Goal: Information Seeking & Learning: Learn about a topic

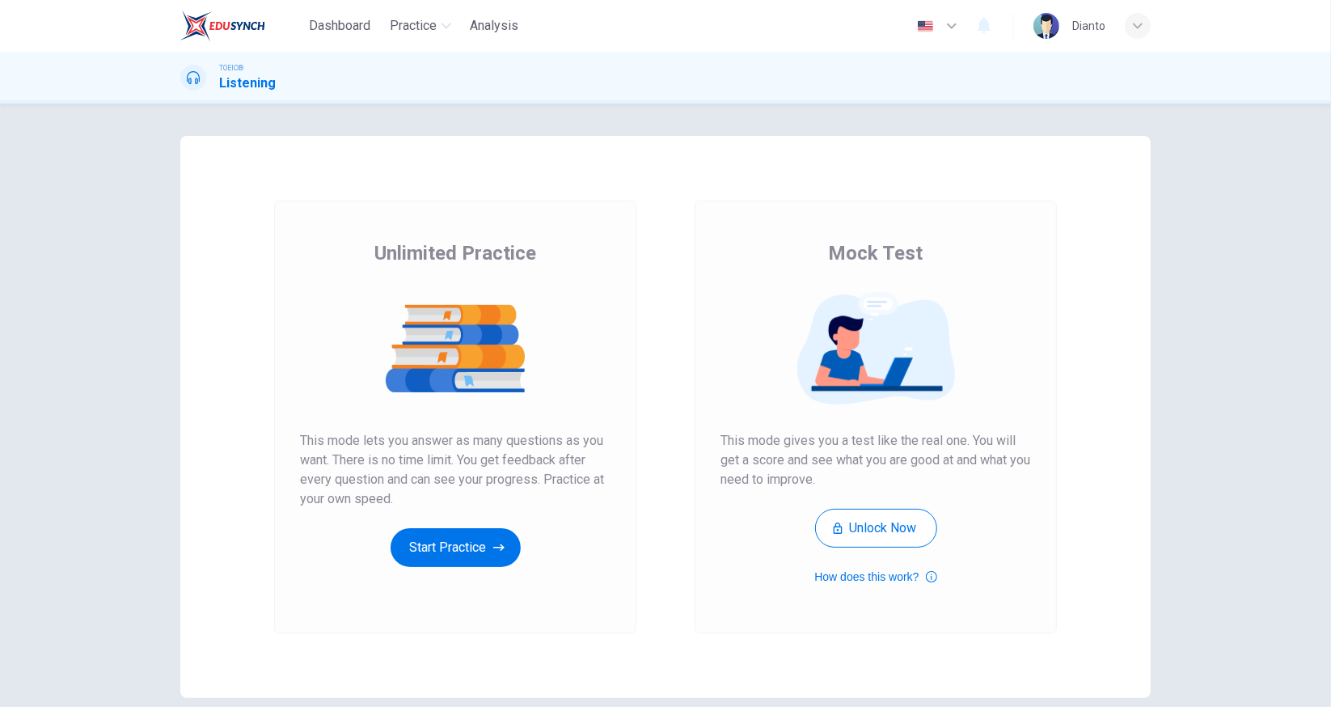
scroll to position [74, 0]
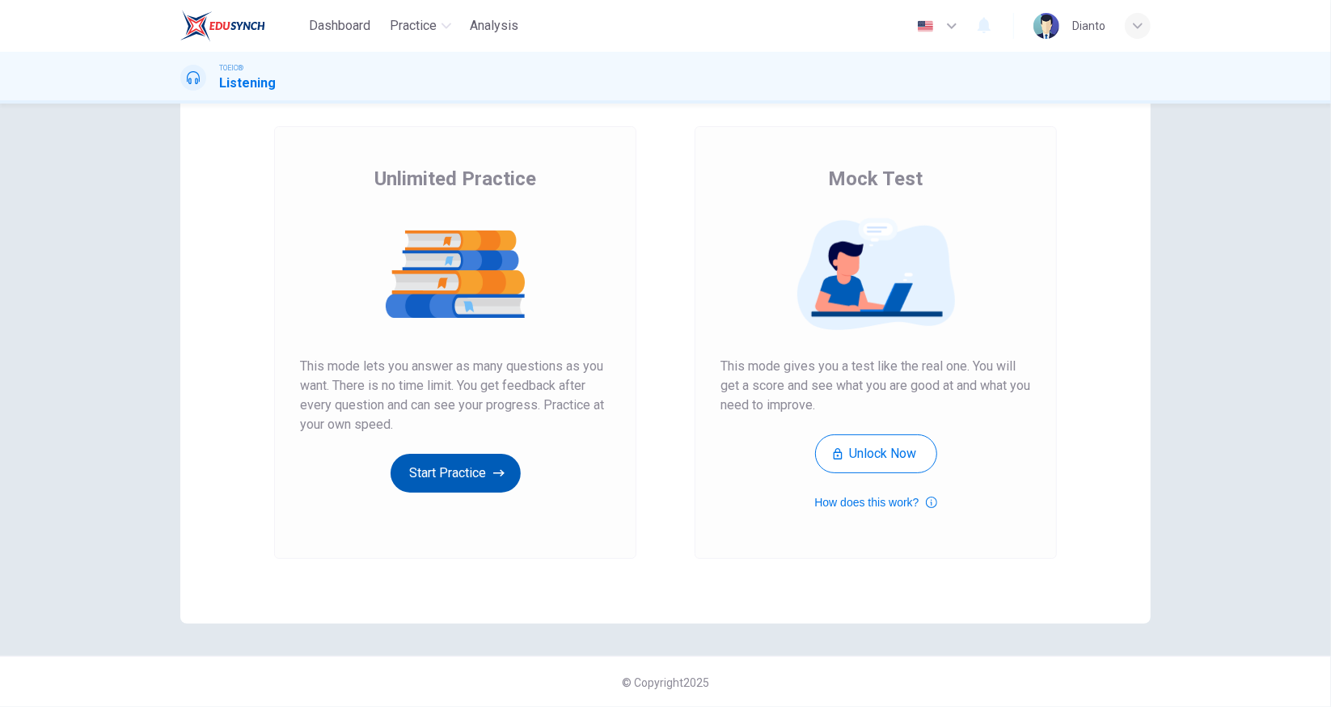
click at [450, 476] on button "Start Practice" at bounding box center [456, 473] width 130 height 39
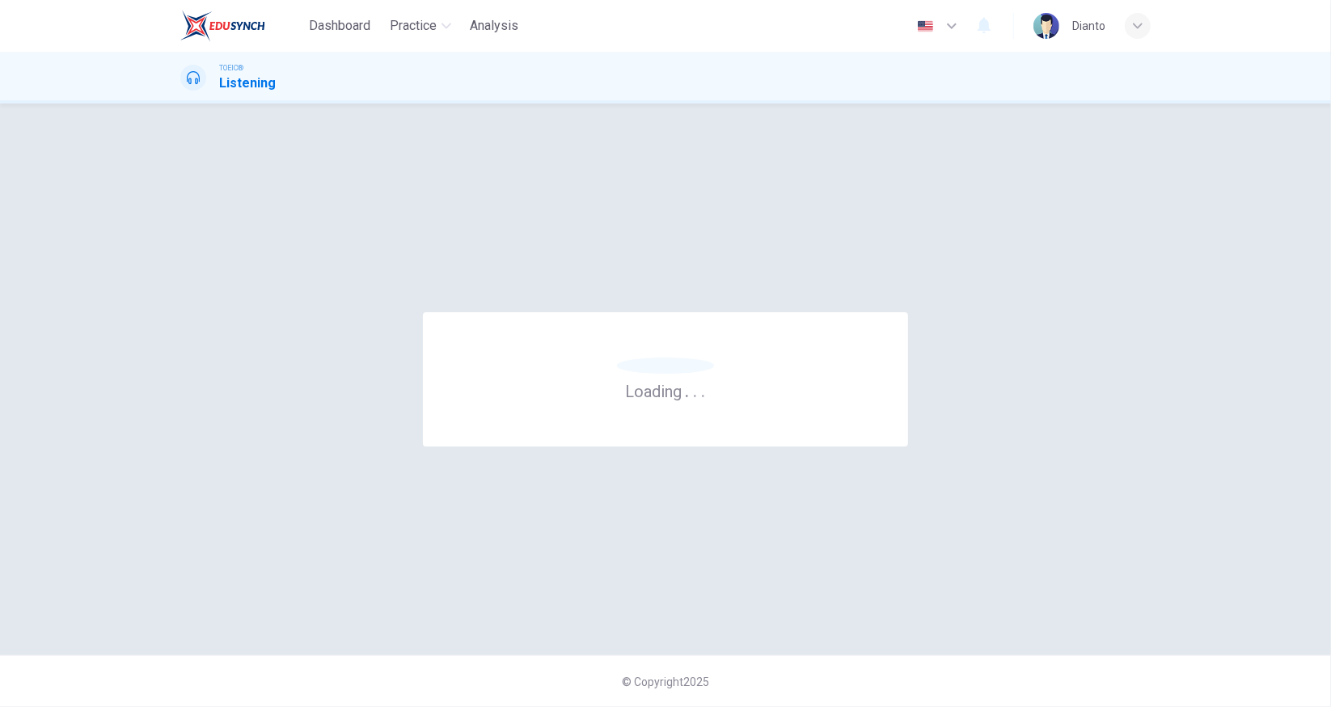
scroll to position [0, 0]
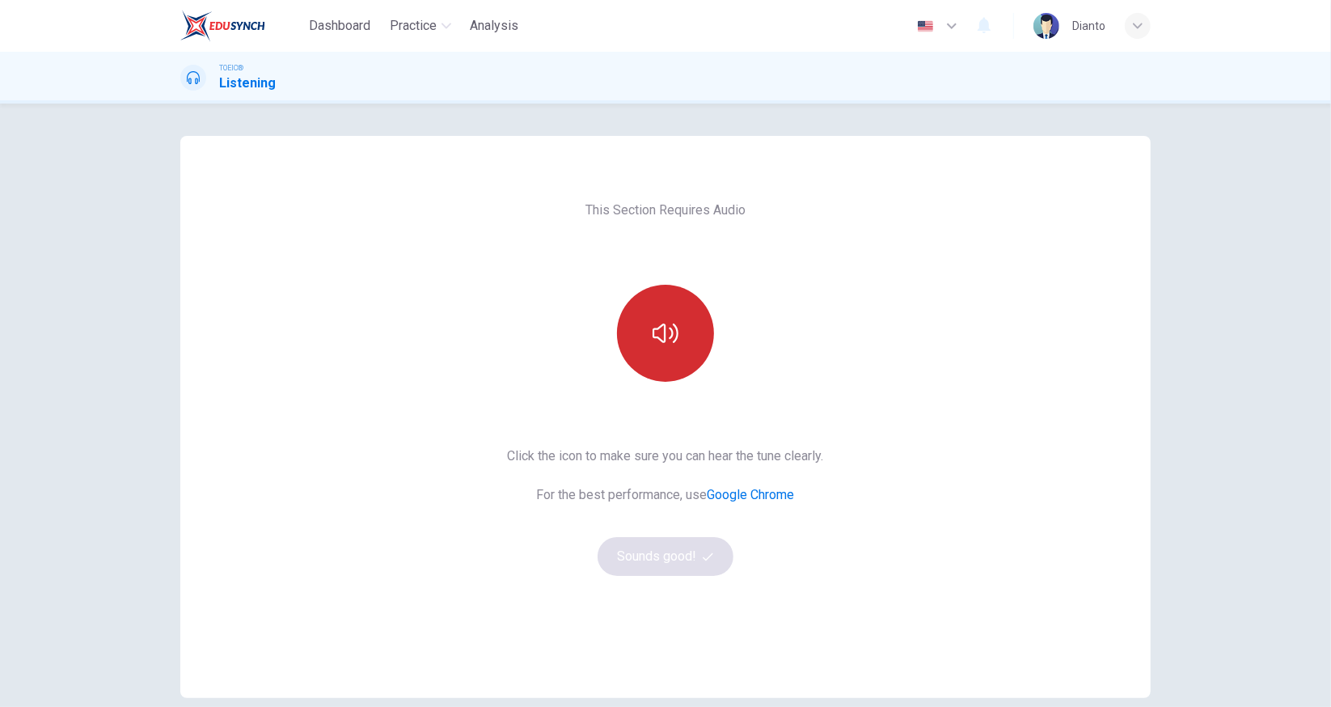
click at [668, 341] on icon "button" at bounding box center [666, 333] width 26 height 26
click at [658, 344] on icon "button" at bounding box center [666, 333] width 26 height 26
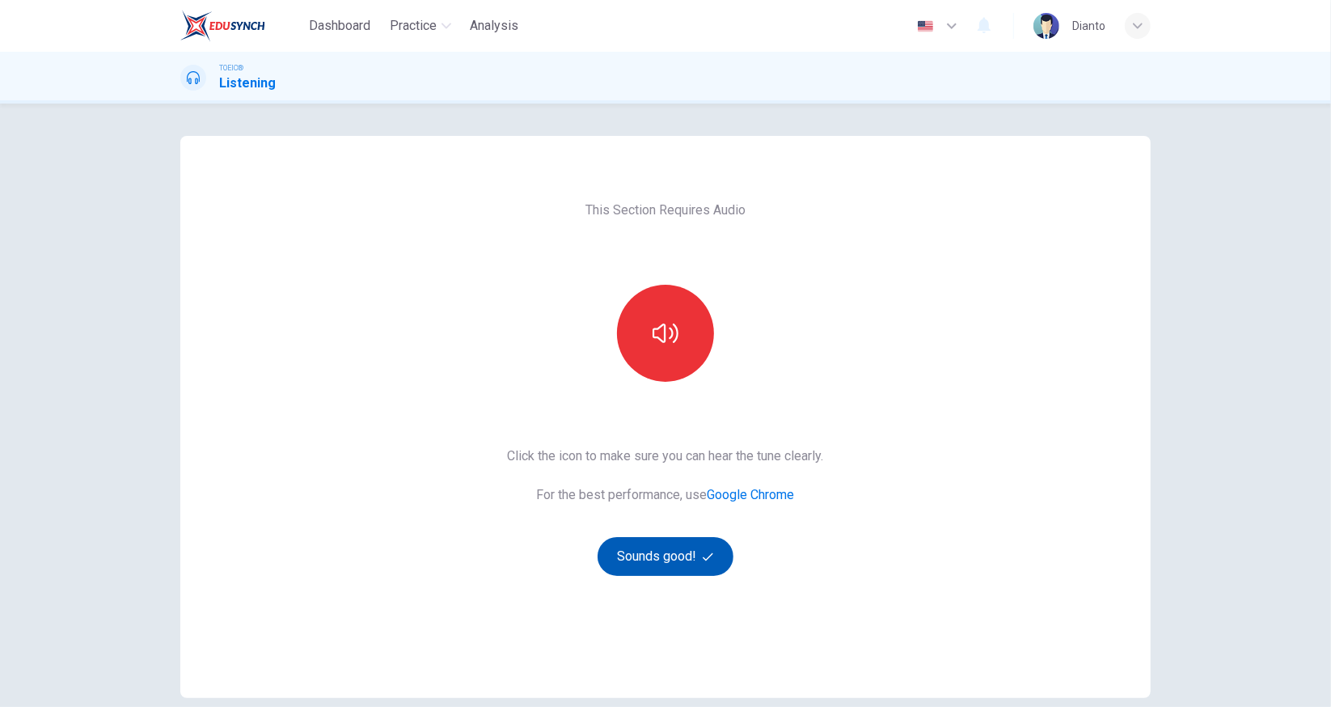
click at [680, 561] on button "Sounds good!" at bounding box center [666, 556] width 136 height 39
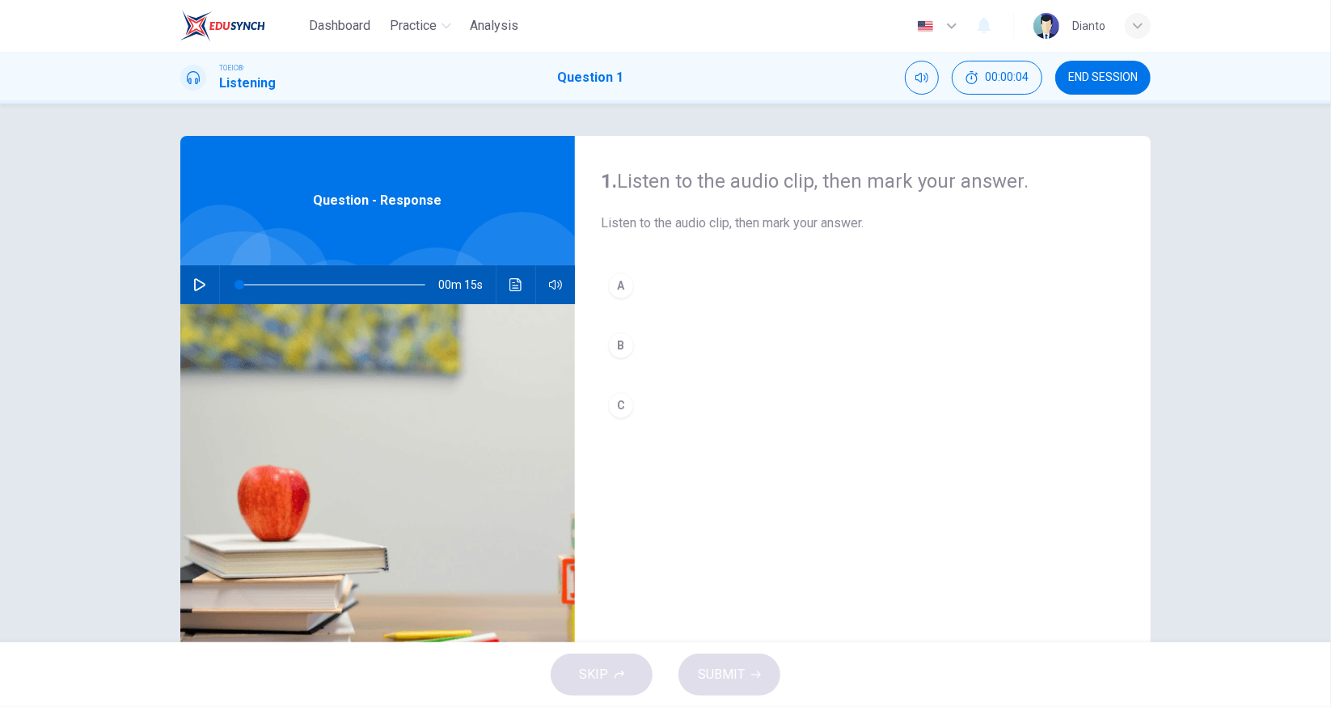
click at [198, 284] on icon "button" at bounding box center [199, 284] width 13 height 13
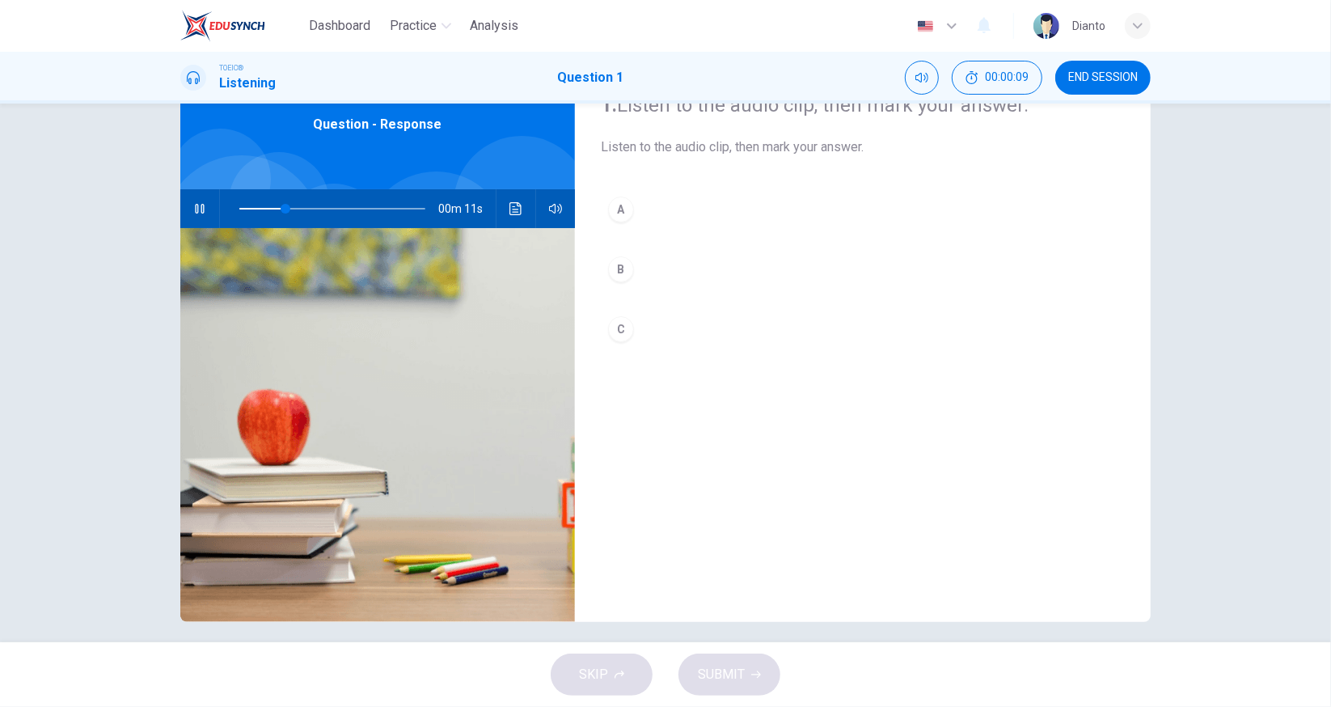
scroll to position [87, 0]
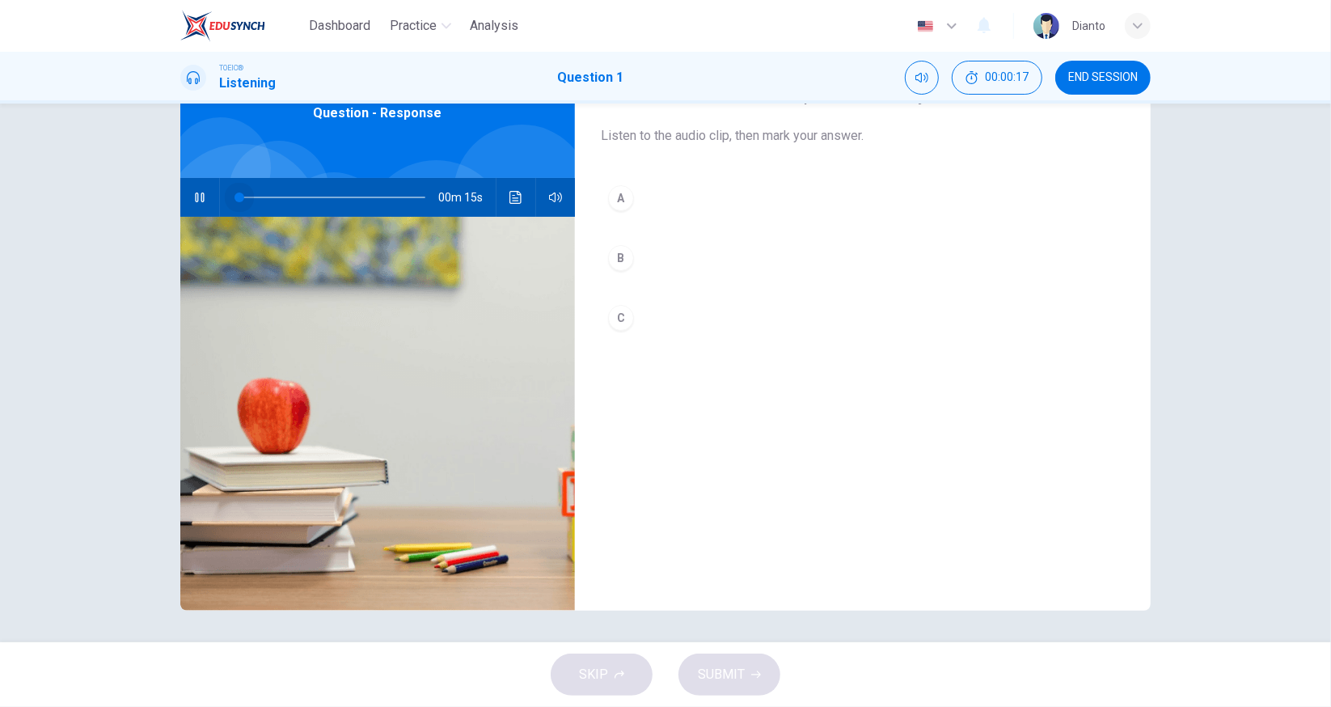
drag, startPoint x: 367, startPoint y: 195, endPoint x: 215, endPoint y: 195, distance: 152.0
click at [220, 195] on div at bounding box center [329, 197] width 218 height 39
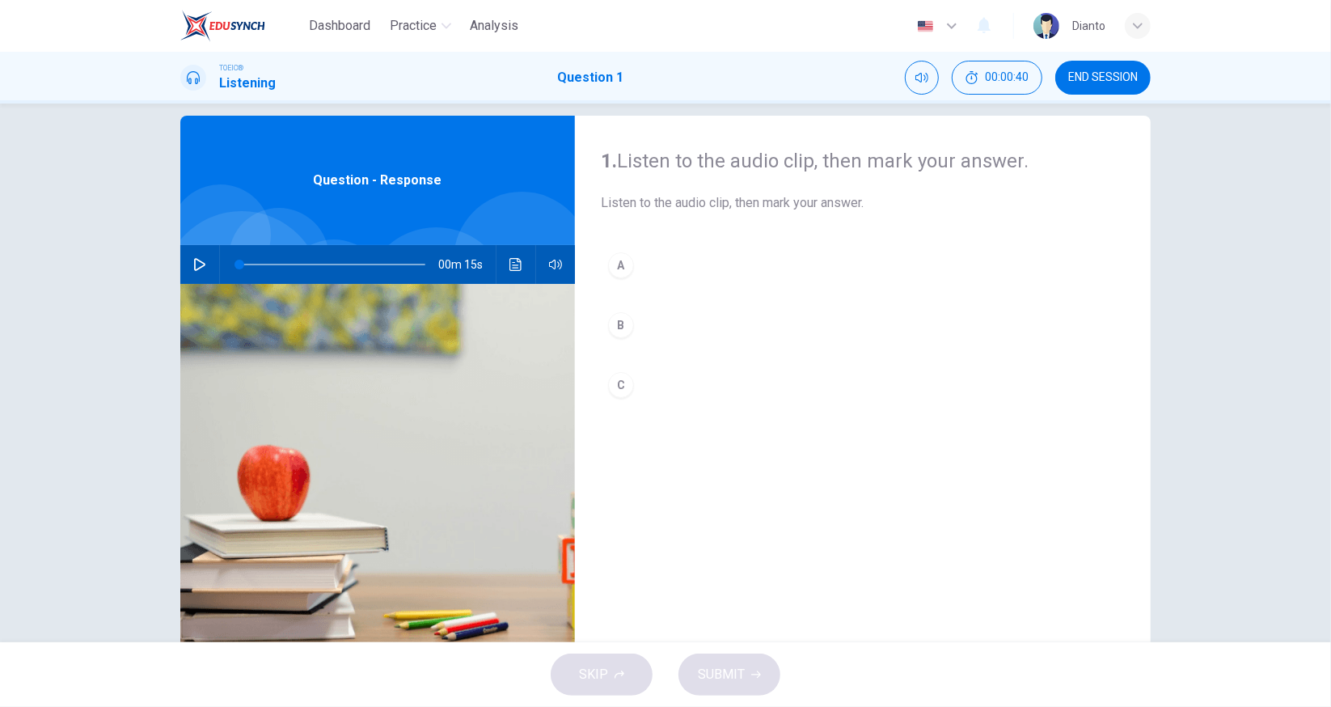
scroll to position [0, 0]
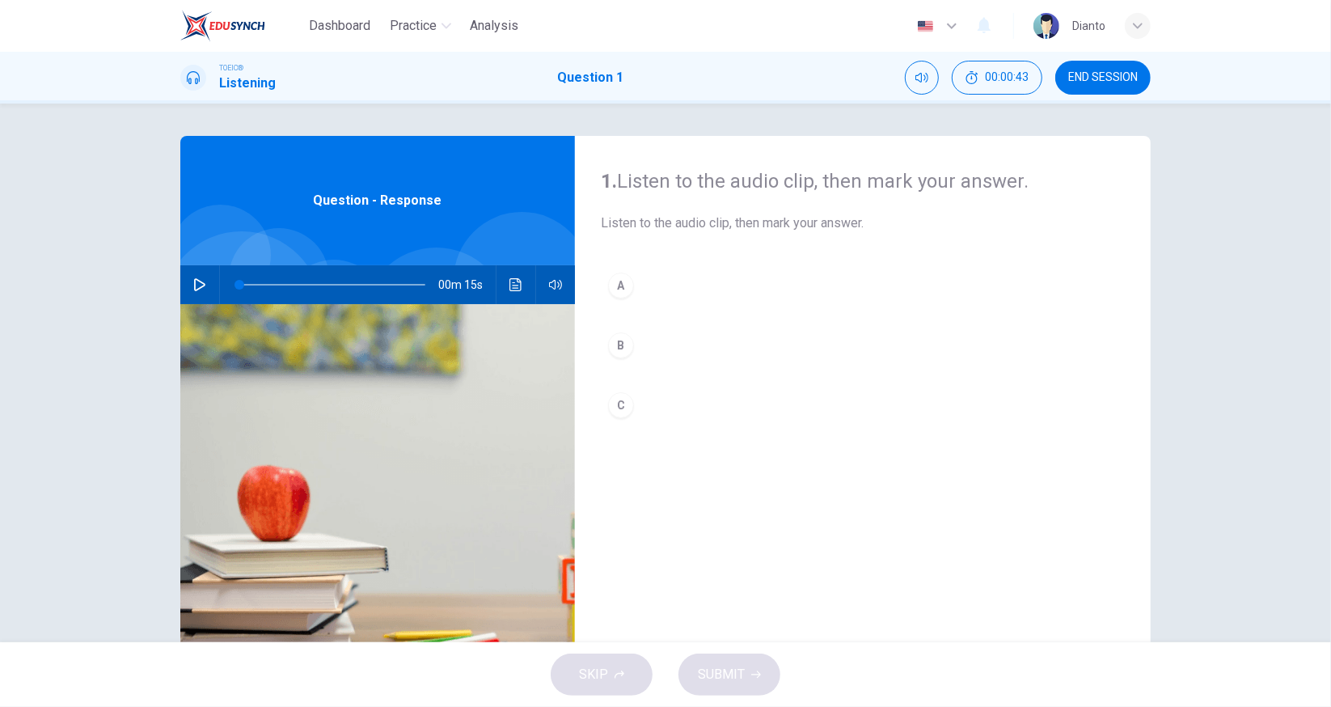
click at [193, 285] on icon "button" at bounding box center [199, 284] width 13 height 13
click at [513, 284] on icon "Click to see the audio transcription" at bounding box center [516, 284] width 13 height 13
click at [618, 403] on div "C" at bounding box center [621, 405] width 26 height 26
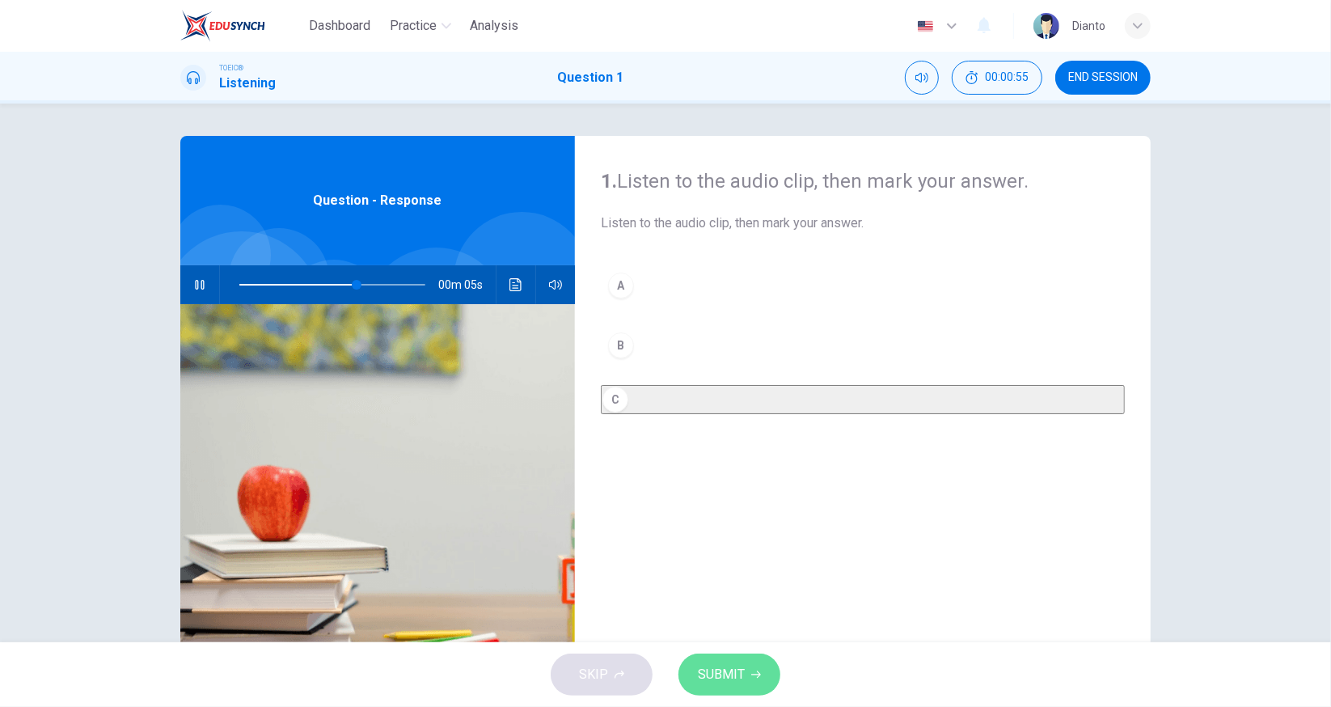
click at [733, 670] on span "SUBMIT" at bounding box center [721, 674] width 47 height 23
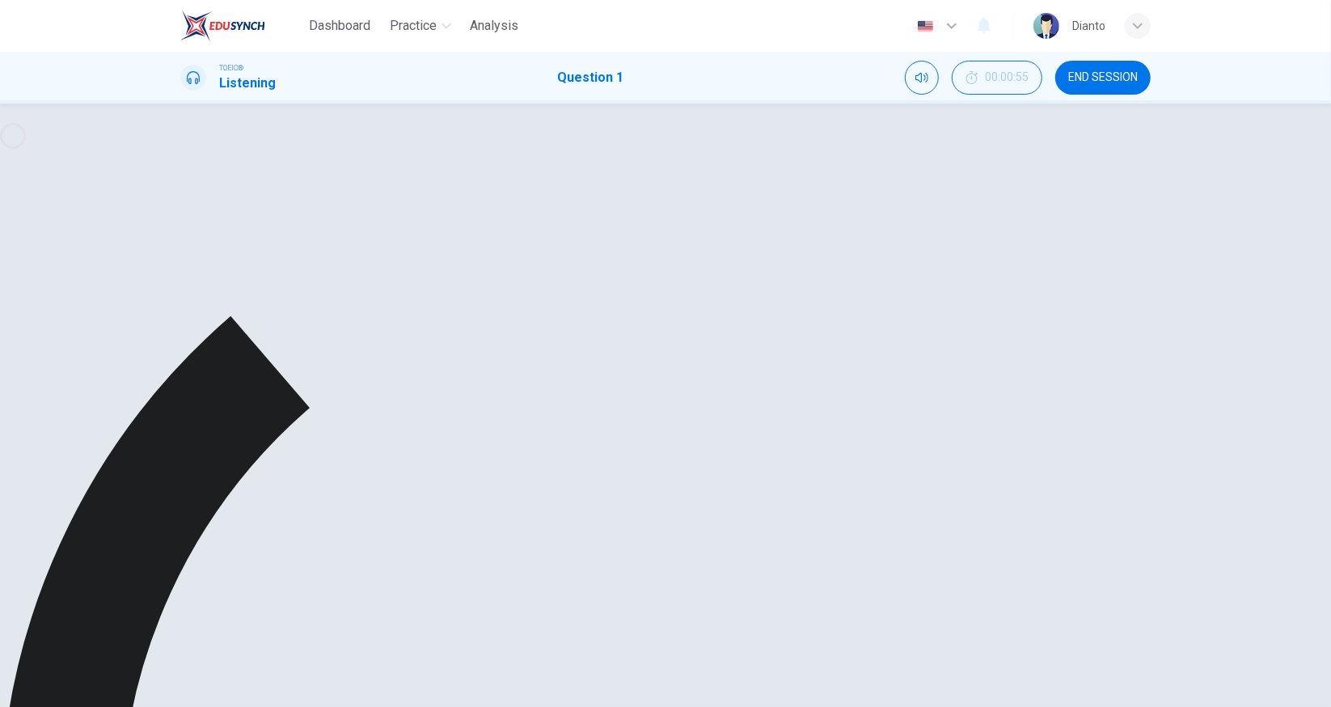
scroll to position [87, 0]
type input "0"
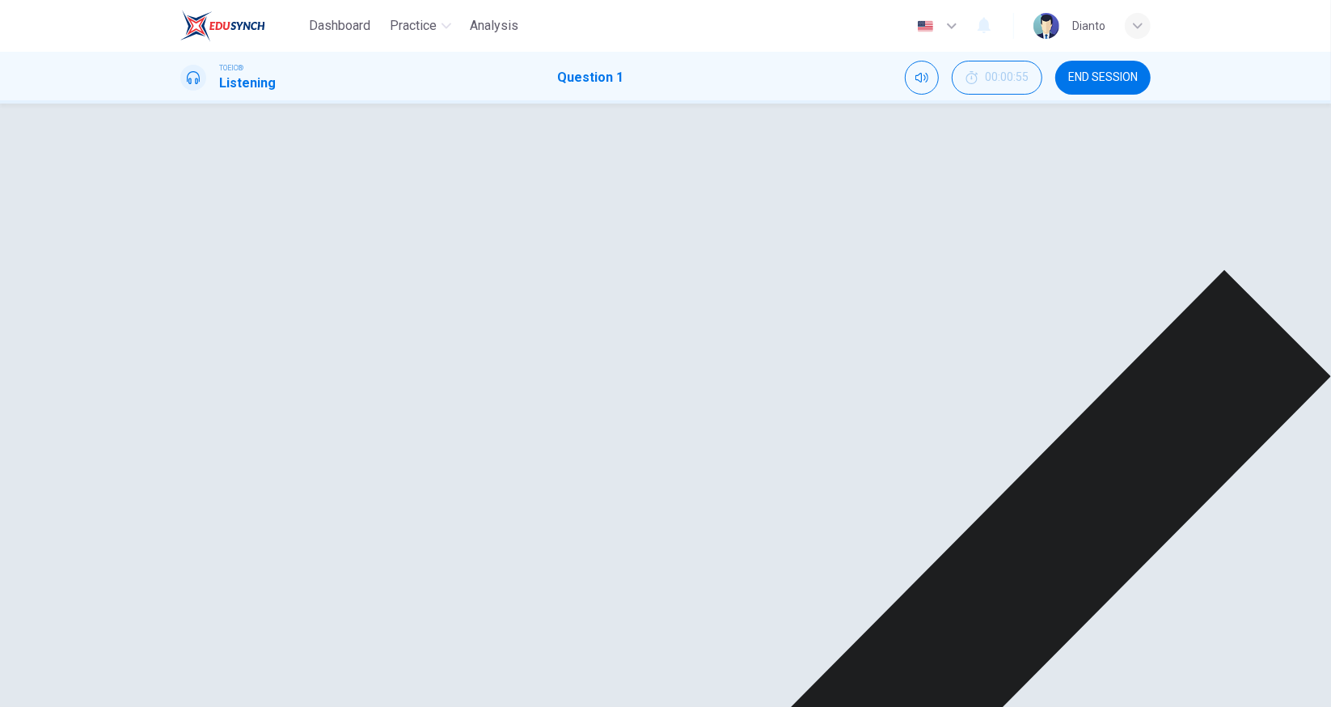
scroll to position [0, 0]
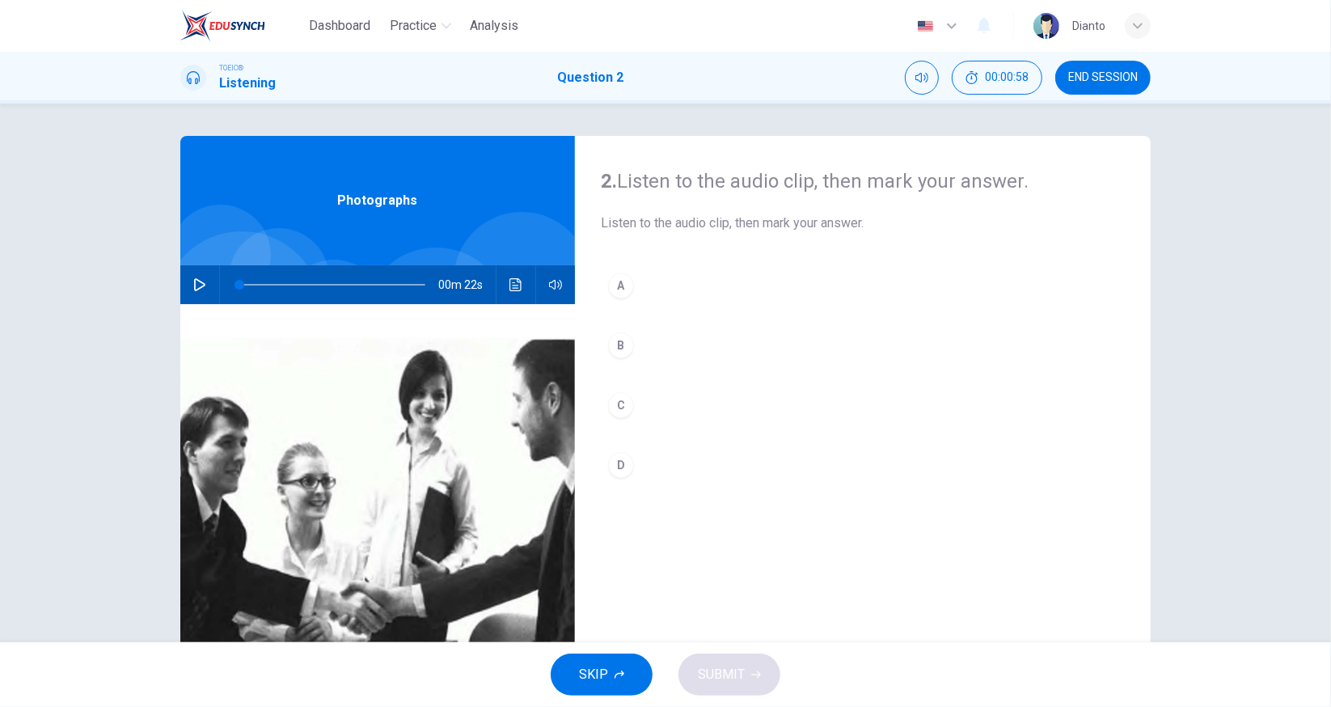
click at [194, 285] on icon "button" at bounding box center [199, 284] width 11 height 13
click at [512, 286] on icon "Click to see the audio transcription" at bounding box center [516, 284] width 13 height 13
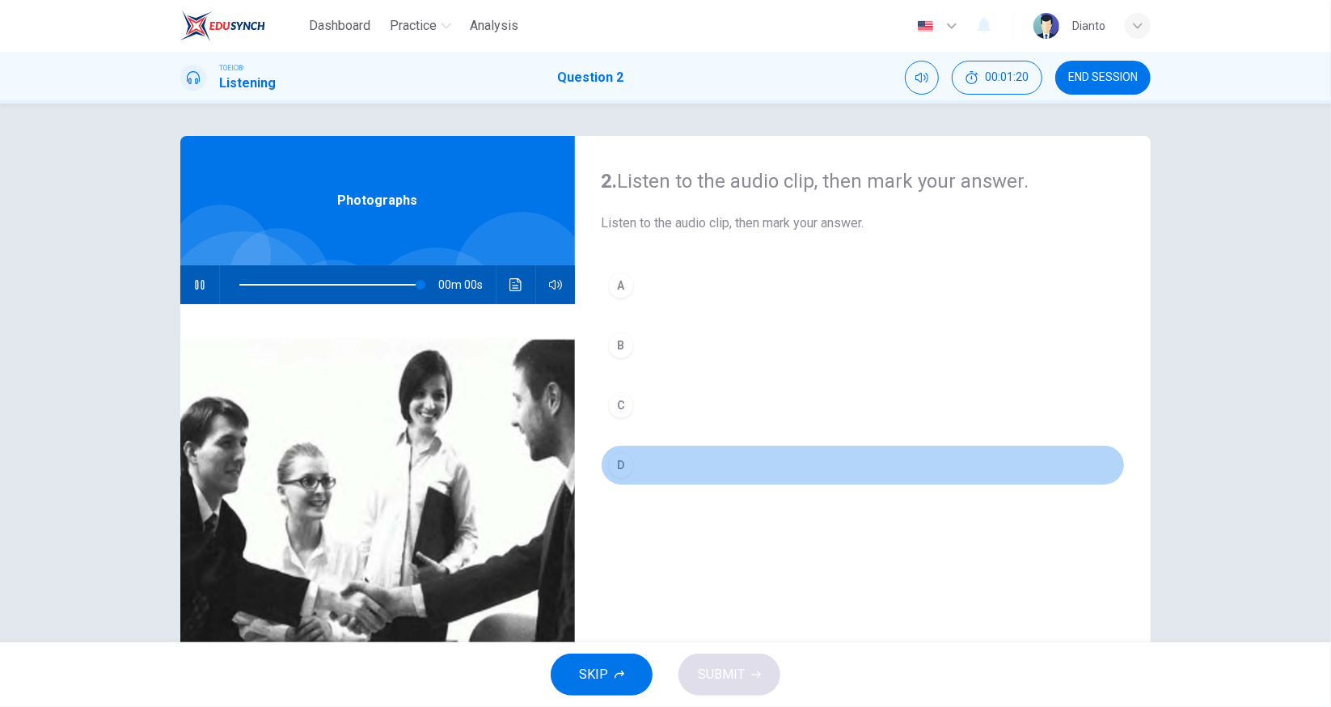
click at [625, 463] on div "D" at bounding box center [621, 465] width 26 height 26
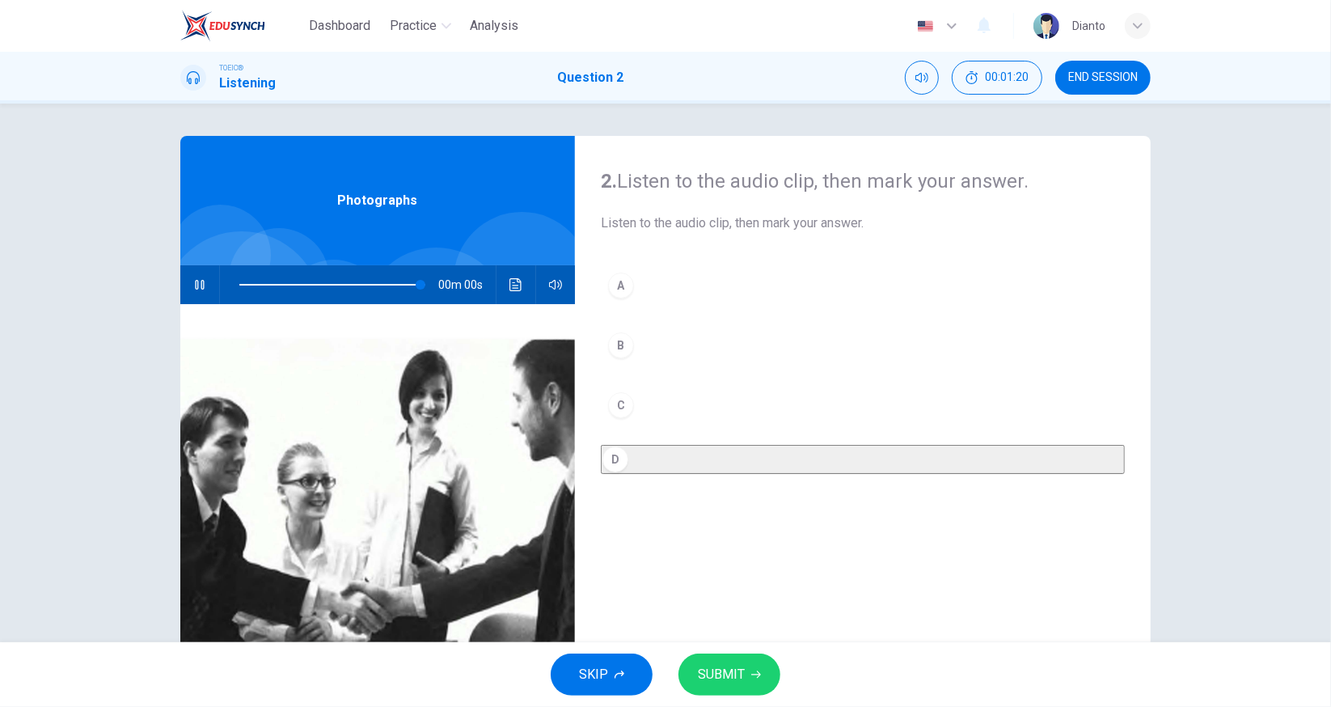
type input "0"
click at [738, 670] on span "SUBMIT" at bounding box center [721, 674] width 47 height 23
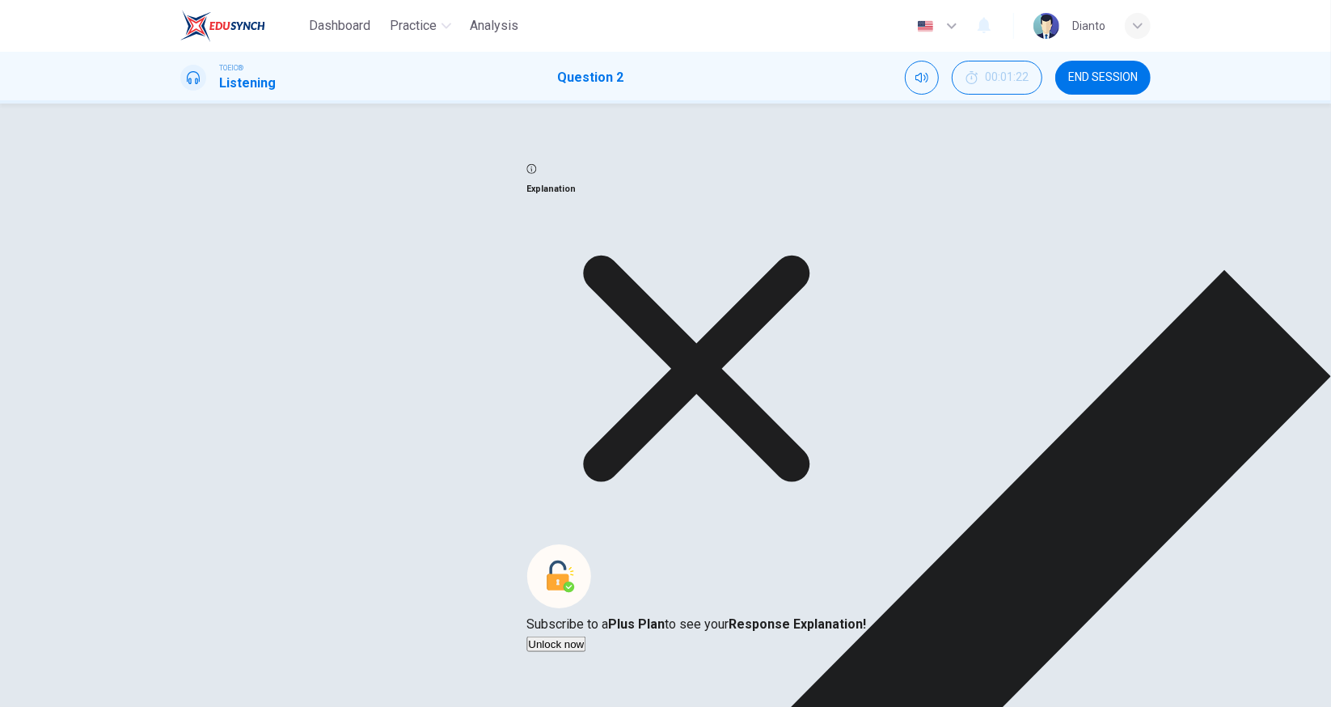
click at [810, 480] on icon at bounding box center [696, 369] width 226 height 226
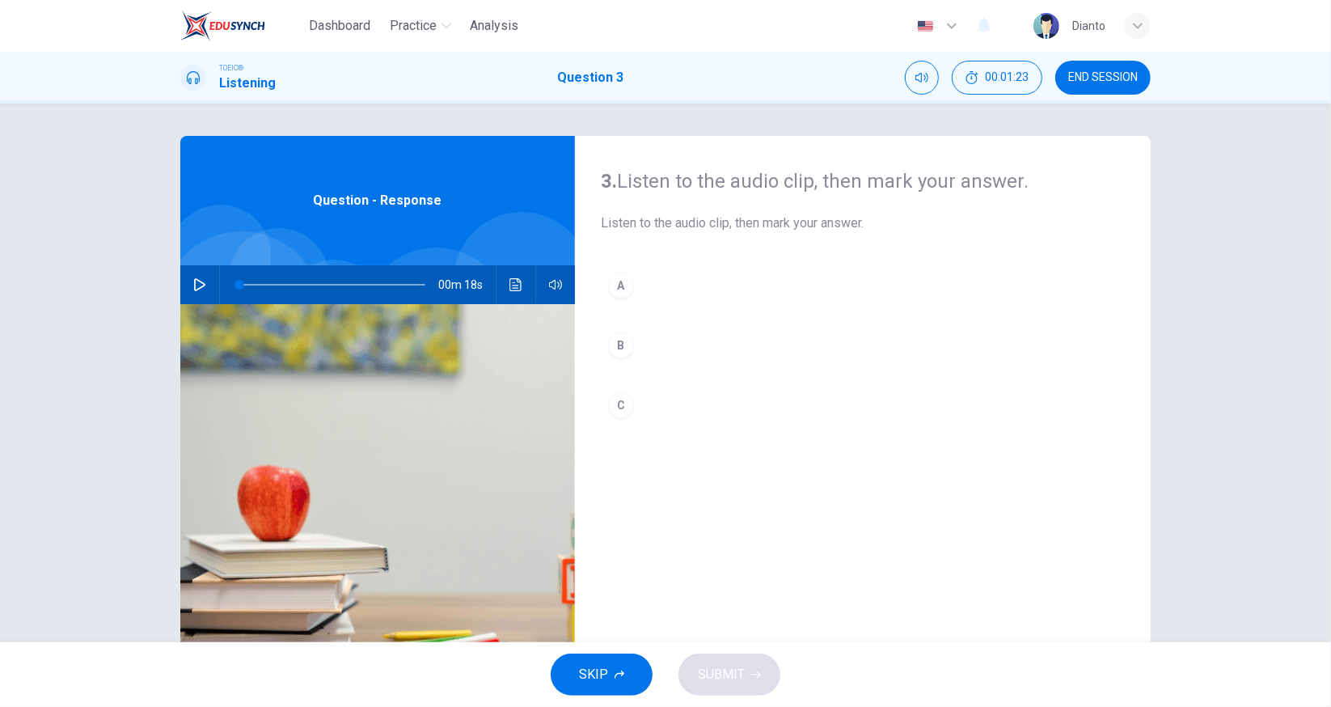
click at [515, 281] on icon "Click to see the audio transcription" at bounding box center [516, 284] width 12 height 13
click at [193, 706] on div at bounding box center [665, 707] width 1331 height 0
click at [195, 285] on icon "button" at bounding box center [199, 284] width 13 height 13
click at [512, 285] on icon "Click to see the audio transcription" at bounding box center [516, 284] width 12 height 13
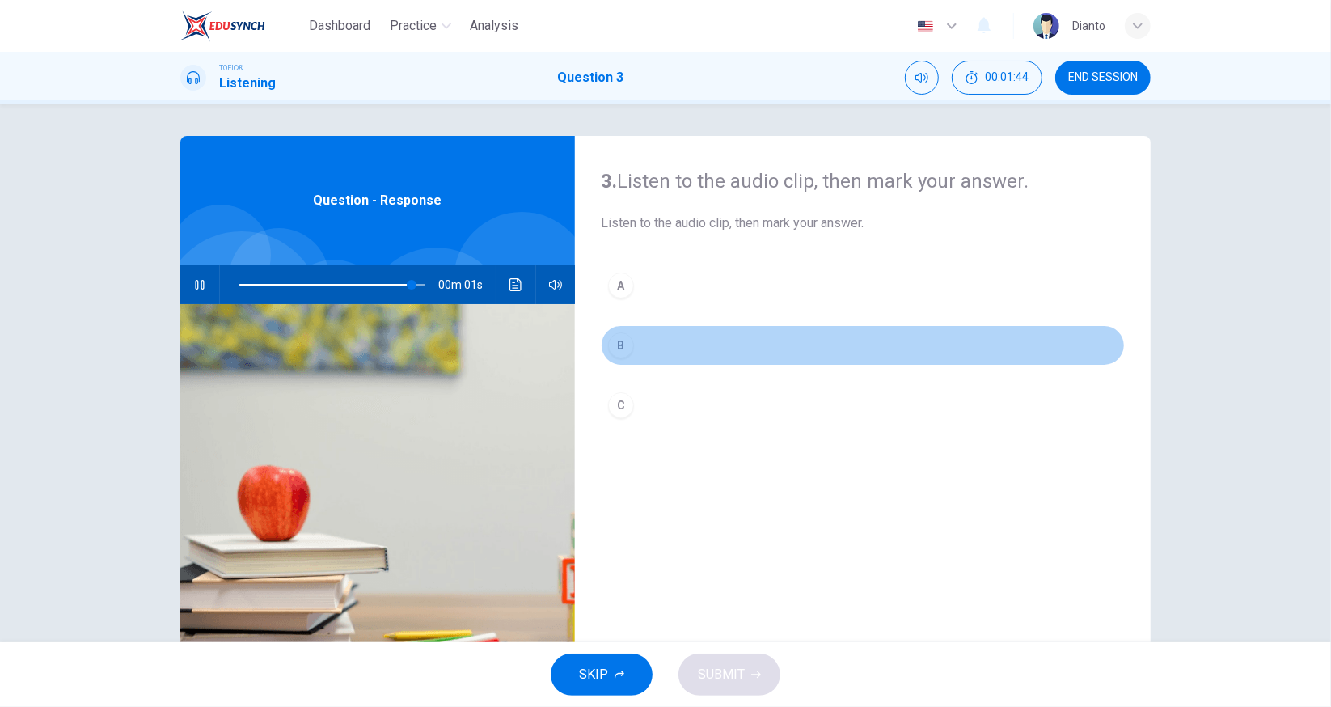
click at [625, 349] on div "B" at bounding box center [621, 345] width 26 height 26
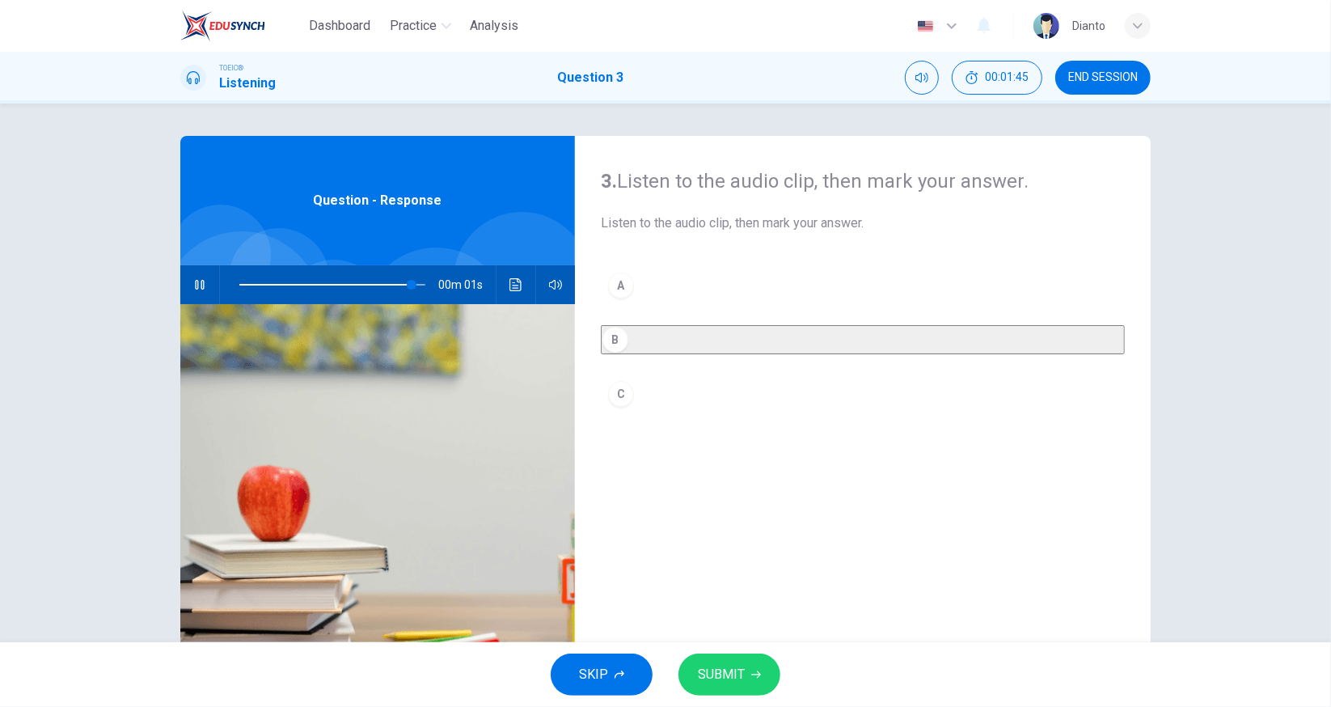
click at [725, 670] on span "SUBMIT" at bounding box center [721, 674] width 47 height 23
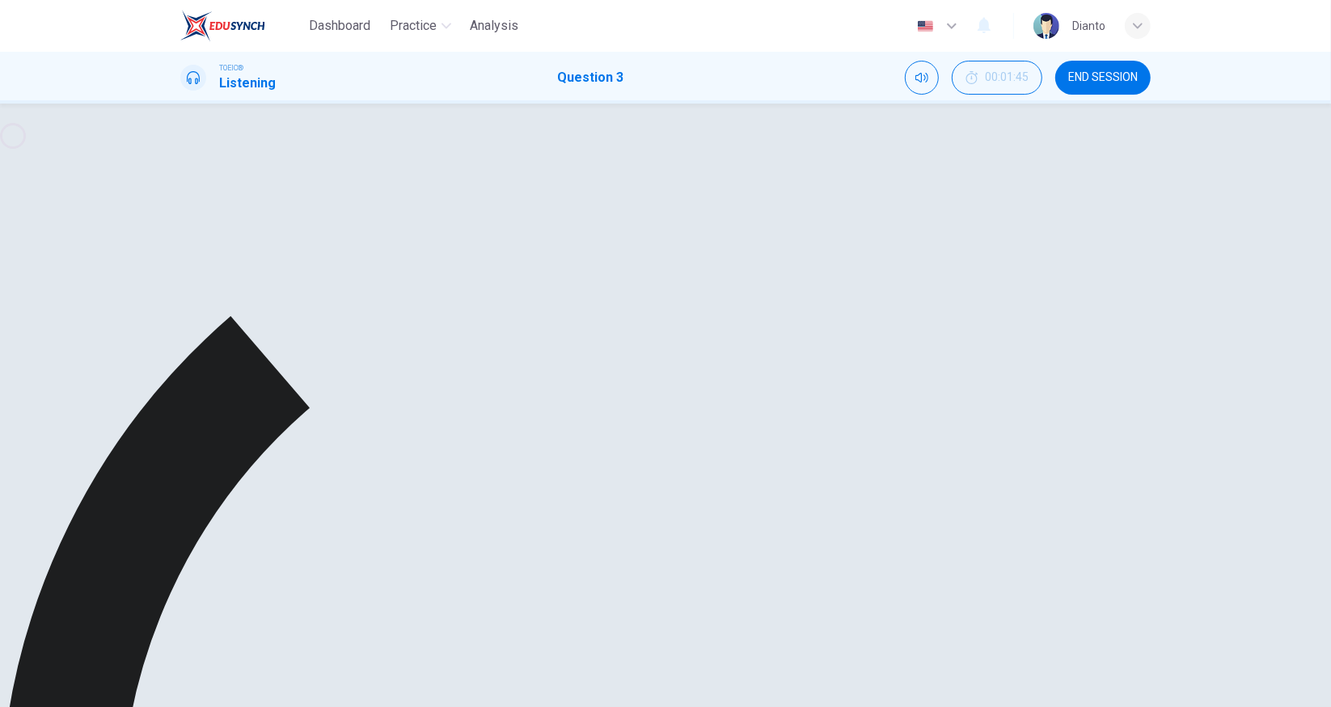
type input "0"
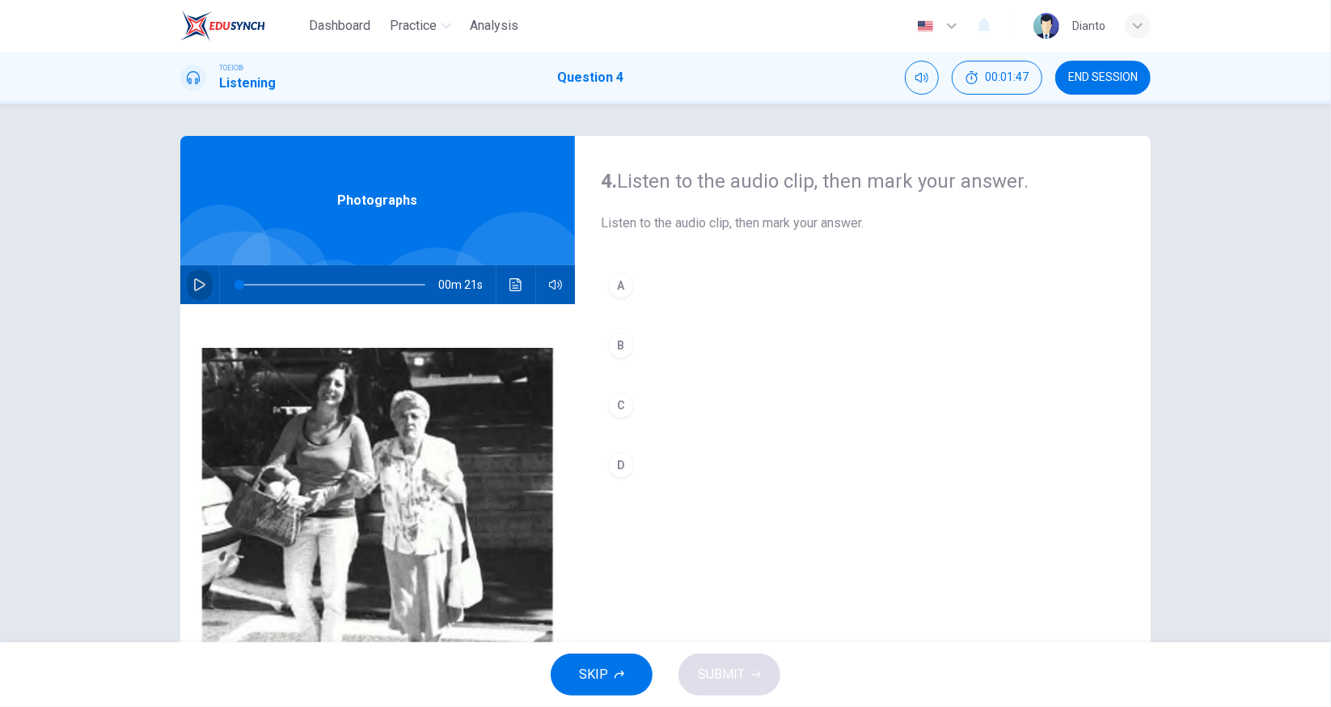
click at [196, 287] on icon "button" at bounding box center [199, 284] width 11 height 13
click at [510, 283] on icon "Click to see the audio transcription" at bounding box center [516, 284] width 13 height 13
click at [621, 455] on div "D" at bounding box center [621, 465] width 26 height 26
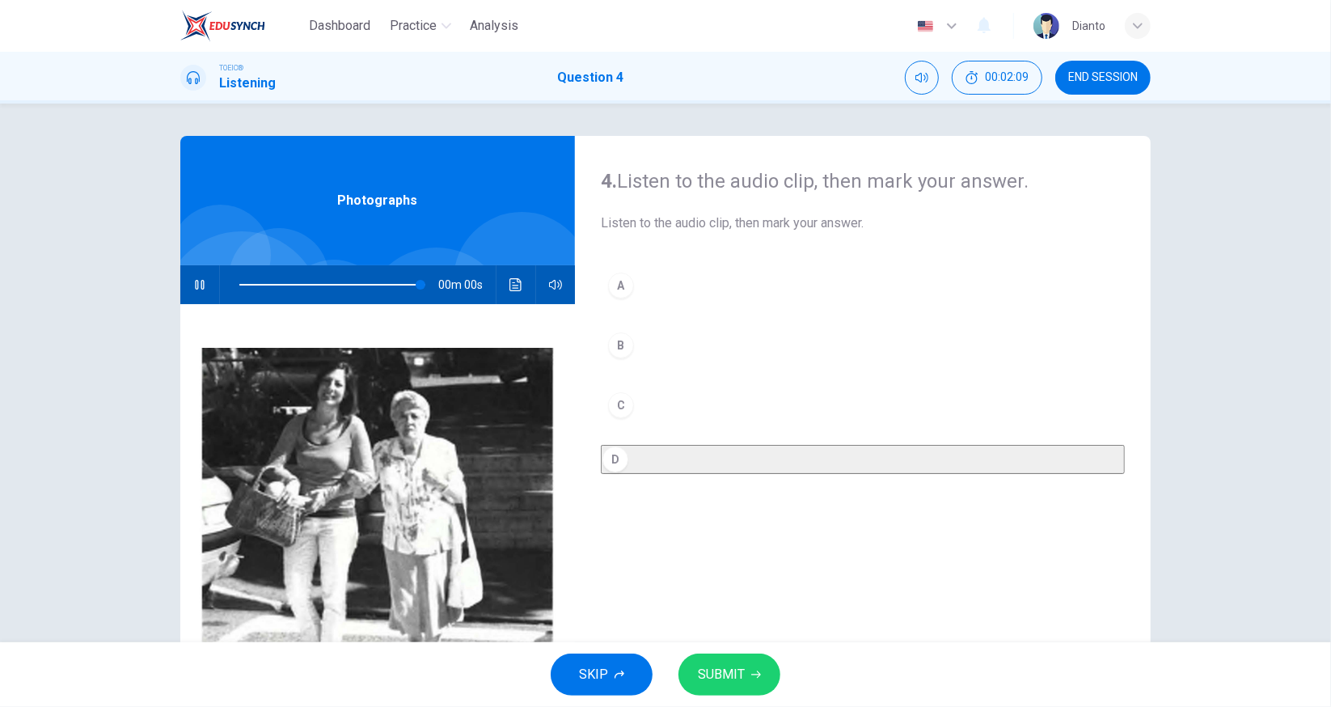
click at [725, 670] on span "SUBMIT" at bounding box center [721, 674] width 47 height 23
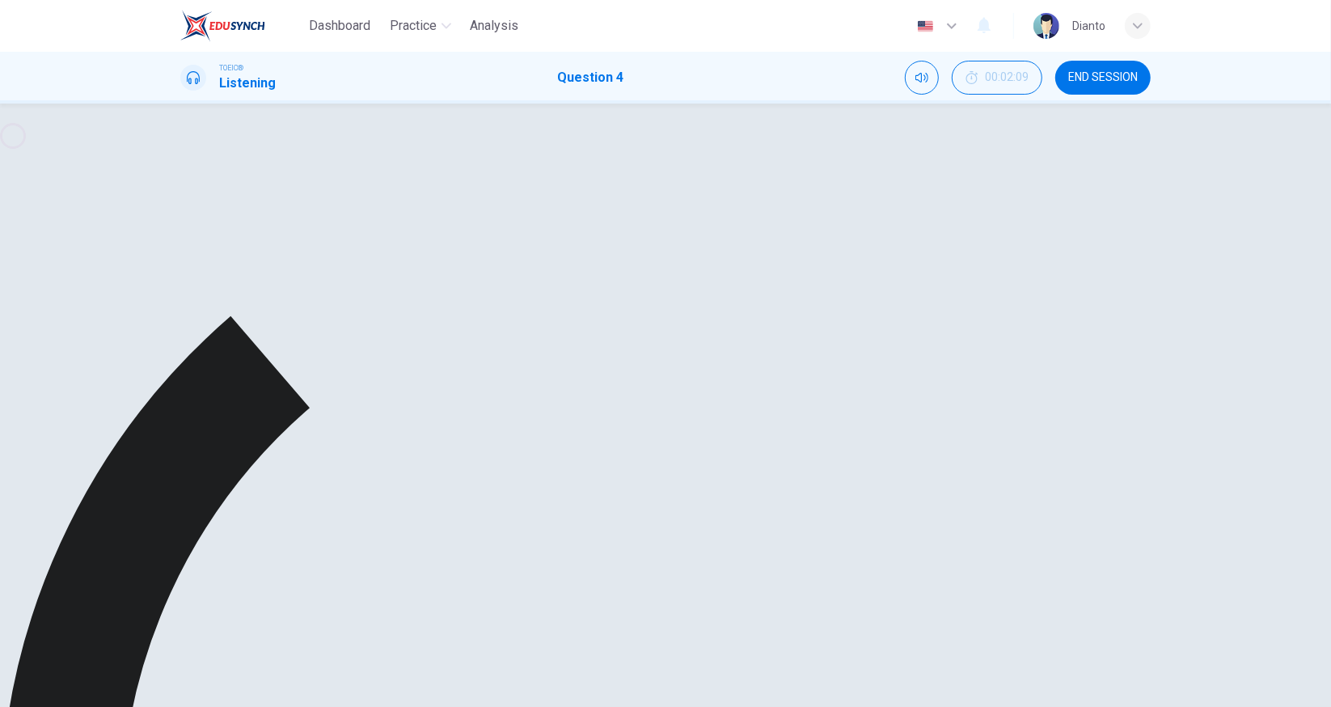
type input "0"
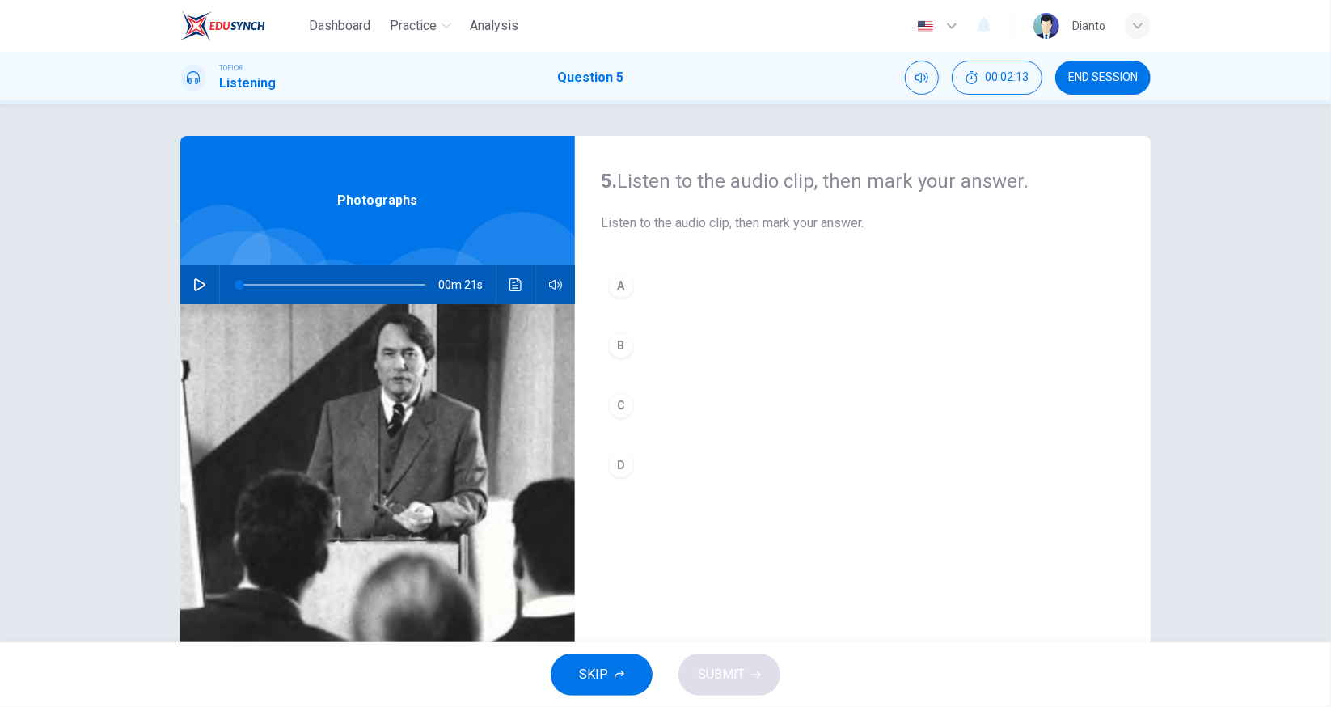
click at [511, 285] on icon "Click to see the audio transcription" at bounding box center [516, 284] width 13 height 13
click at [197, 706] on div at bounding box center [665, 707] width 1331 height 0
drag, startPoint x: 189, startPoint y: 285, endPoint x: 240, endPoint y: 282, distance: 51.1
click at [193, 285] on icon "button" at bounding box center [199, 284] width 13 height 13
click at [510, 284] on icon "Click to see the audio transcription" at bounding box center [516, 284] width 13 height 13
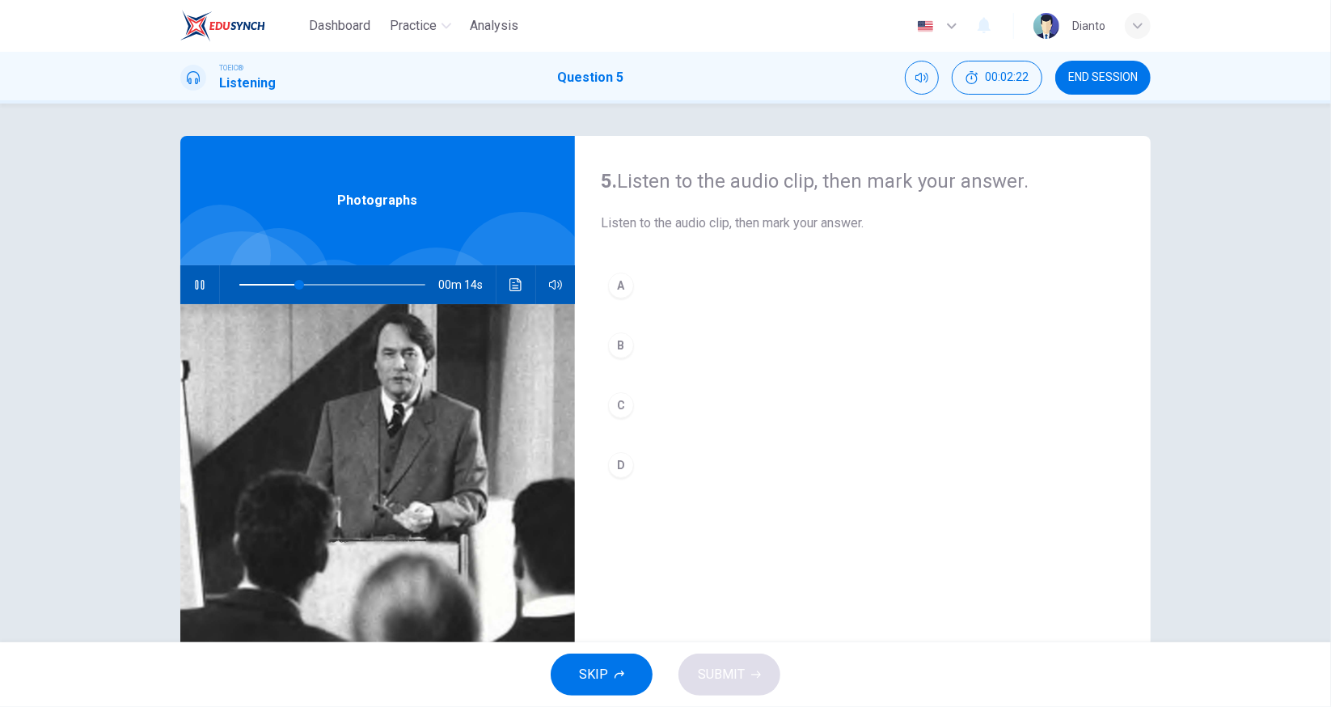
click at [861, 706] on div at bounding box center [665, 707] width 1331 height 0
click at [621, 457] on div "D" at bounding box center [621, 465] width 26 height 26
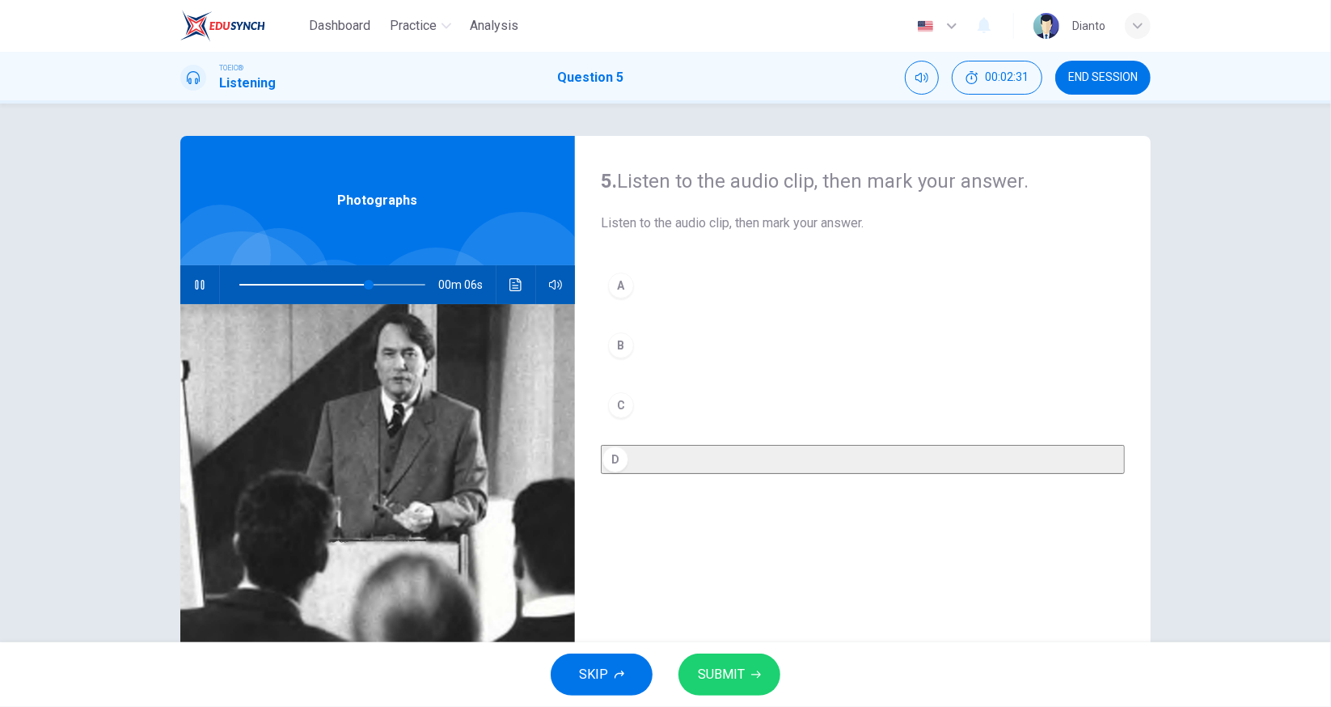
click at [733, 671] on span "SUBMIT" at bounding box center [721, 674] width 47 height 23
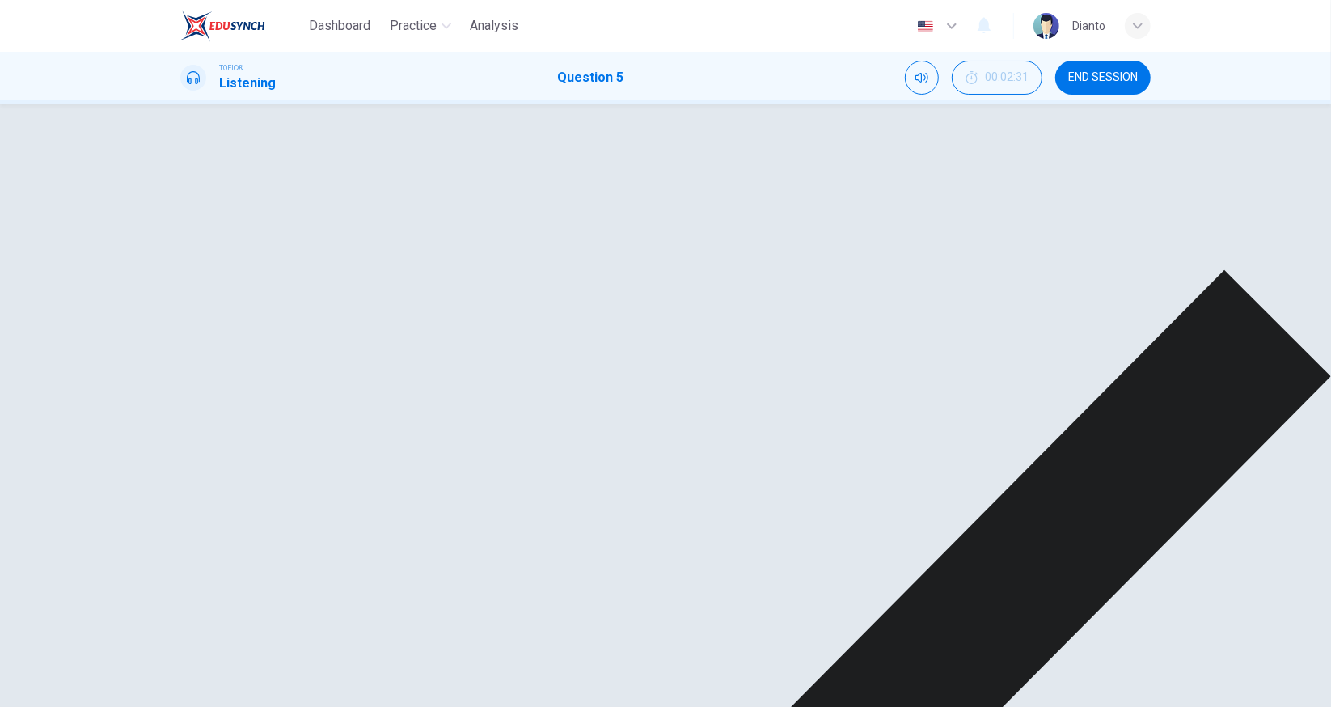
type input "93"
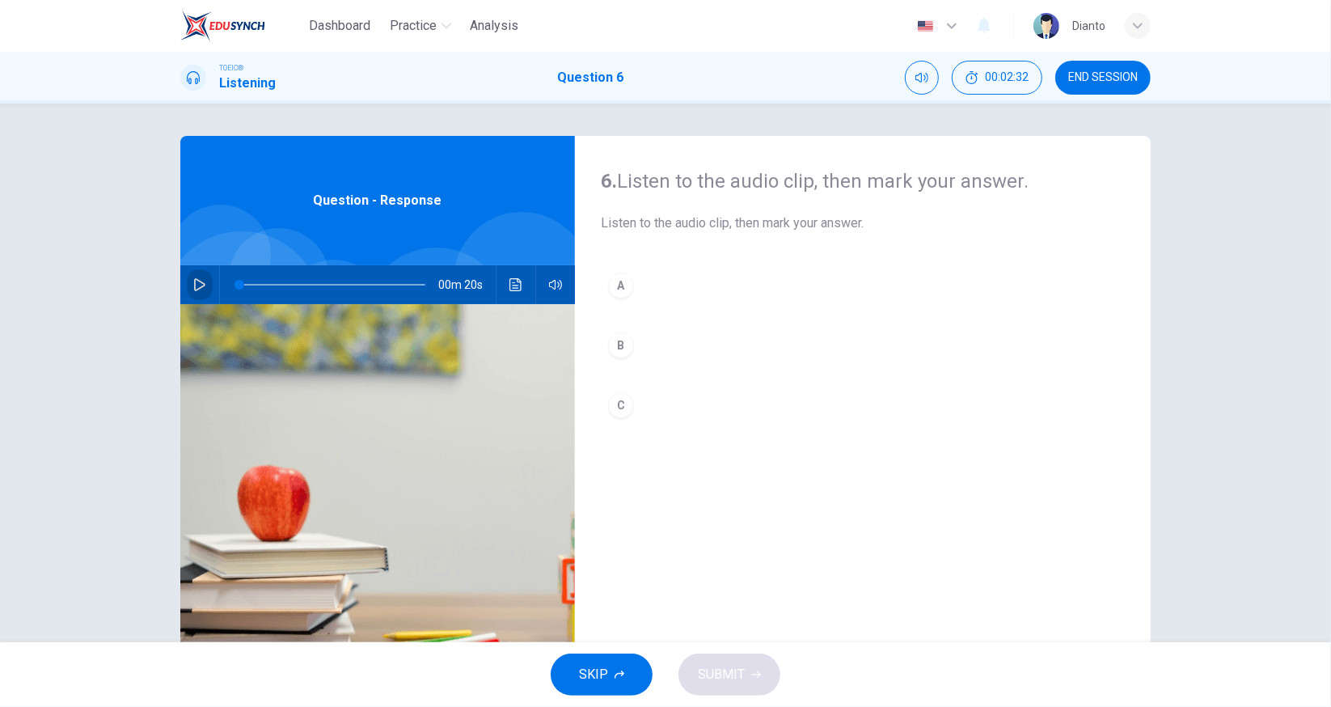
click at [195, 287] on icon "button" at bounding box center [199, 284] width 13 height 13
click at [514, 287] on icon "Click to see the audio transcription" at bounding box center [516, 284] width 13 height 13
type input "0"
click at [624, 401] on div "C" at bounding box center [621, 405] width 26 height 26
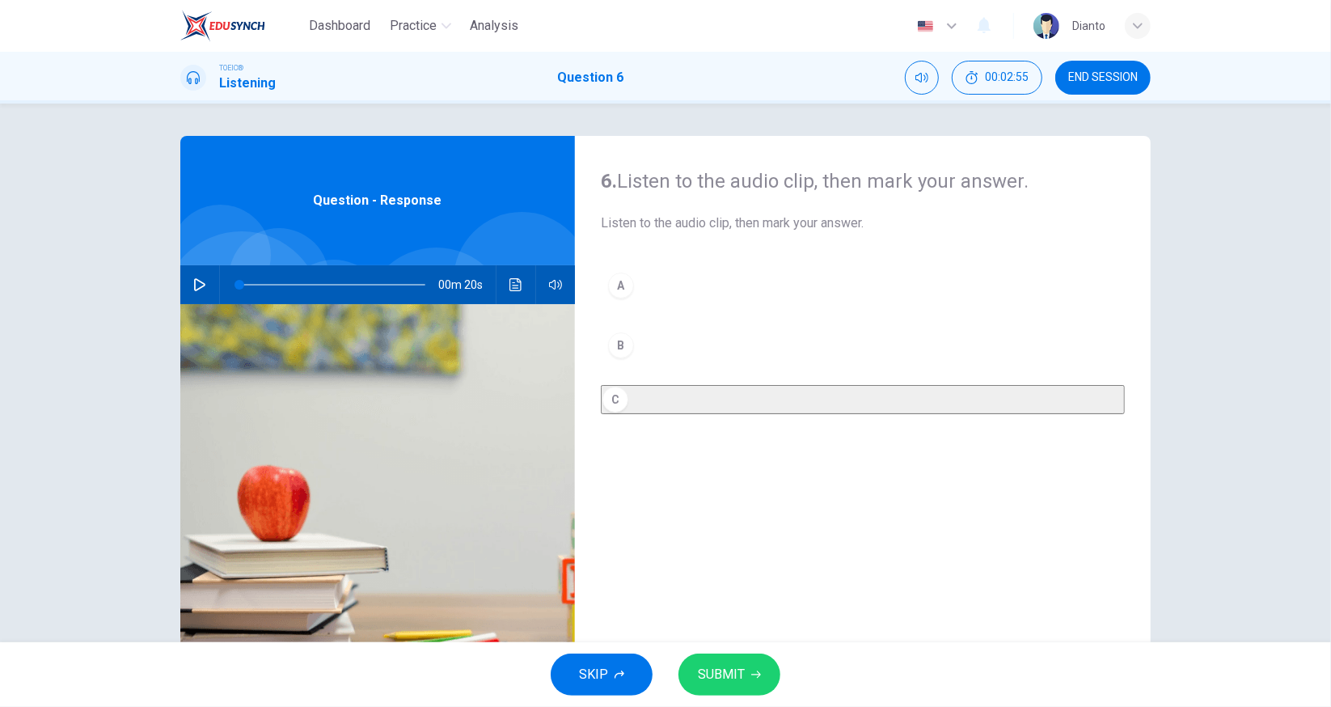
click at [721, 669] on span "SUBMIT" at bounding box center [721, 674] width 47 height 23
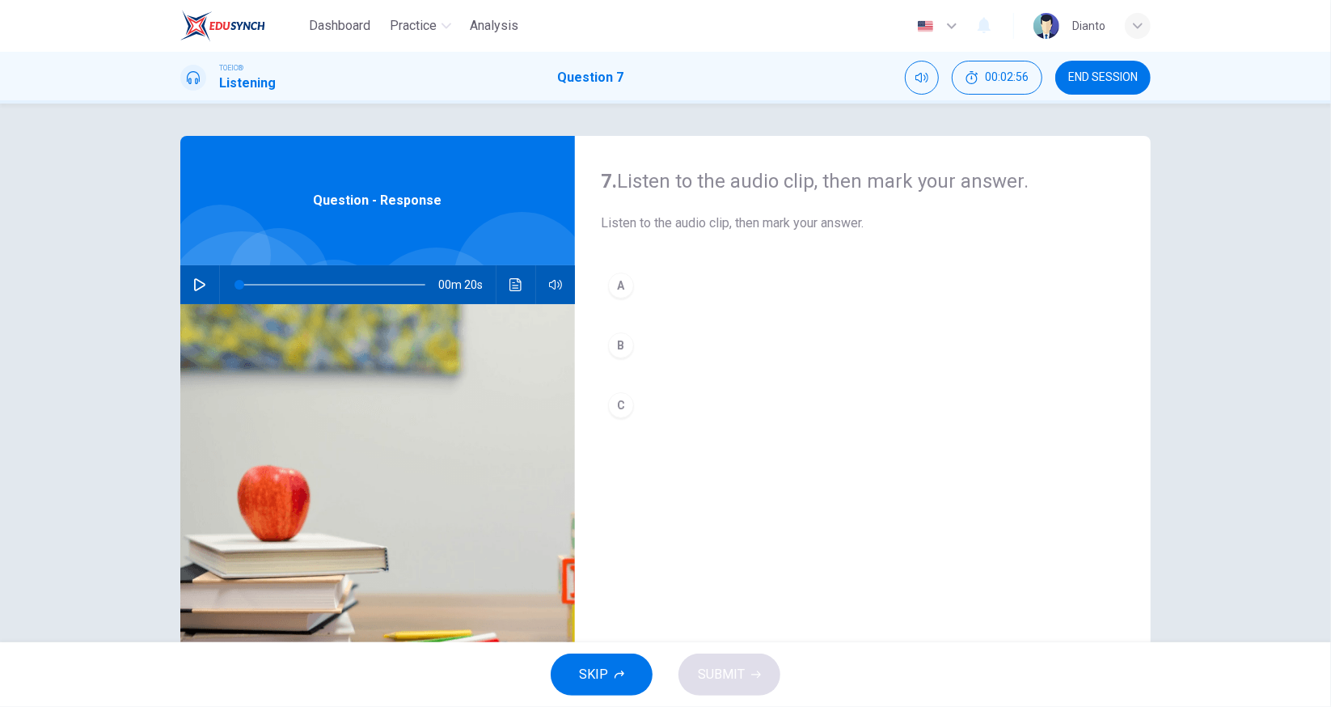
click at [195, 281] on icon "button" at bounding box center [199, 284] width 11 height 13
click at [504, 288] on button "Click to see the audio transcription" at bounding box center [516, 284] width 26 height 39
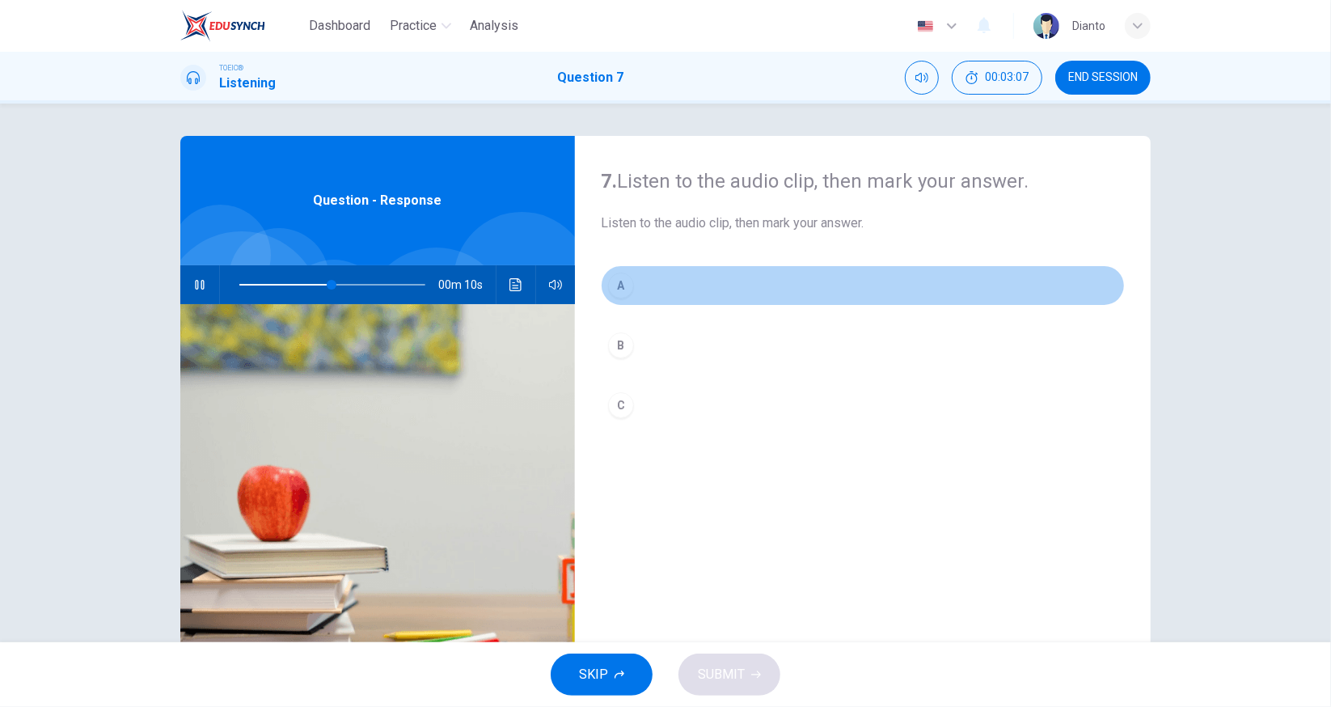
click at [628, 290] on button "A" at bounding box center [863, 285] width 524 height 40
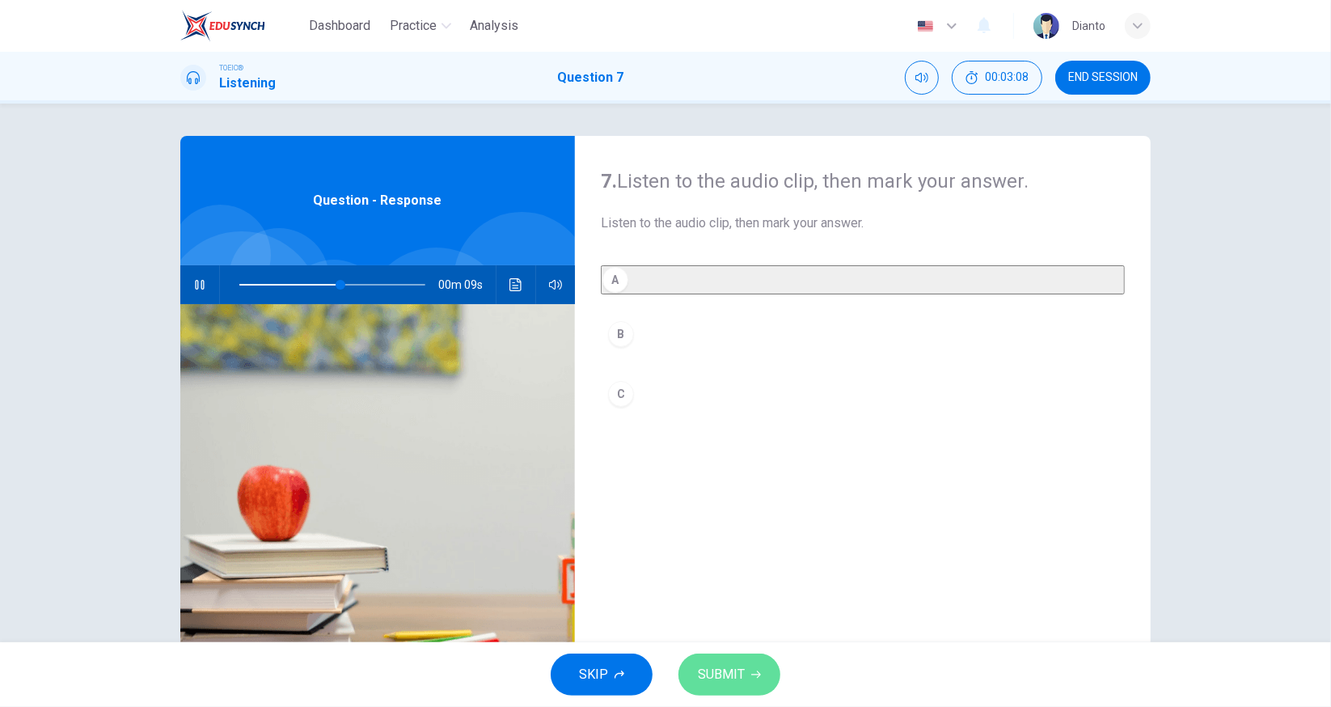
click at [735, 664] on span "SUBMIT" at bounding box center [721, 674] width 47 height 23
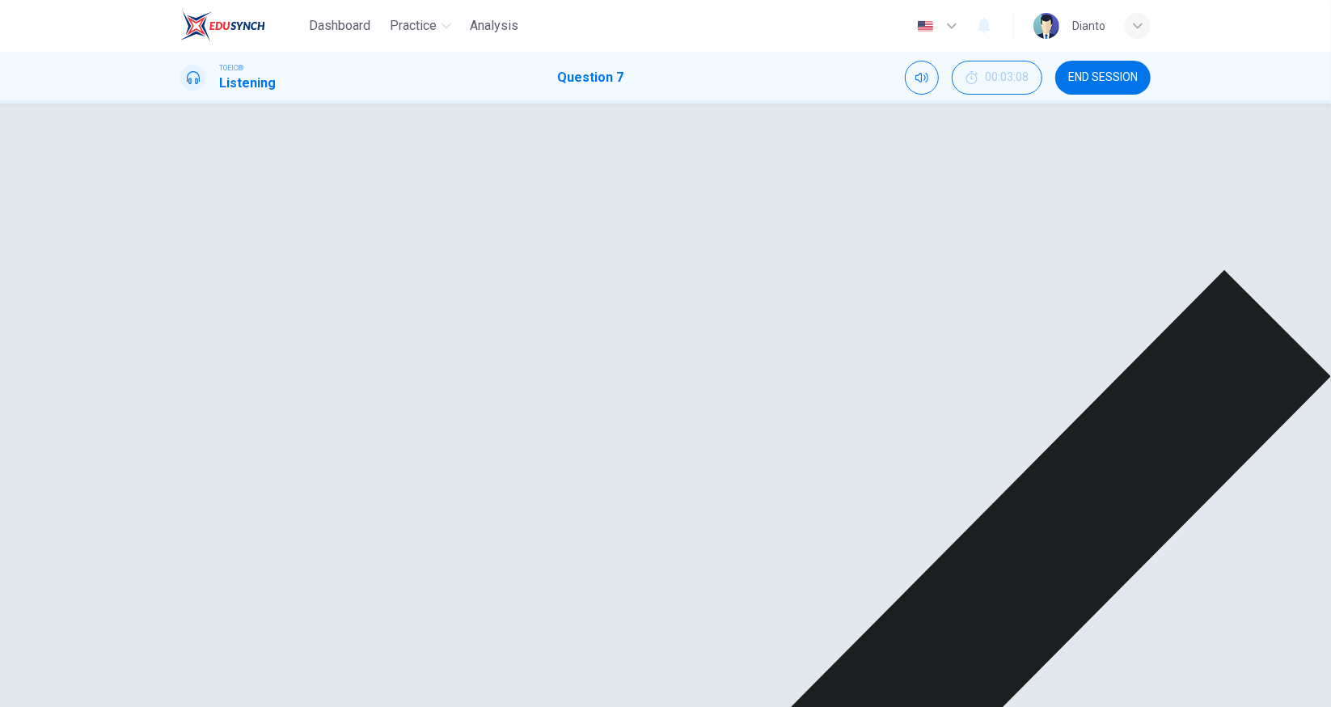
type input "69"
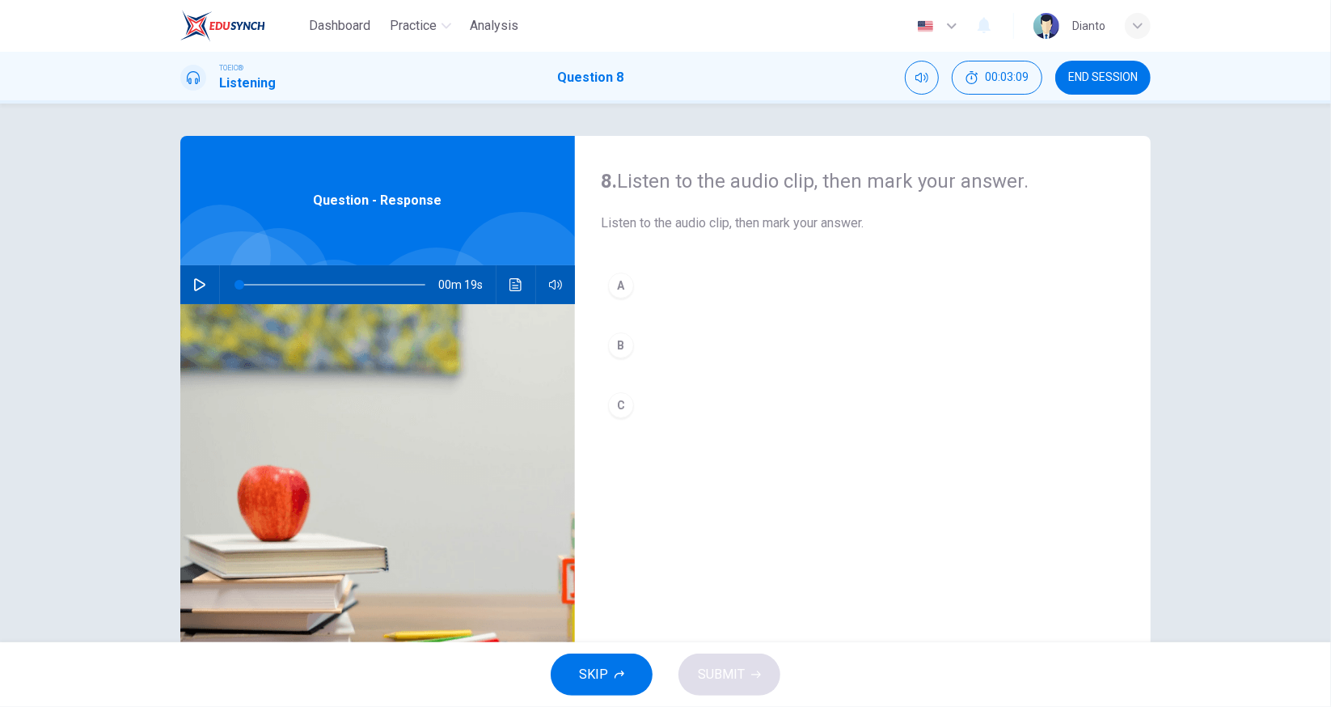
click at [196, 290] on icon "button" at bounding box center [199, 284] width 13 height 13
click at [510, 282] on icon "Click to see the audio transcription" at bounding box center [516, 284] width 13 height 13
click at [624, 340] on div "B" at bounding box center [621, 345] width 26 height 26
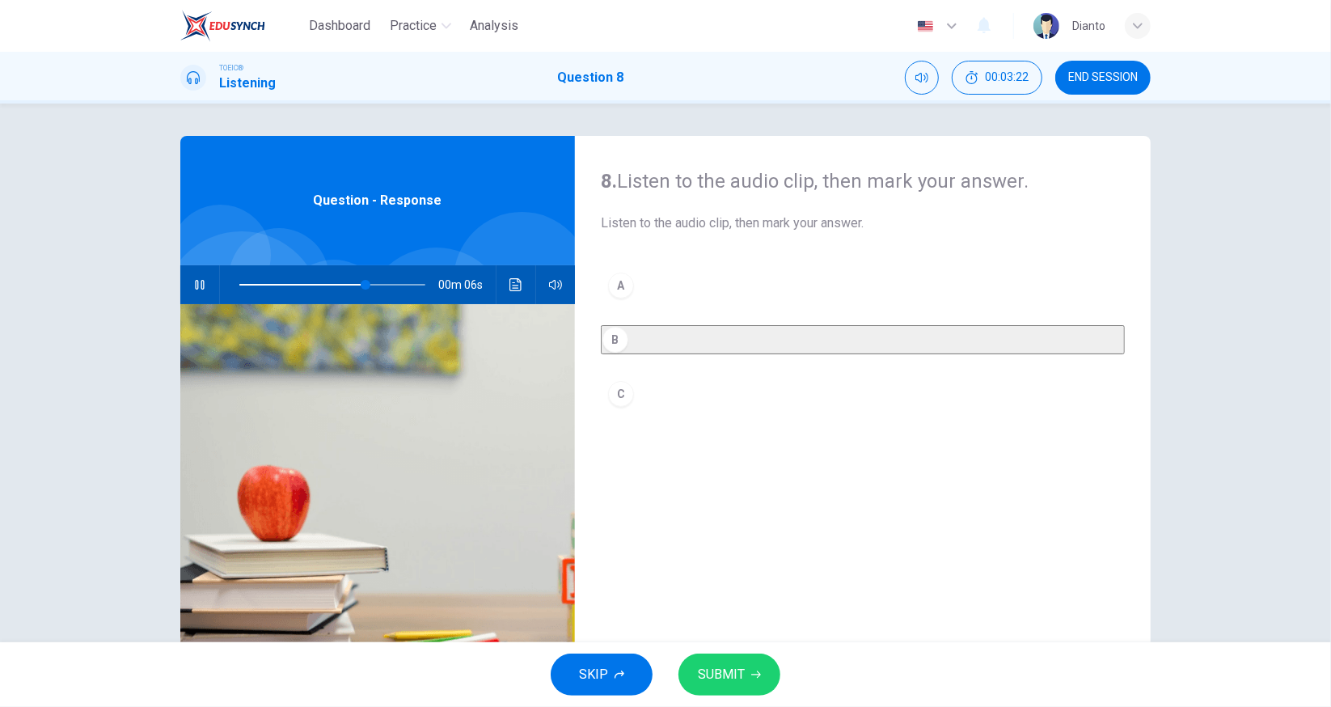
click at [700, 669] on span "SUBMIT" at bounding box center [721, 674] width 47 height 23
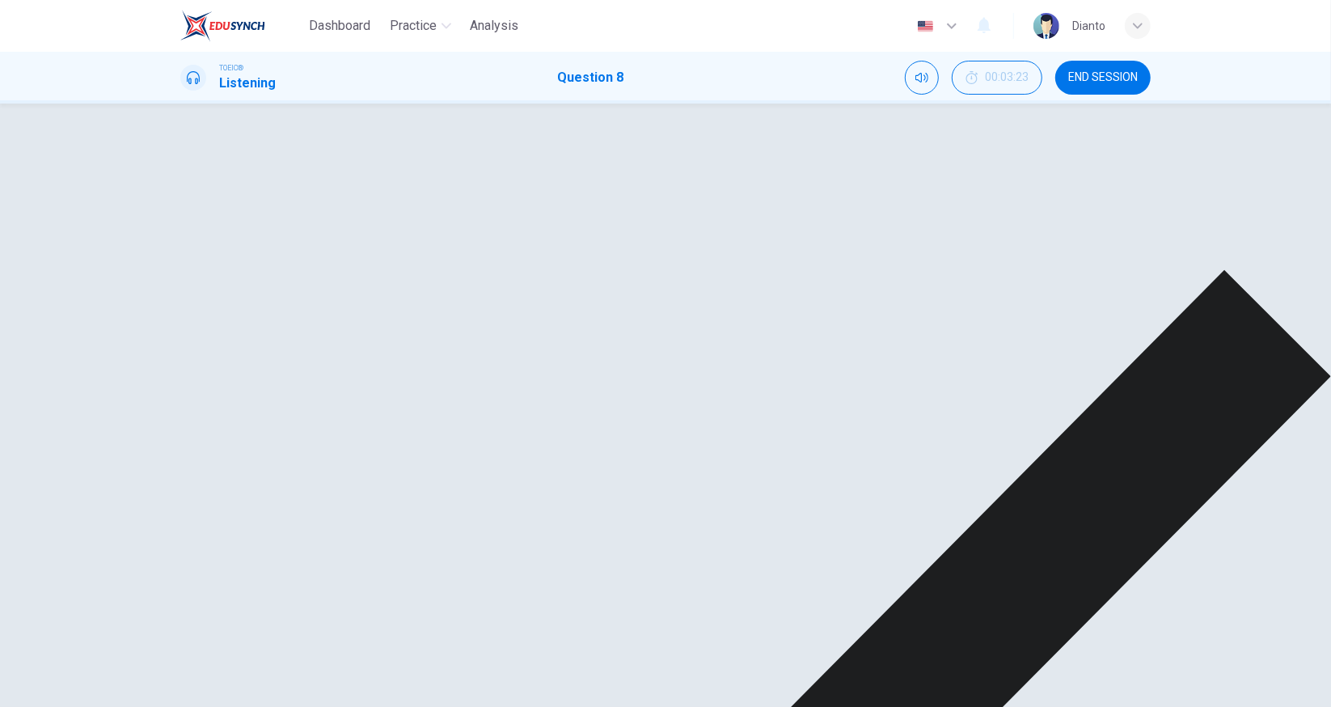
type input "89"
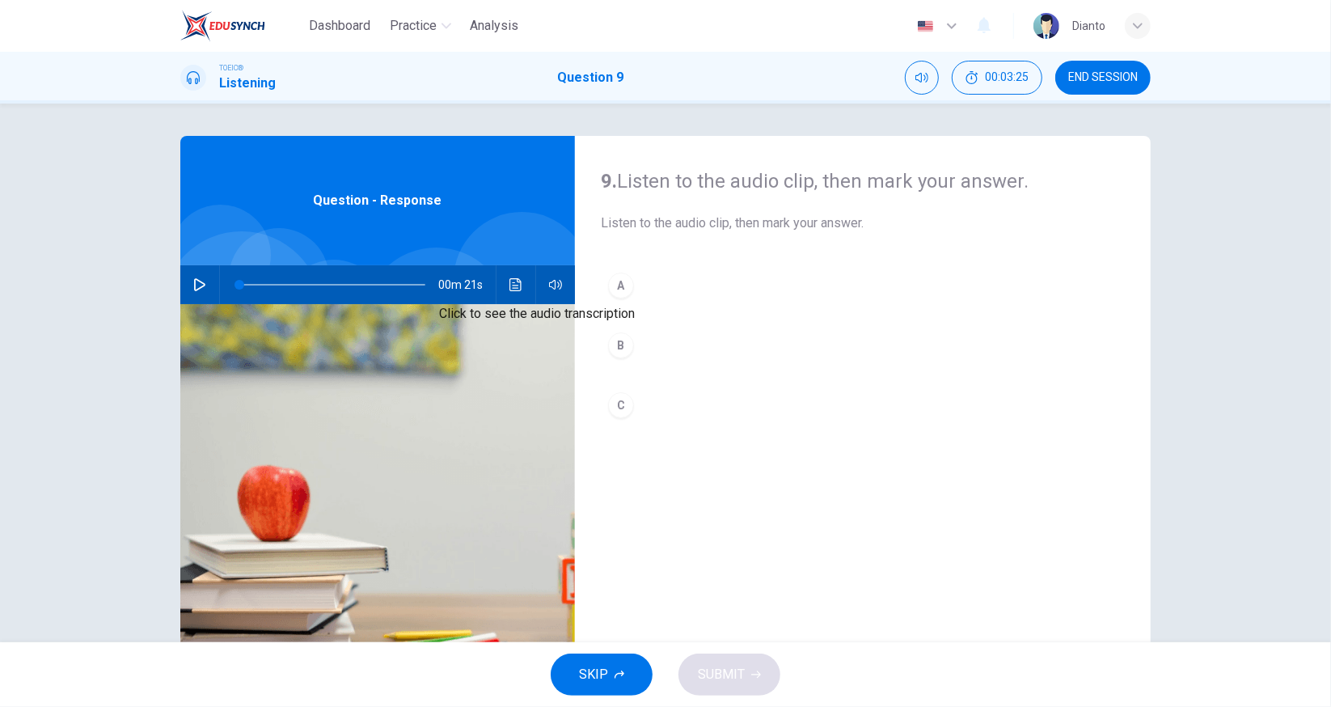
click at [510, 285] on icon "Click to see the audio transcription" at bounding box center [516, 284] width 13 height 13
click at [233, 706] on div at bounding box center [665, 707] width 1331 height 0
click at [194, 285] on icon "button" at bounding box center [199, 284] width 13 height 13
click at [510, 280] on icon "Click to see the audio transcription" at bounding box center [516, 284] width 13 height 13
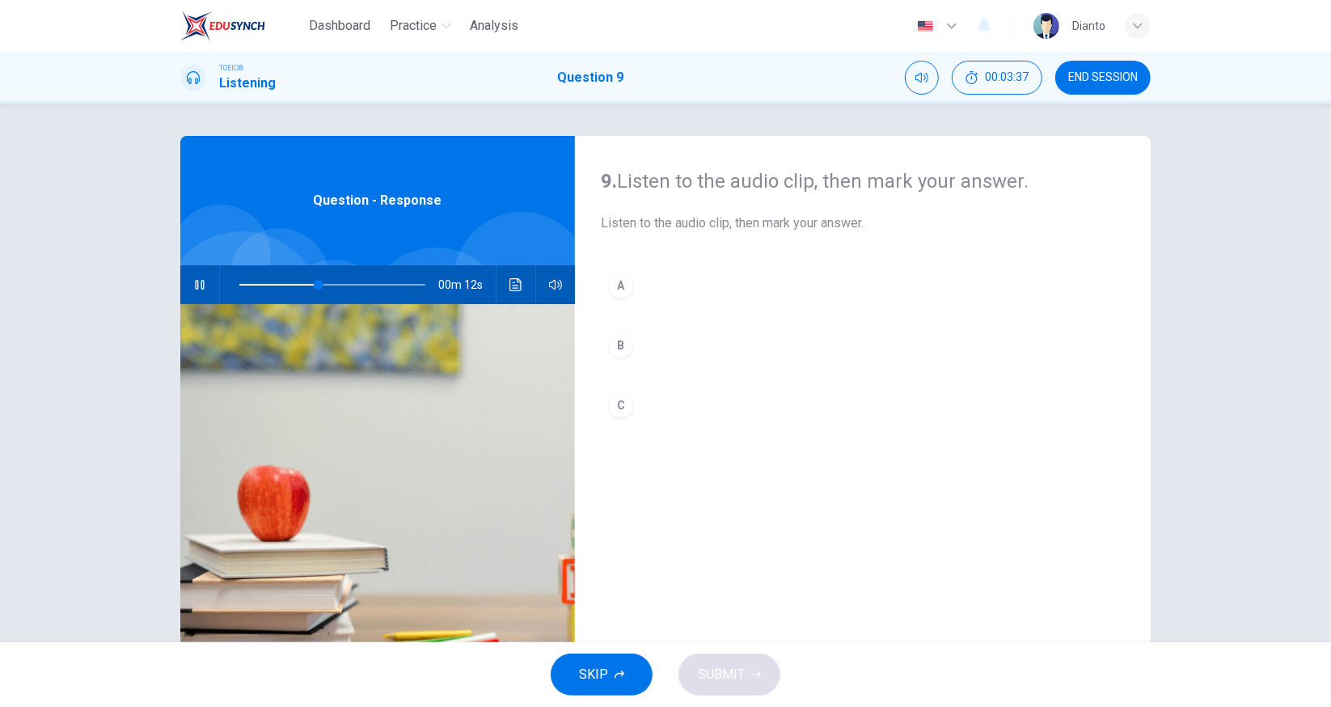
click at [615, 409] on div "C" at bounding box center [621, 405] width 26 height 26
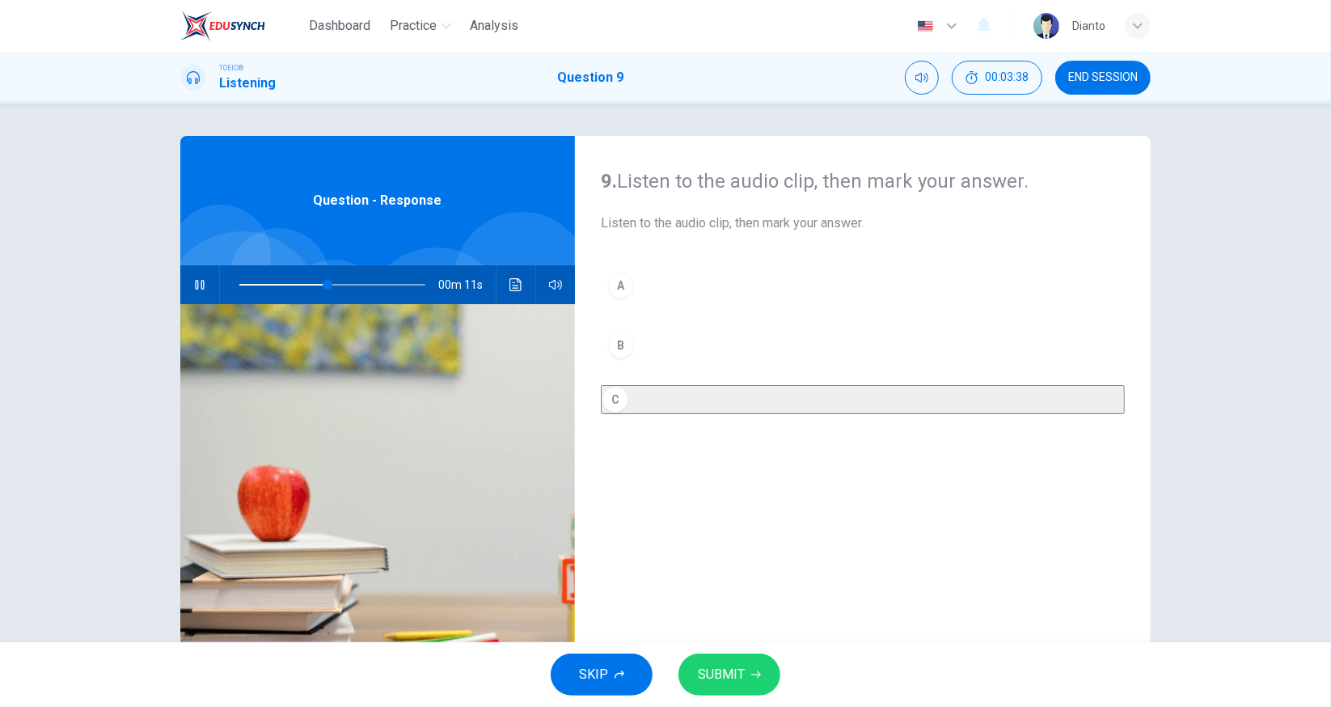
click at [715, 675] on span "SUBMIT" at bounding box center [721, 674] width 47 height 23
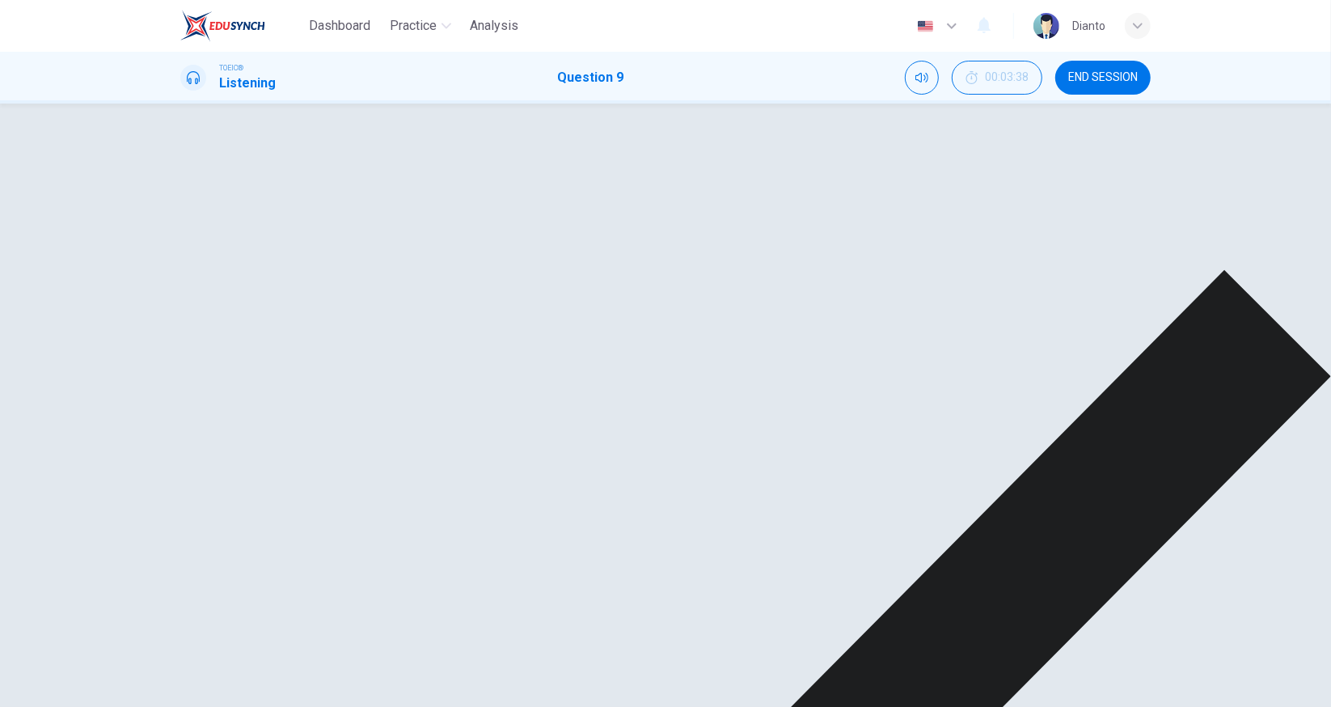
type input "0"
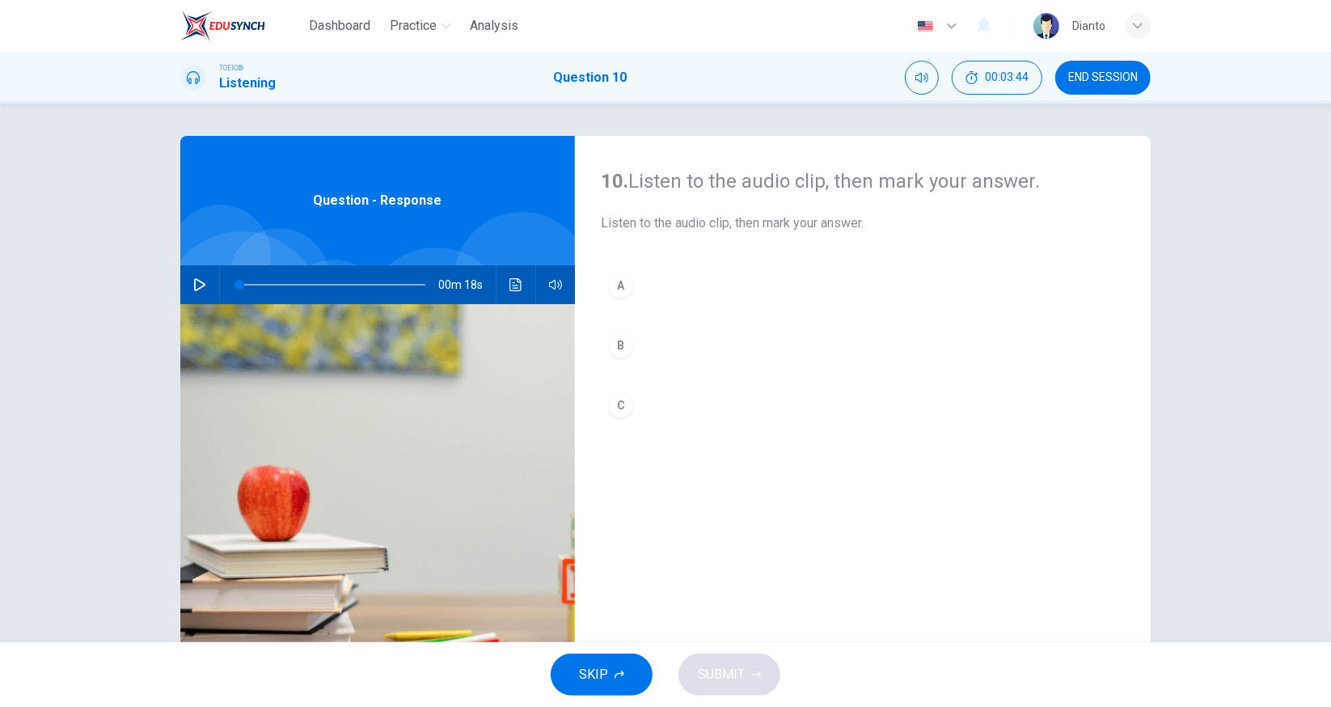
click at [204, 284] on button "button" at bounding box center [200, 284] width 26 height 39
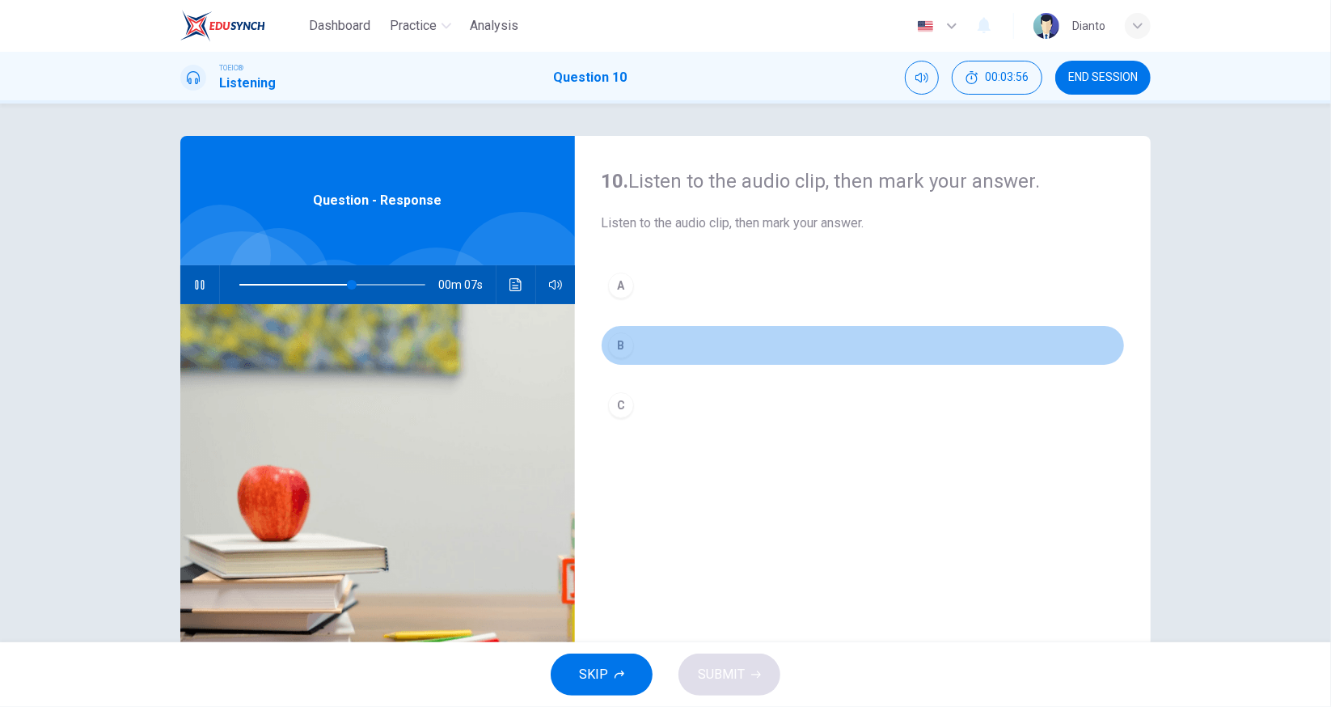
click at [615, 345] on div "B" at bounding box center [621, 345] width 26 height 26
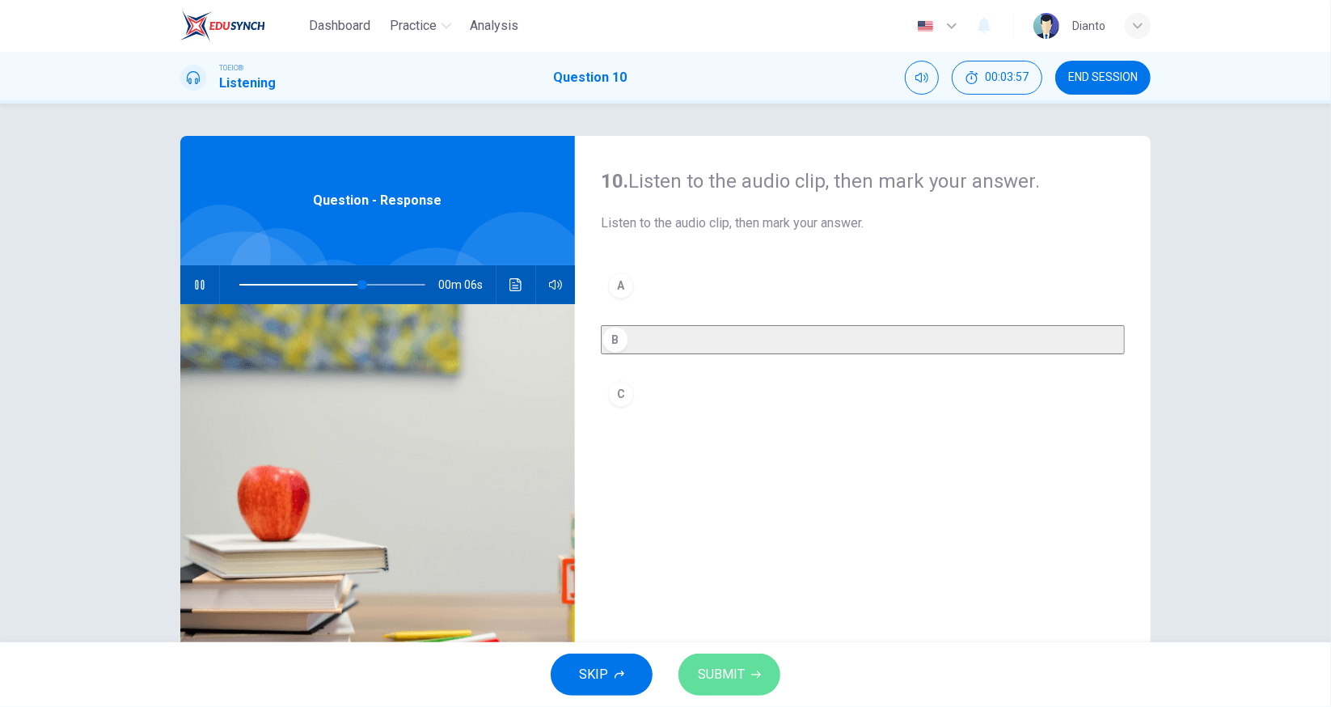
click at [734, 677] on span "SUBMIT" at bounding box center [721, 674] width 47 height 23
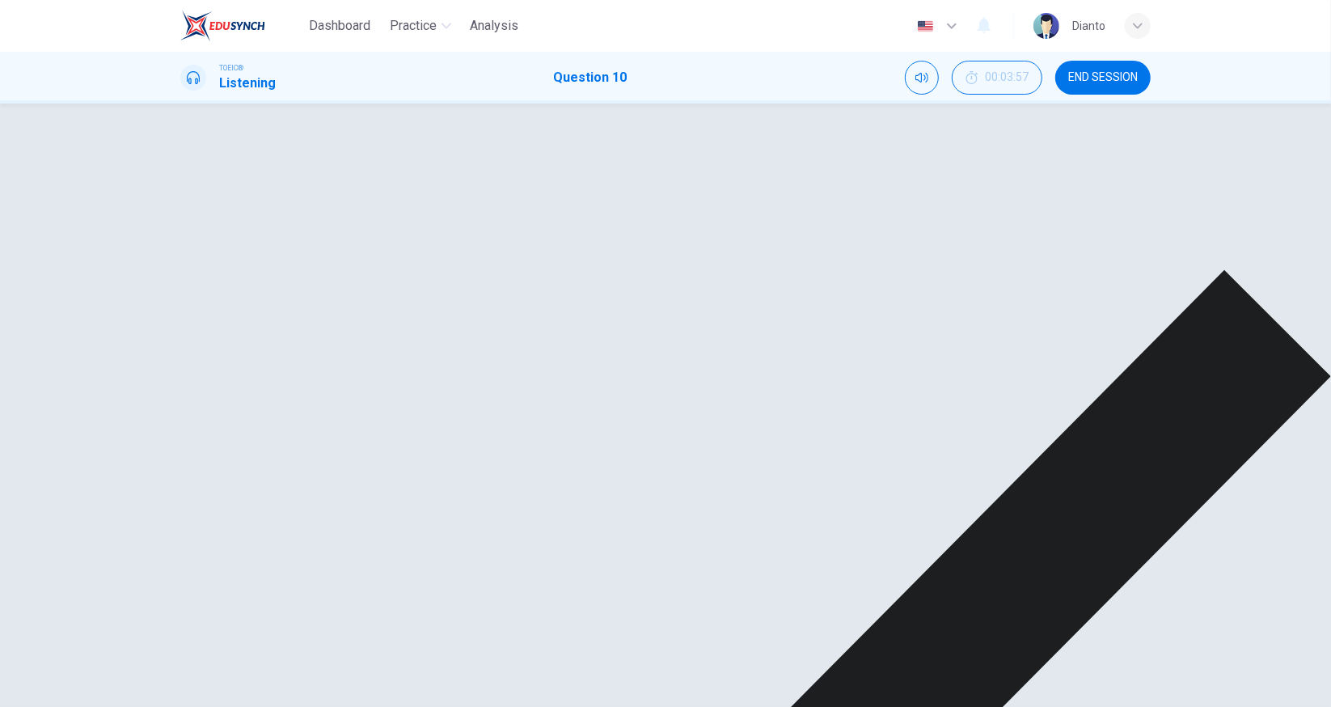
type input "88"
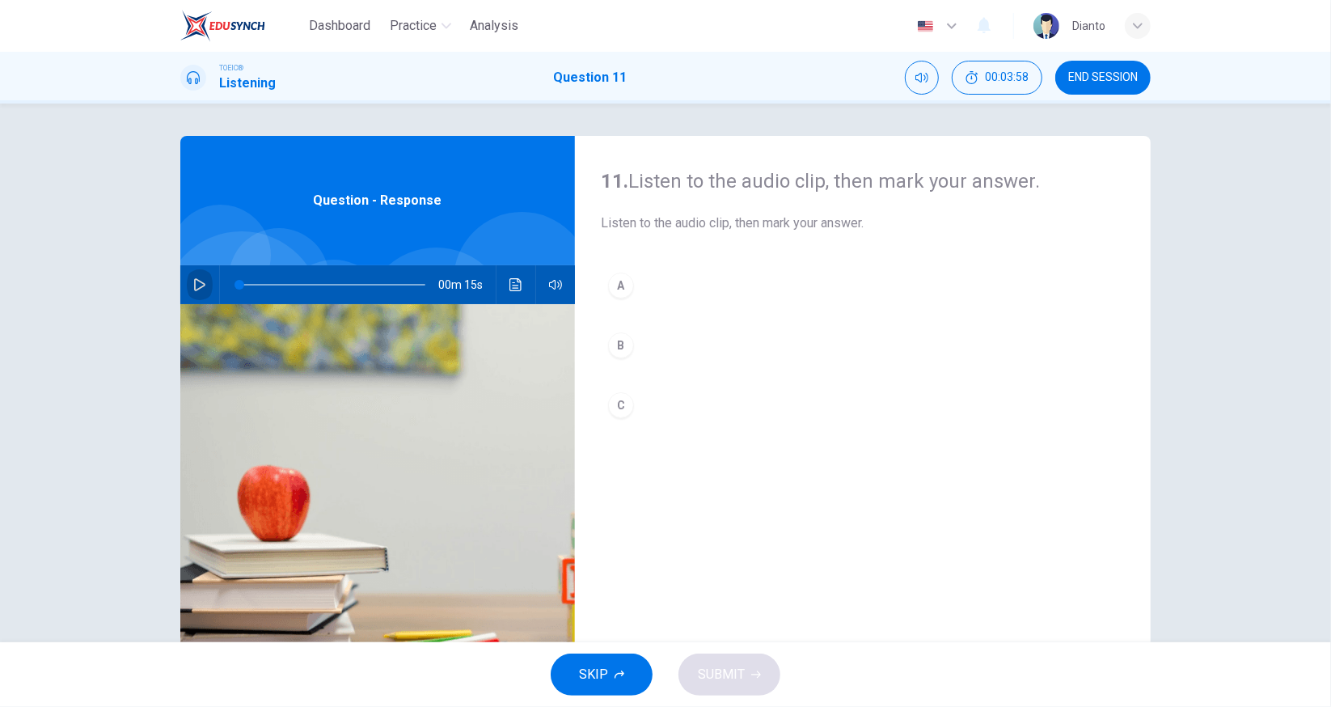
click at [197, 290] on icon "button" at bounding box center [199, 284] width 13 height 13
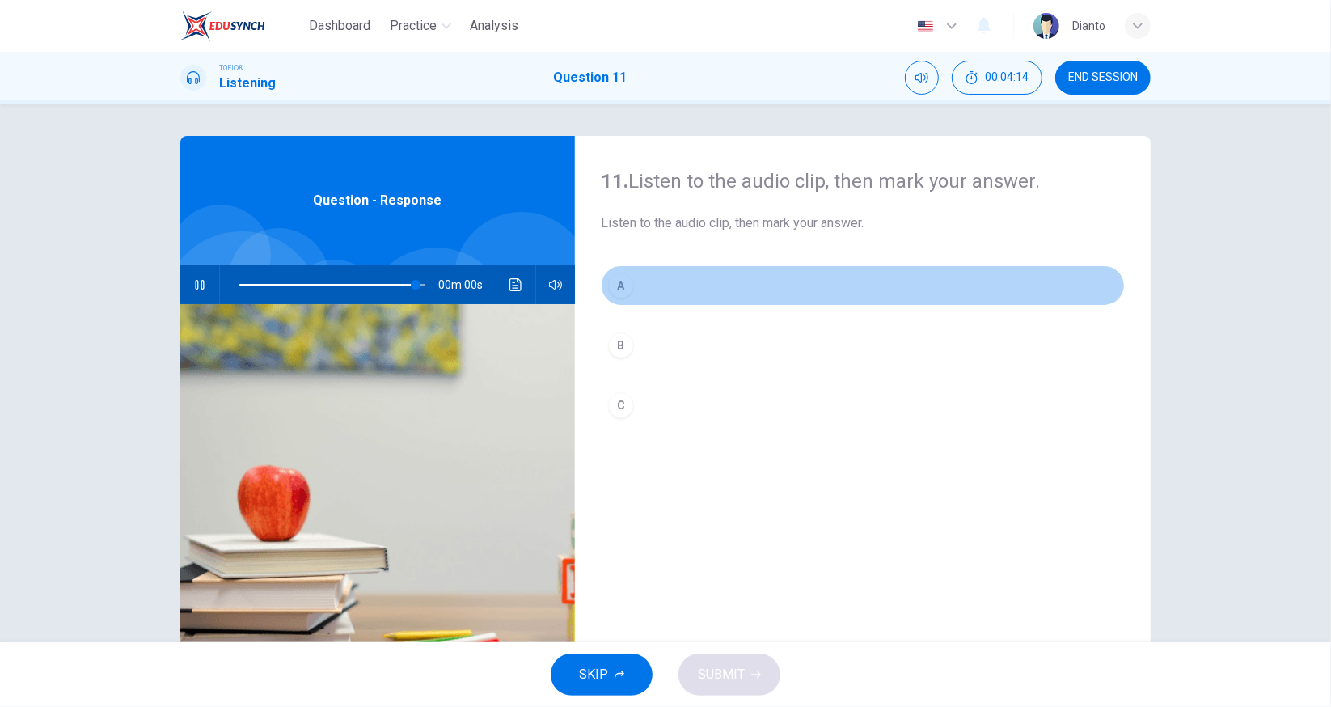
click at [632, 282] on button "A" at bounding box center [863, 285] width 524 height 40
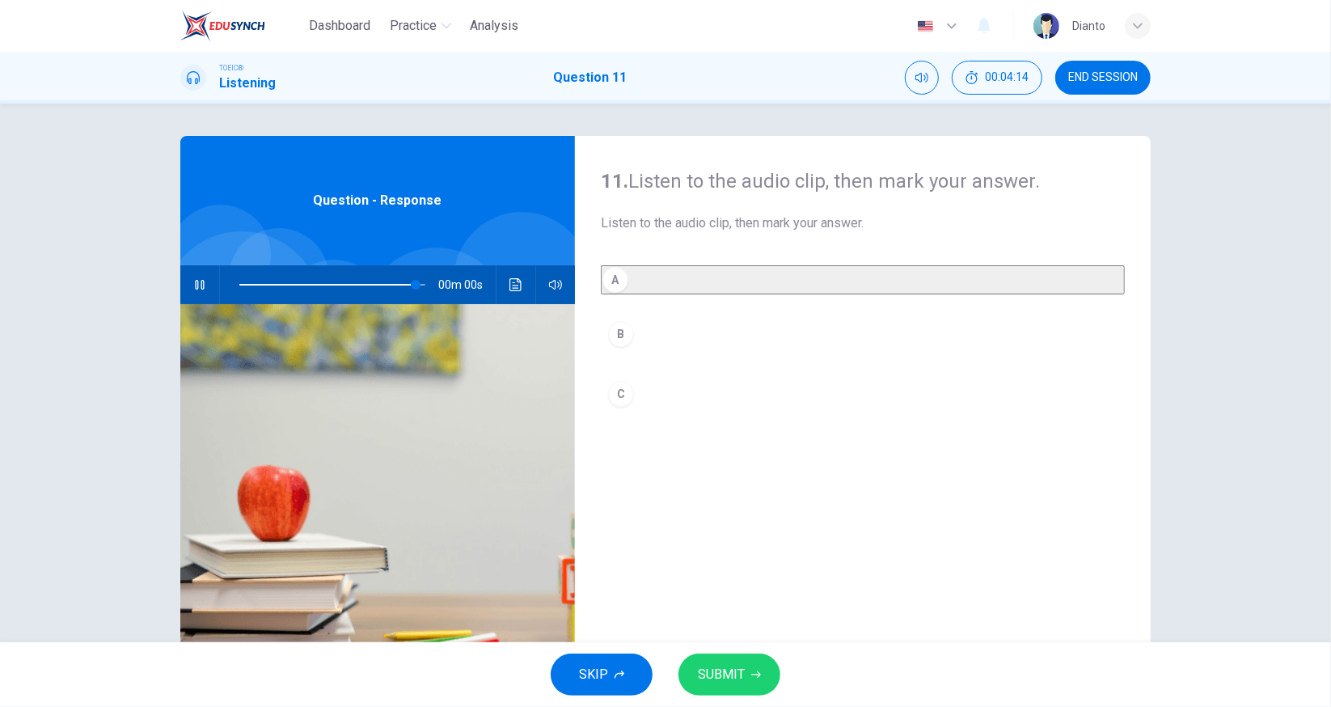
type input "0"
click at [739, 682] on span "SUBMIT" at bounding box center [721, 674] width 47 height 23
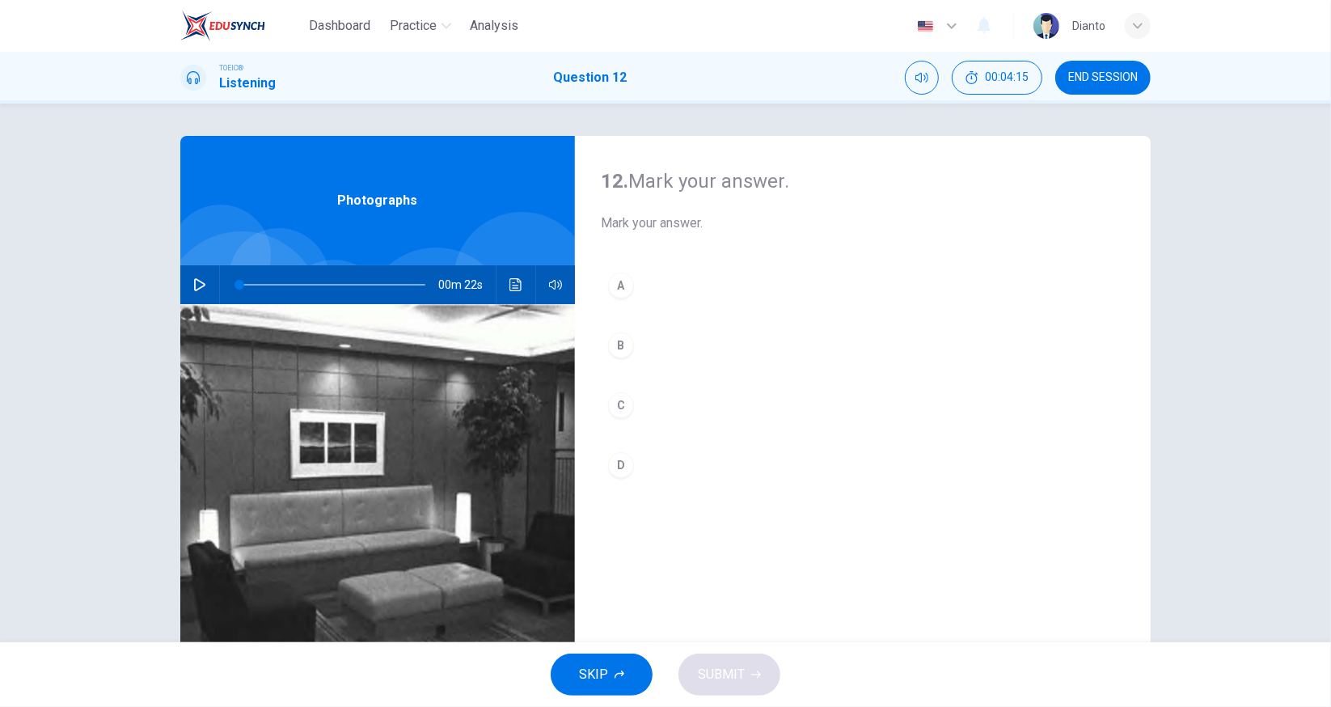
click at [193, 281] on icon "button" at bounding box center [199, 284] width 13 height 13
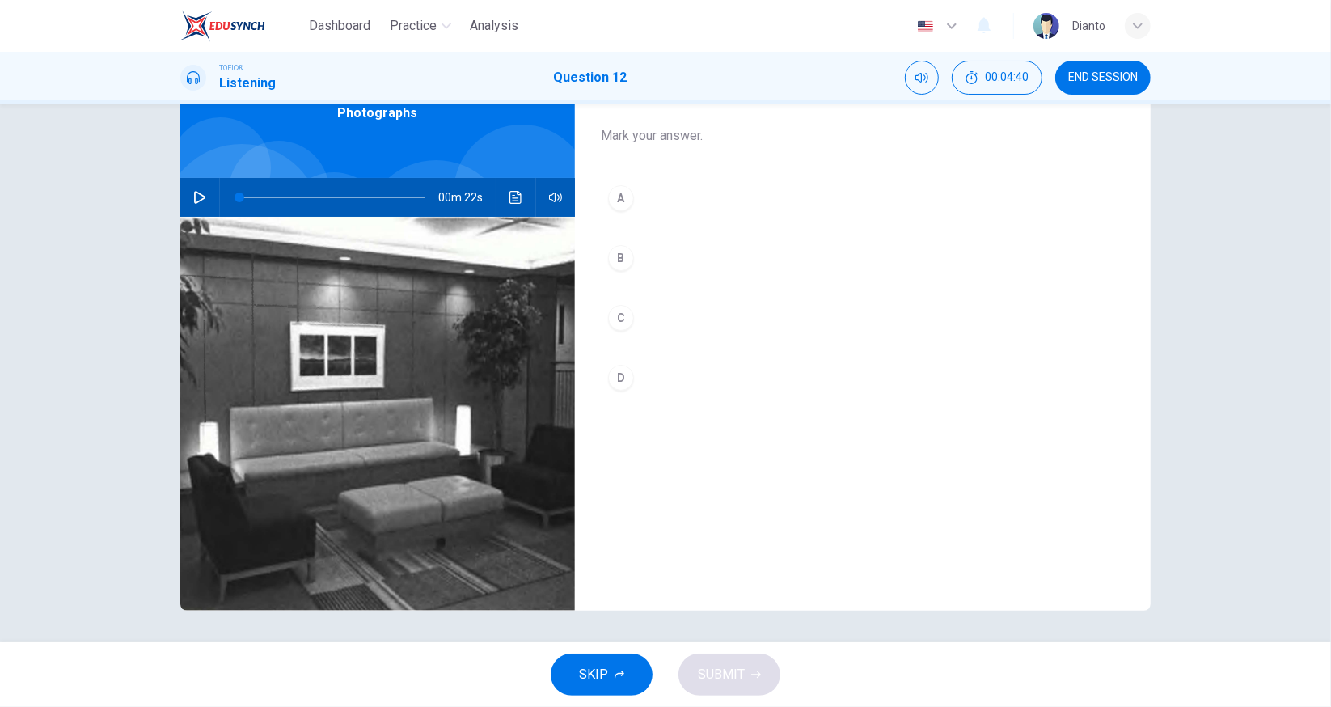
click at [201, 198] on icon "button" at bounding box center [199, 197] width 13 height 13
click at [623, 314] on div "C" at bounding box center [621, 318] width 26 height 26
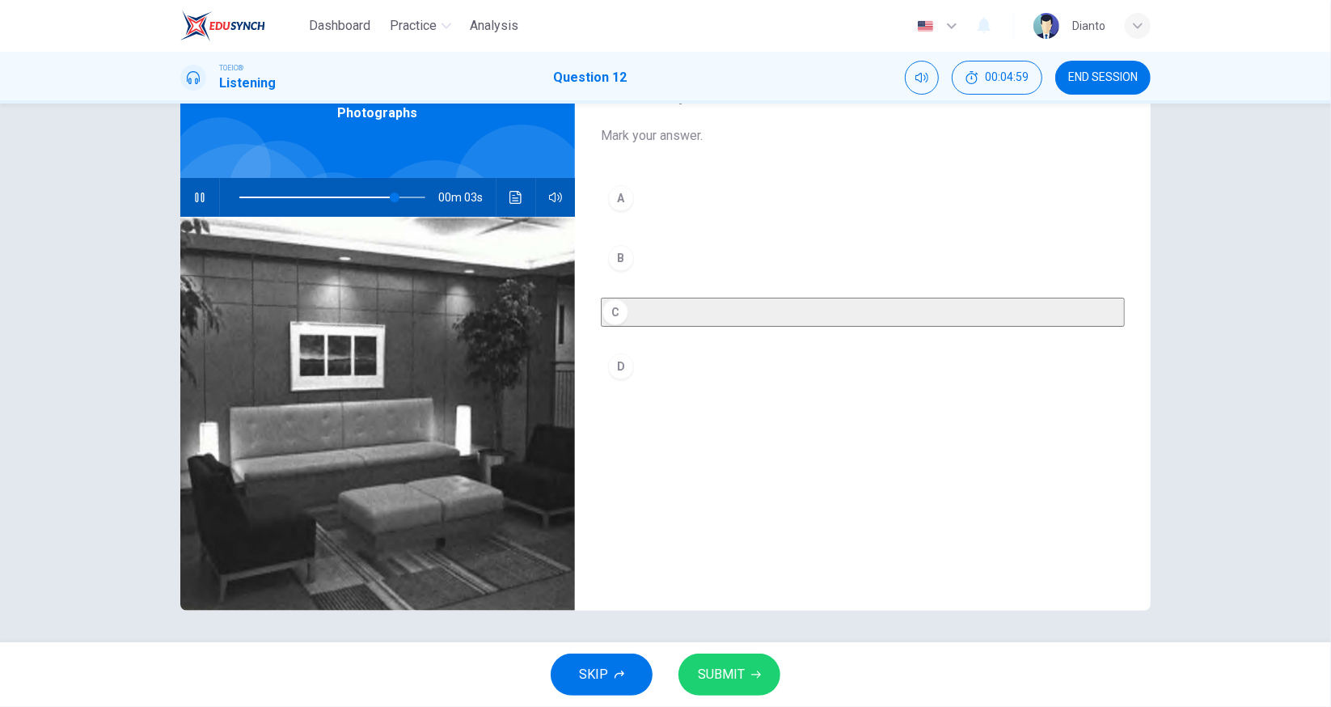
click at [723, 674] on span "SUBMIT" at bounding box center [721, 674] width 47 height 23
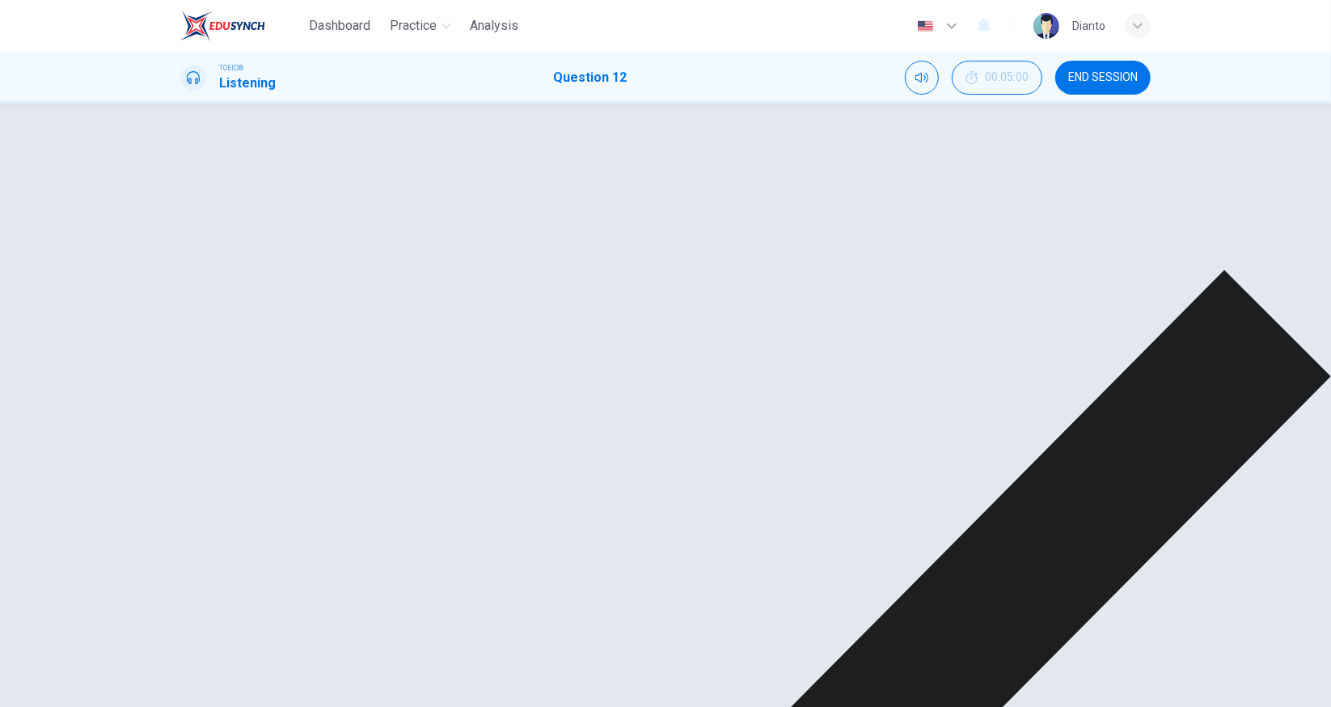
type input "0"
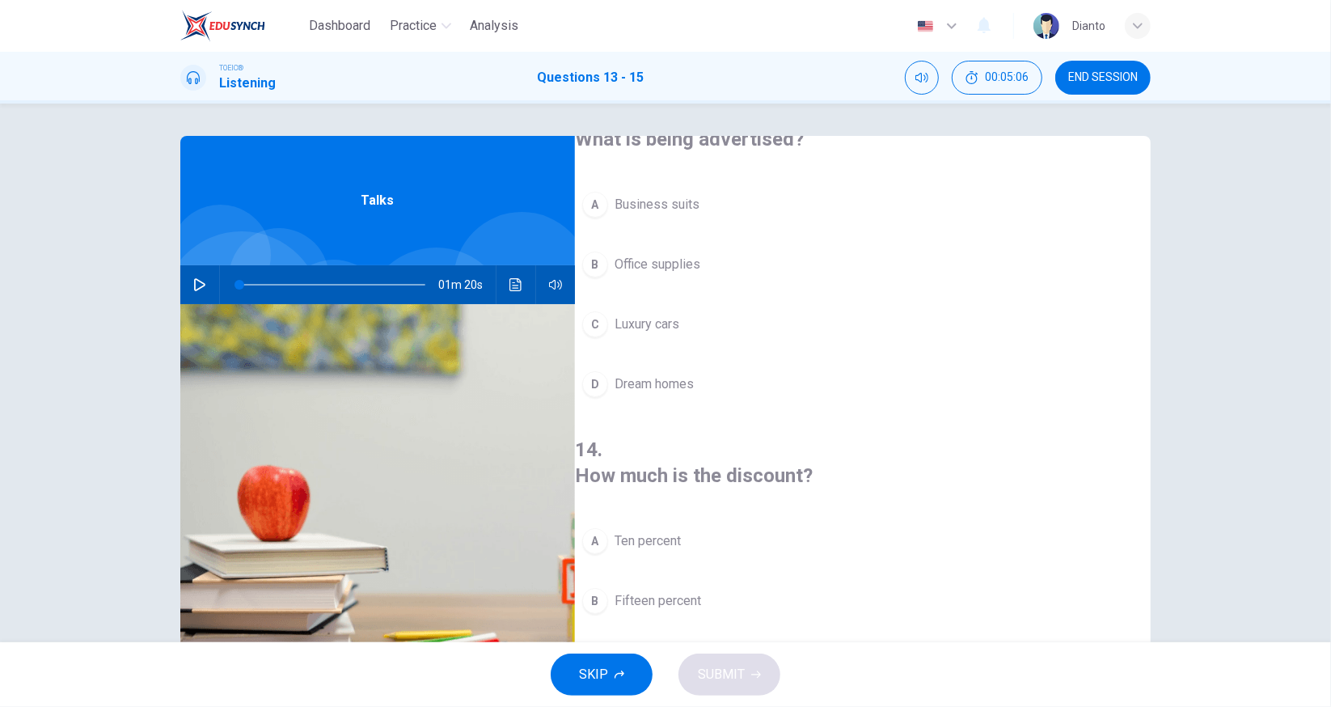
scroll to position [0, 0]
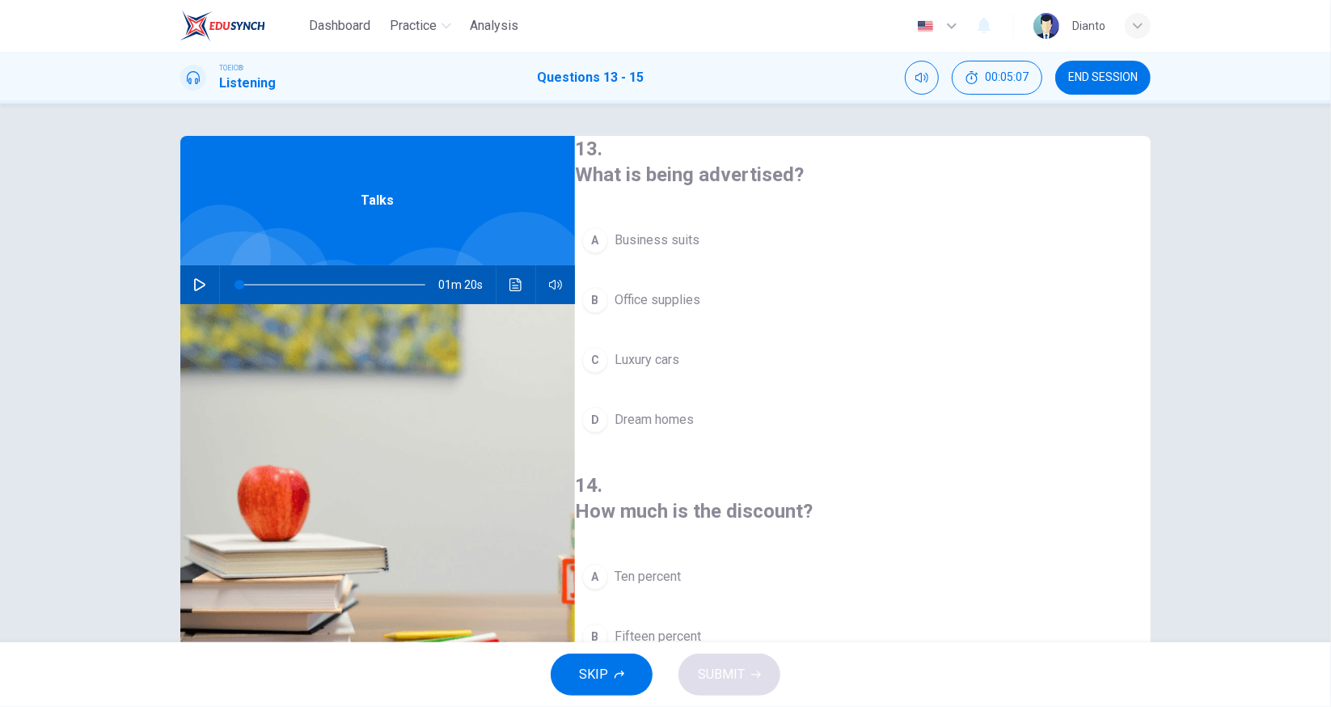
click at [196, 285] on icon "button" at bounding box center [199, 284] width 13 height 13
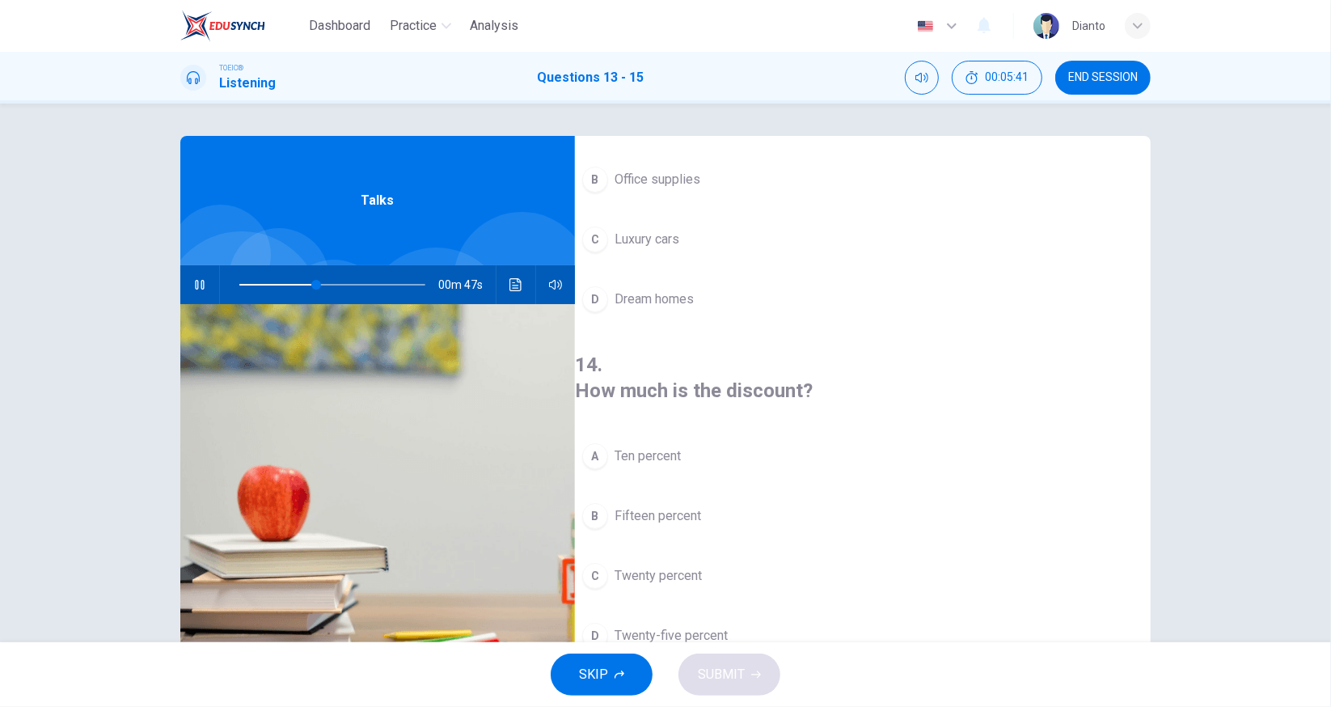
scroll to position [134, 0]
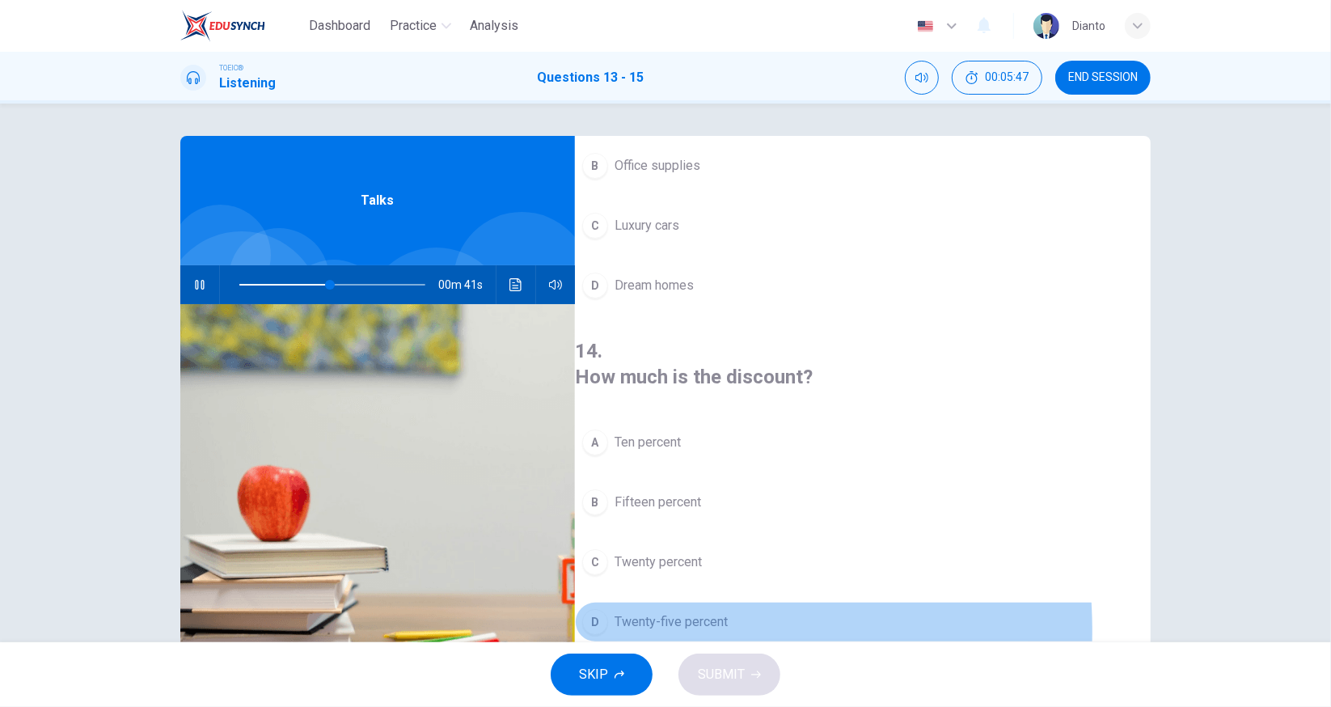
click at [608, 609] on div "D" at bounding box center [595, 622] width 26 height 26
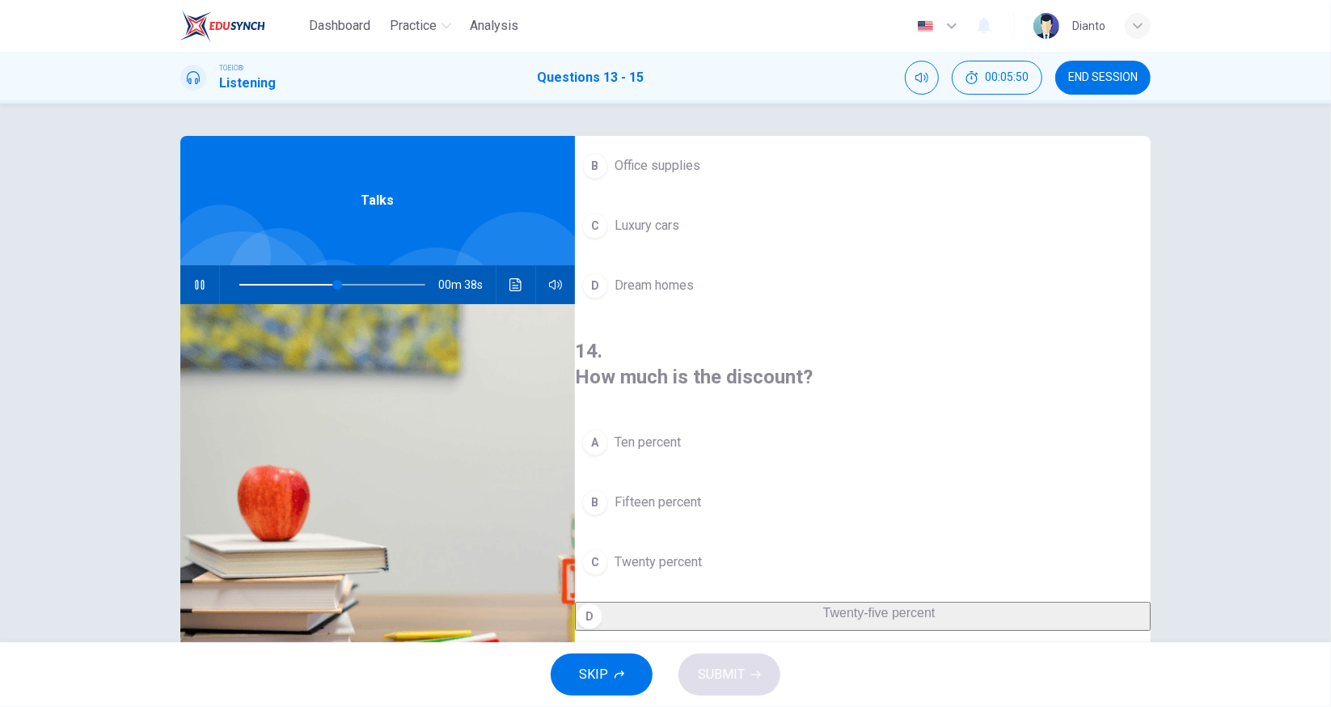
click at [670, 224] on span "Luxury cars" at bounding box center [647, 225] width 65 height 19
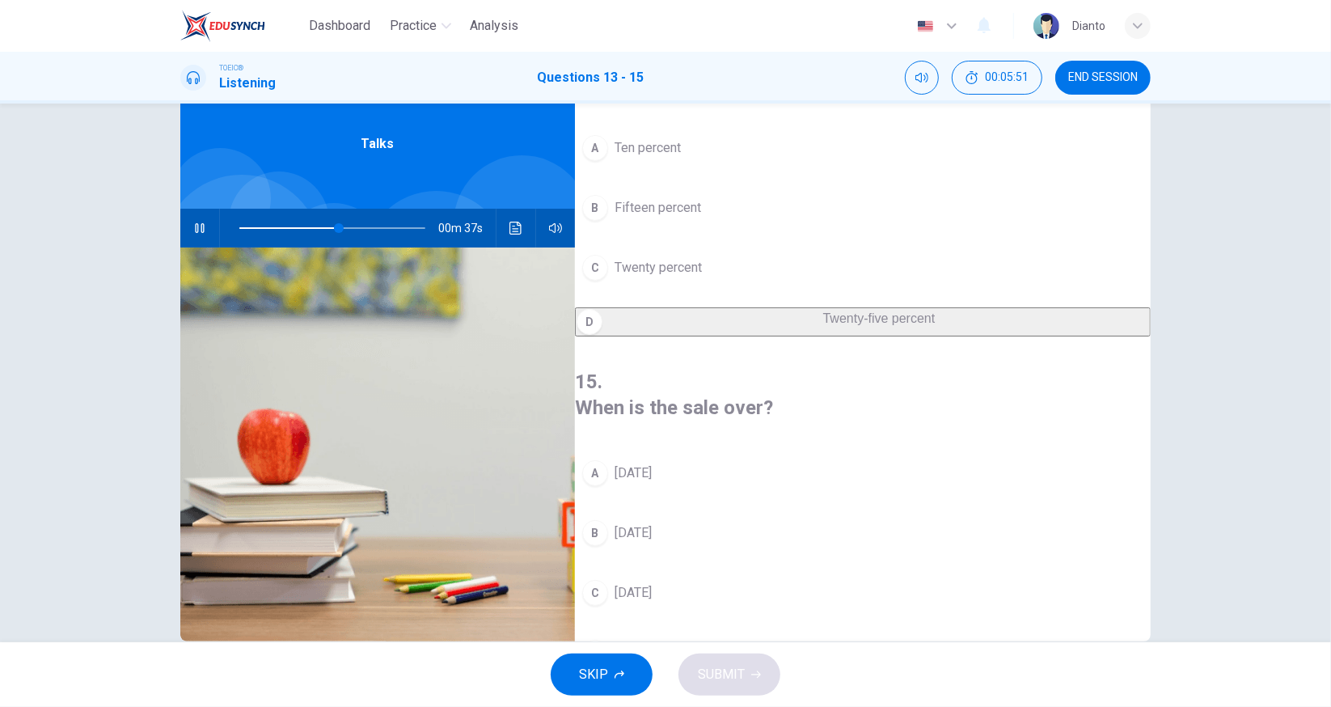
scroll to position [87, 0]
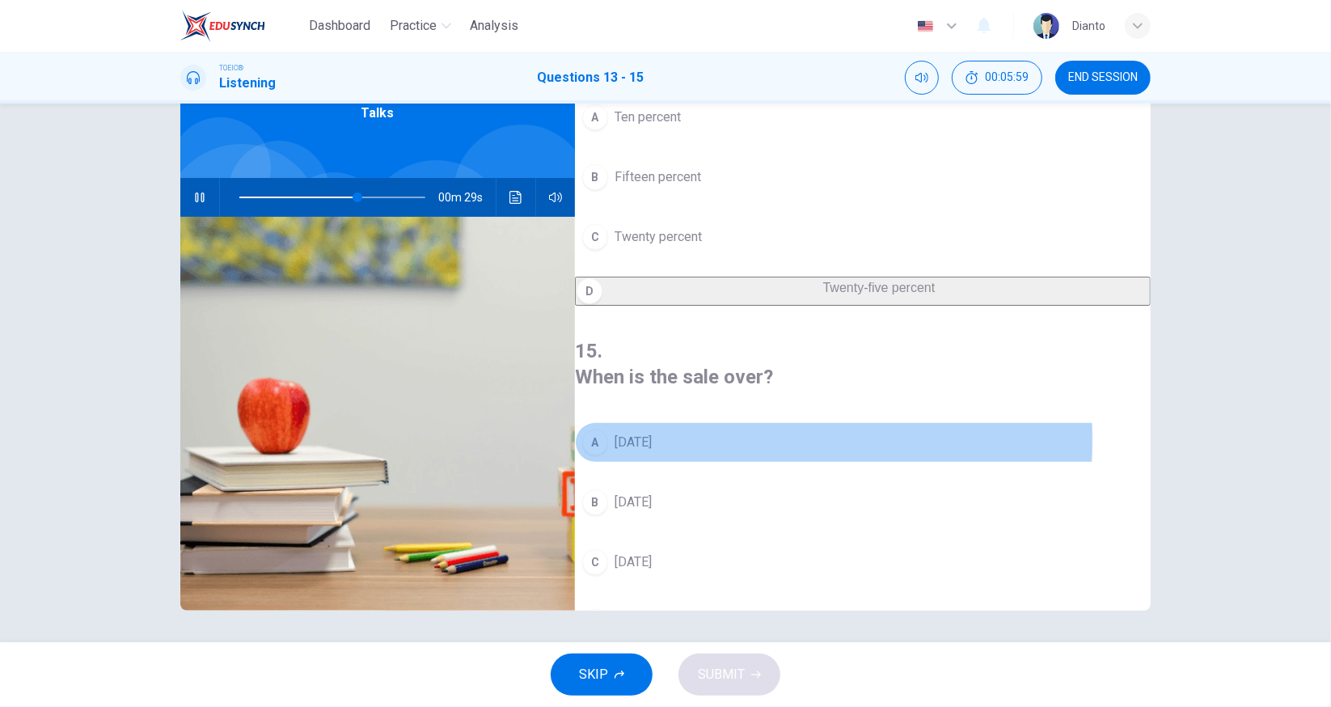
click at [652, 433] on span "Sunday" at bounding box center [633, 442] width 37 height 19
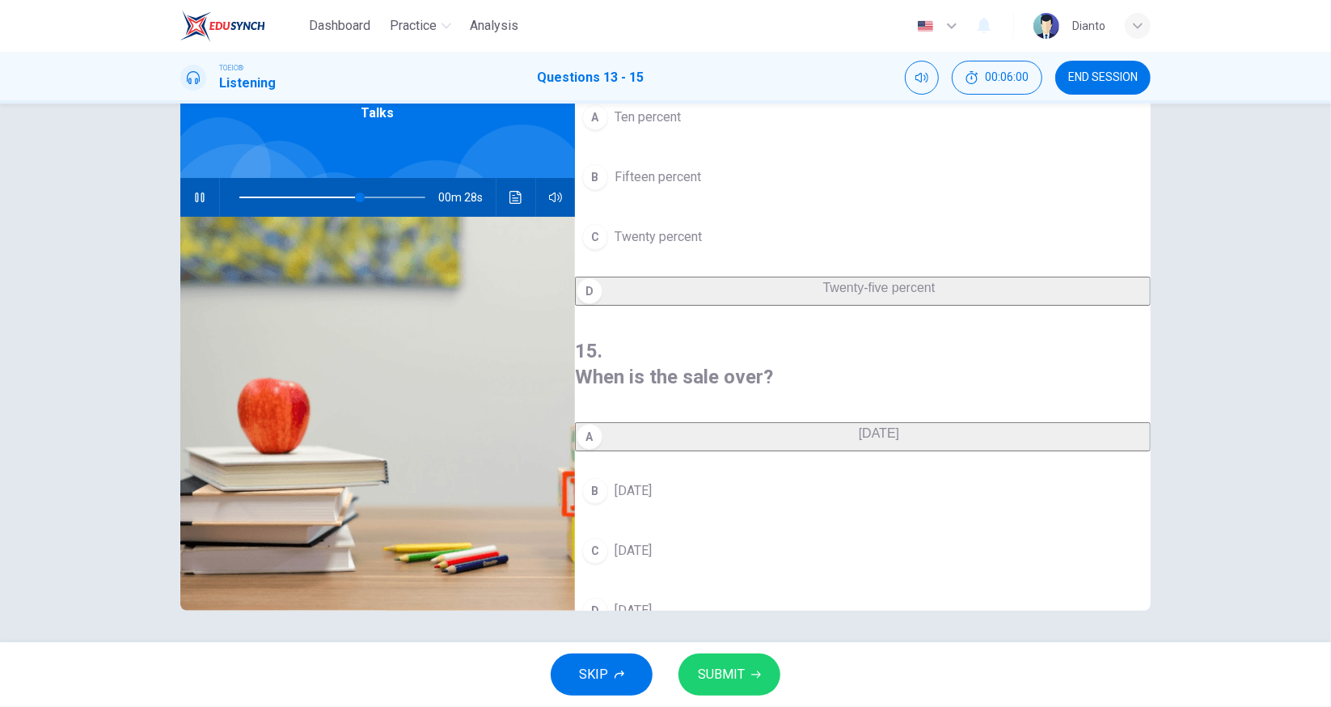
click at [725, 681] on span "SUBMIT" at bounding box center [721, 674] width 47 height 23
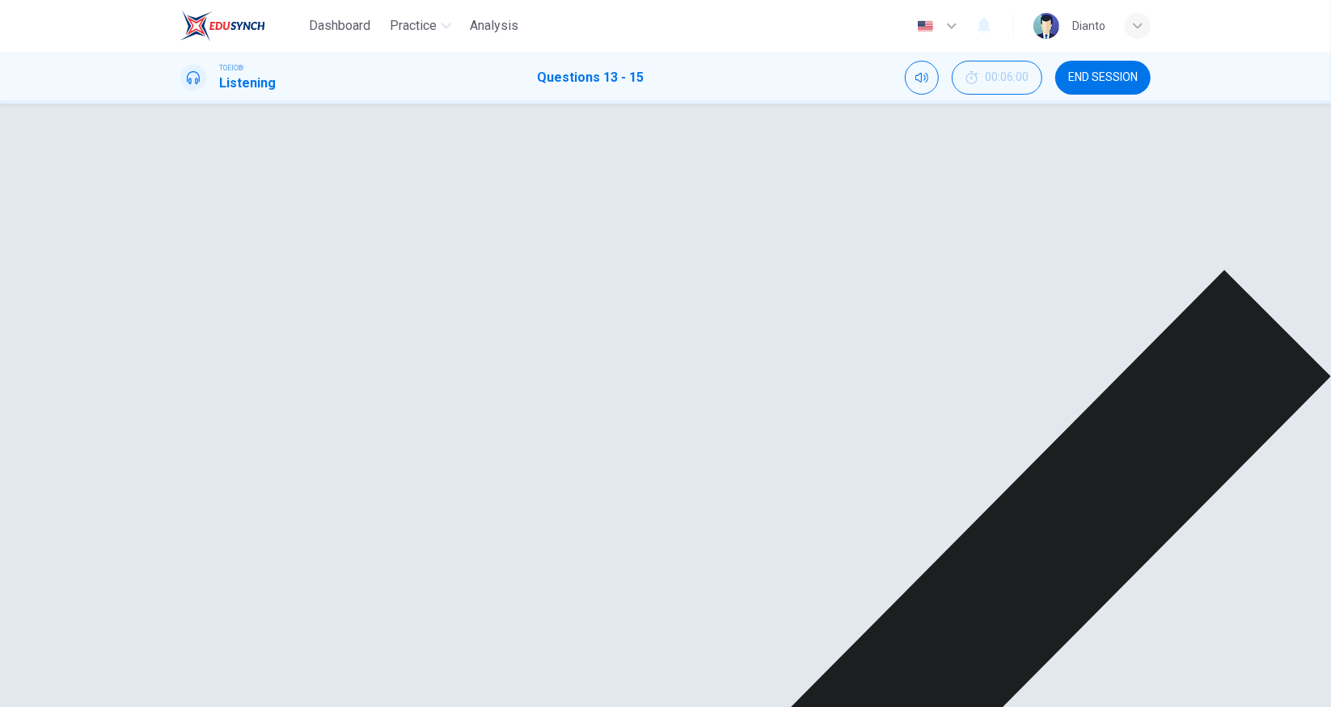
type input "69"
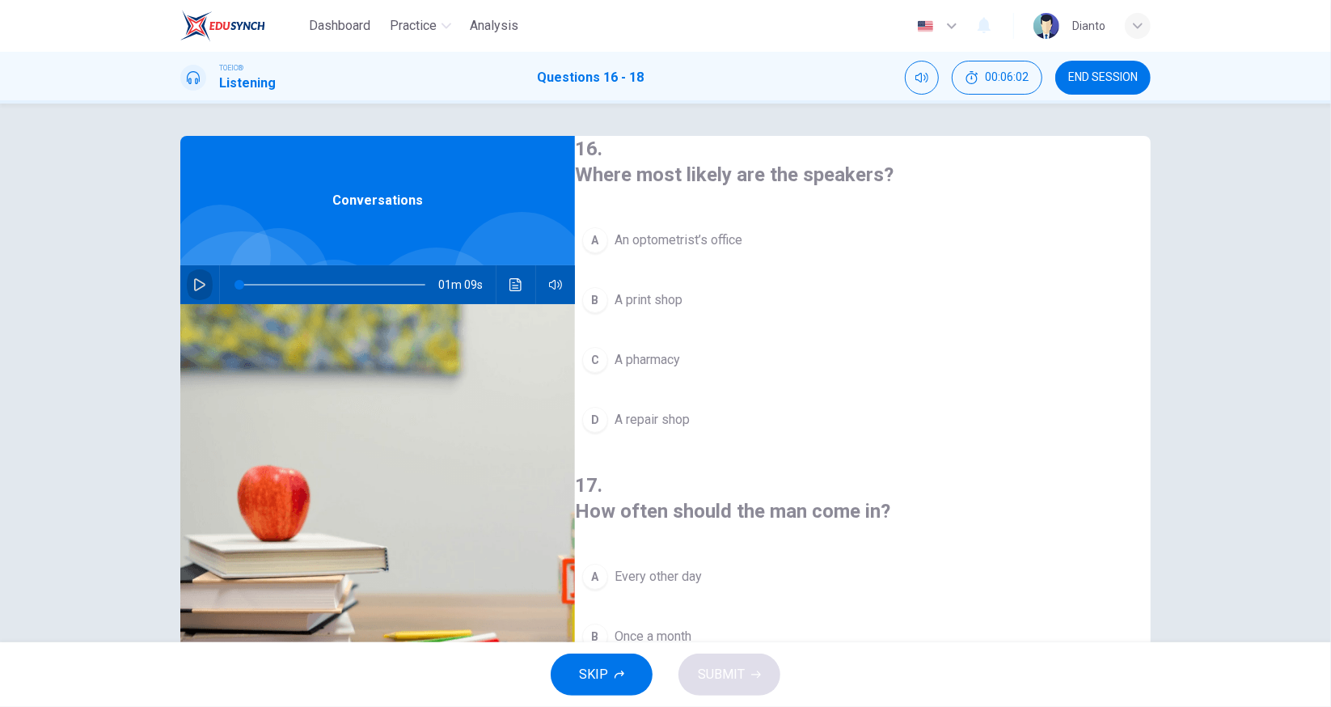
click at [205, 279] on button "button" at bounding box center [200, 284] width 26 height 39
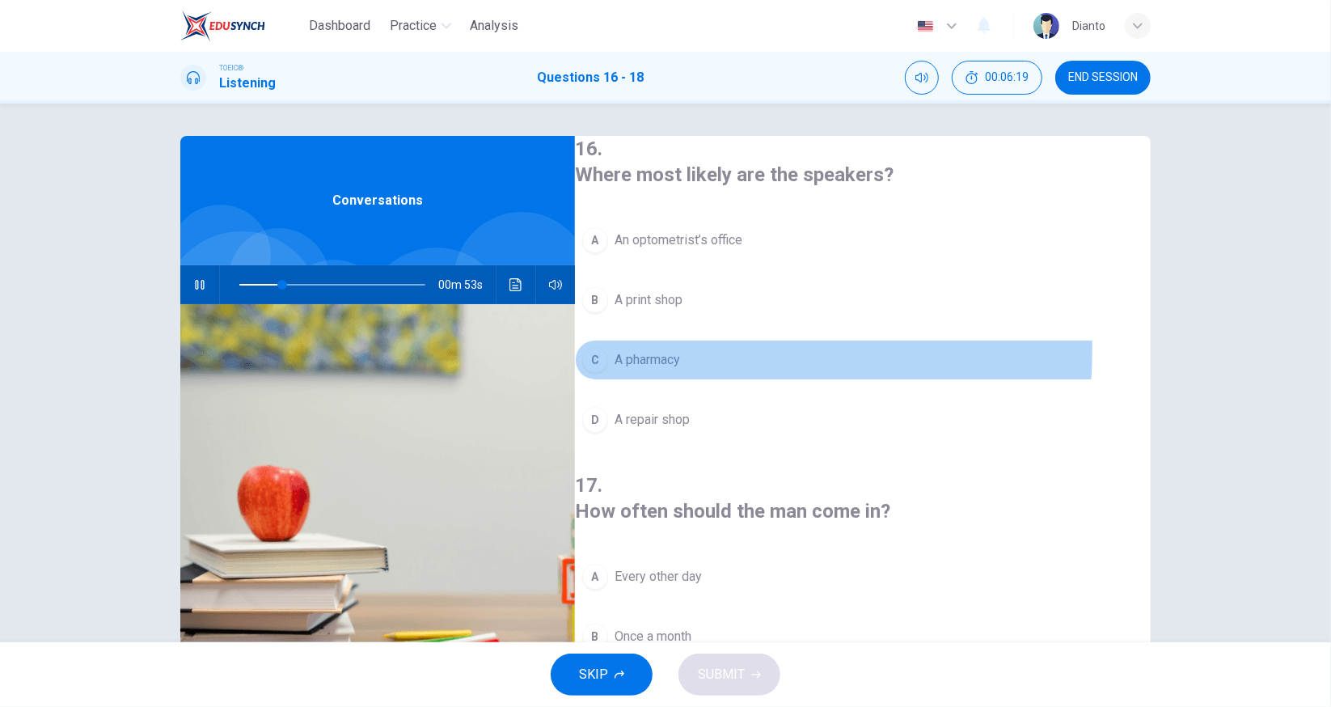
click at [657, 350] on span "A pharmacy" at bounding box center [648, 359] width 66 height 19
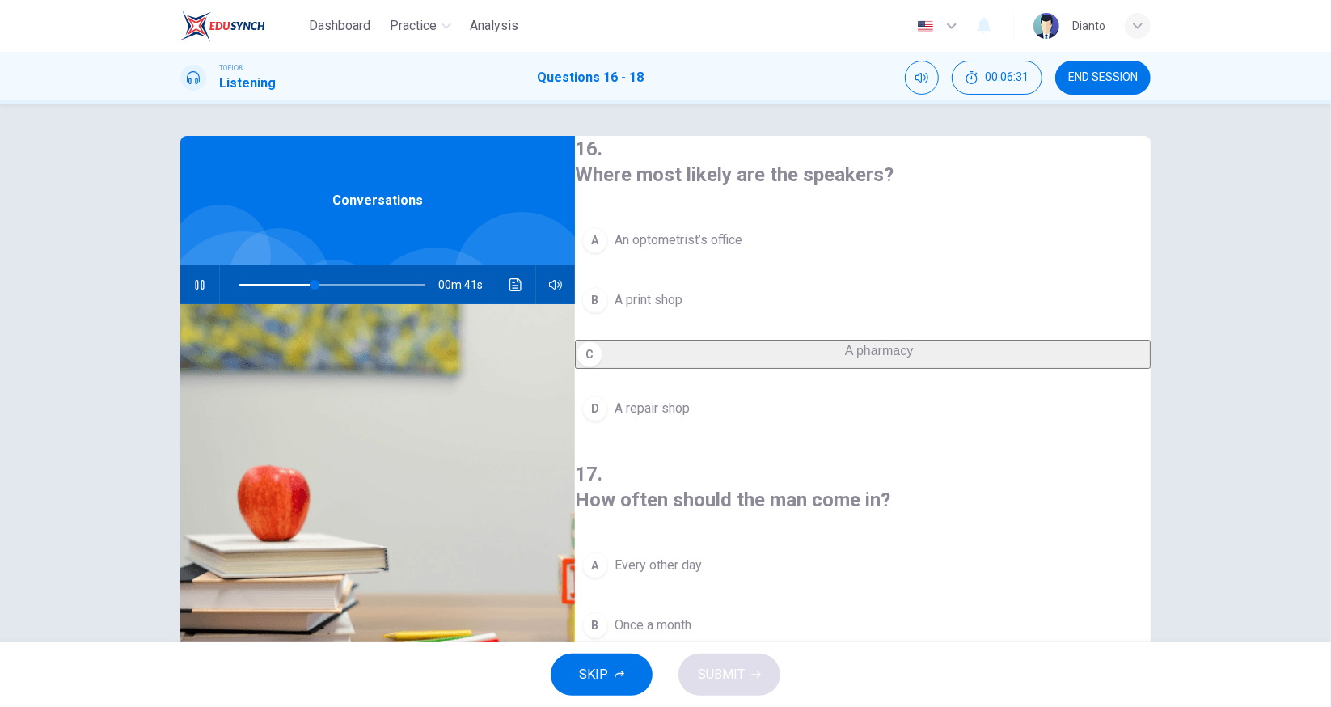
click at [734, 235] on span "An optometrist’s office" at bounding box center [679, 239] width 128 height 19
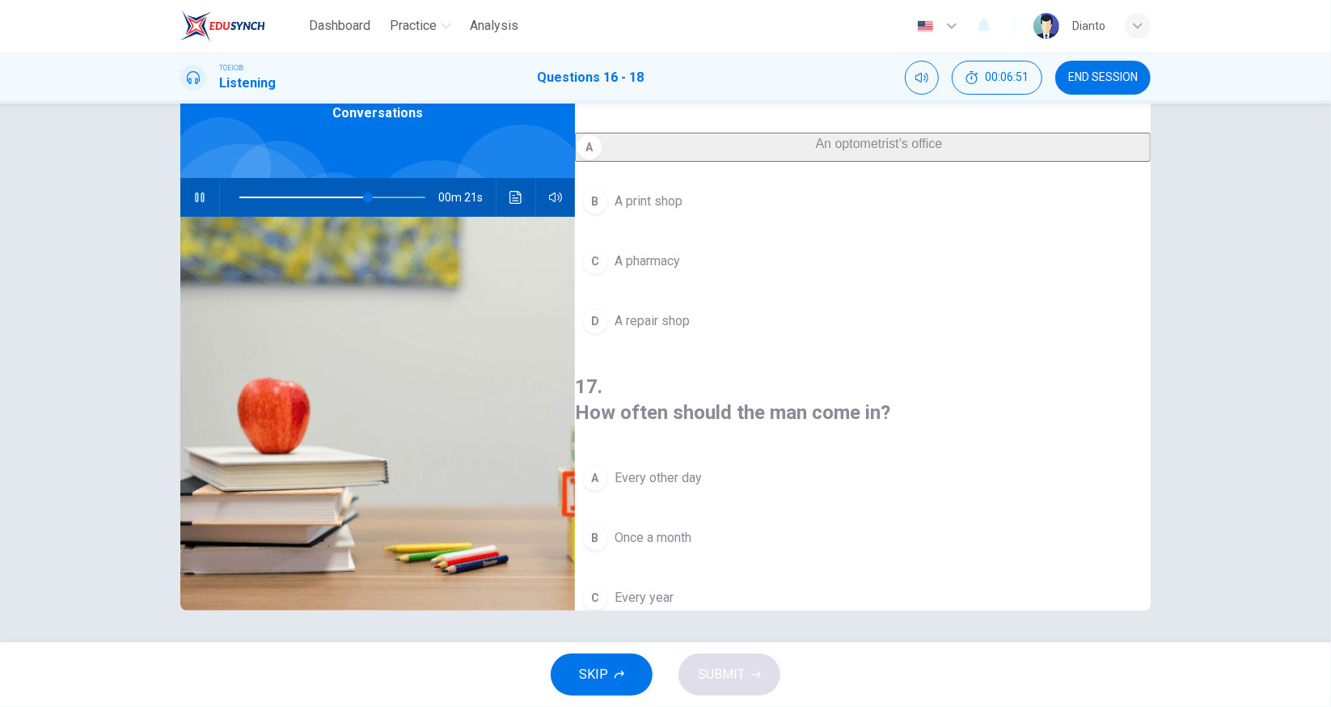
scroll to position [134, 0]
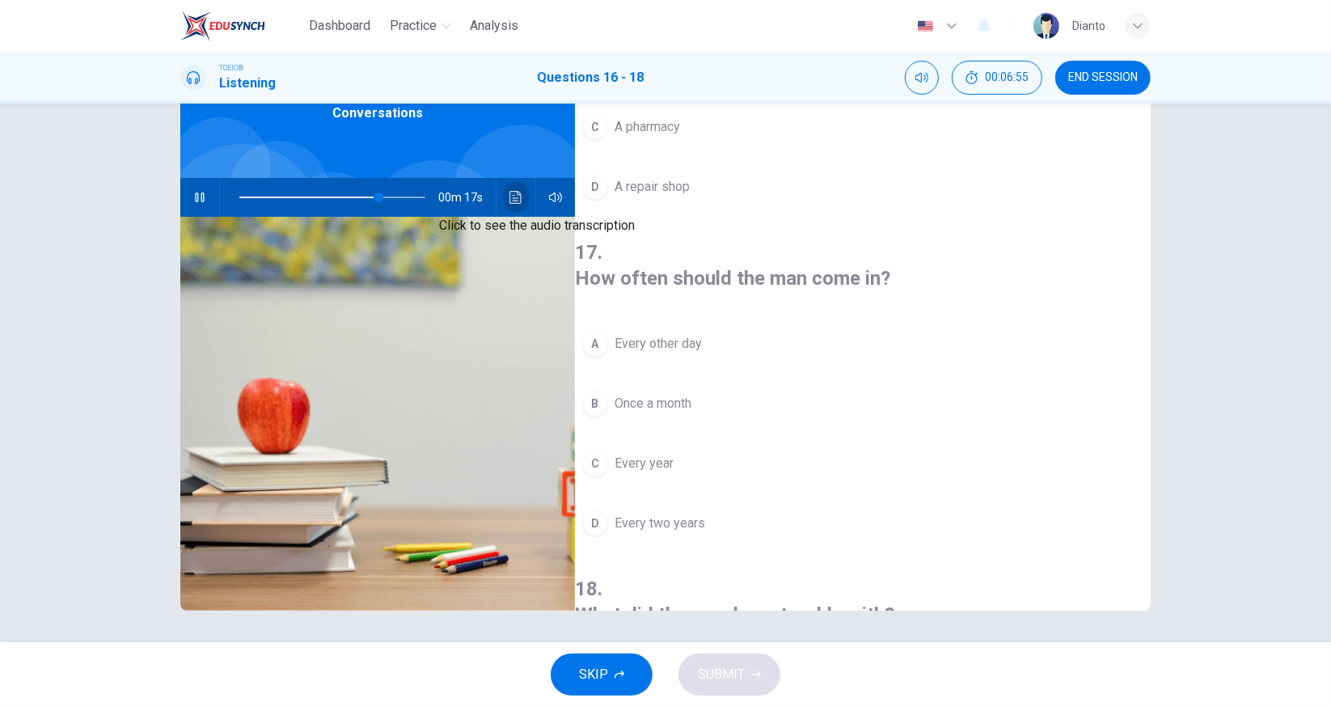
click at [510, 198] on icon "Click to see the audio transcription" at bounding box center [516, 197] width 13 height 13
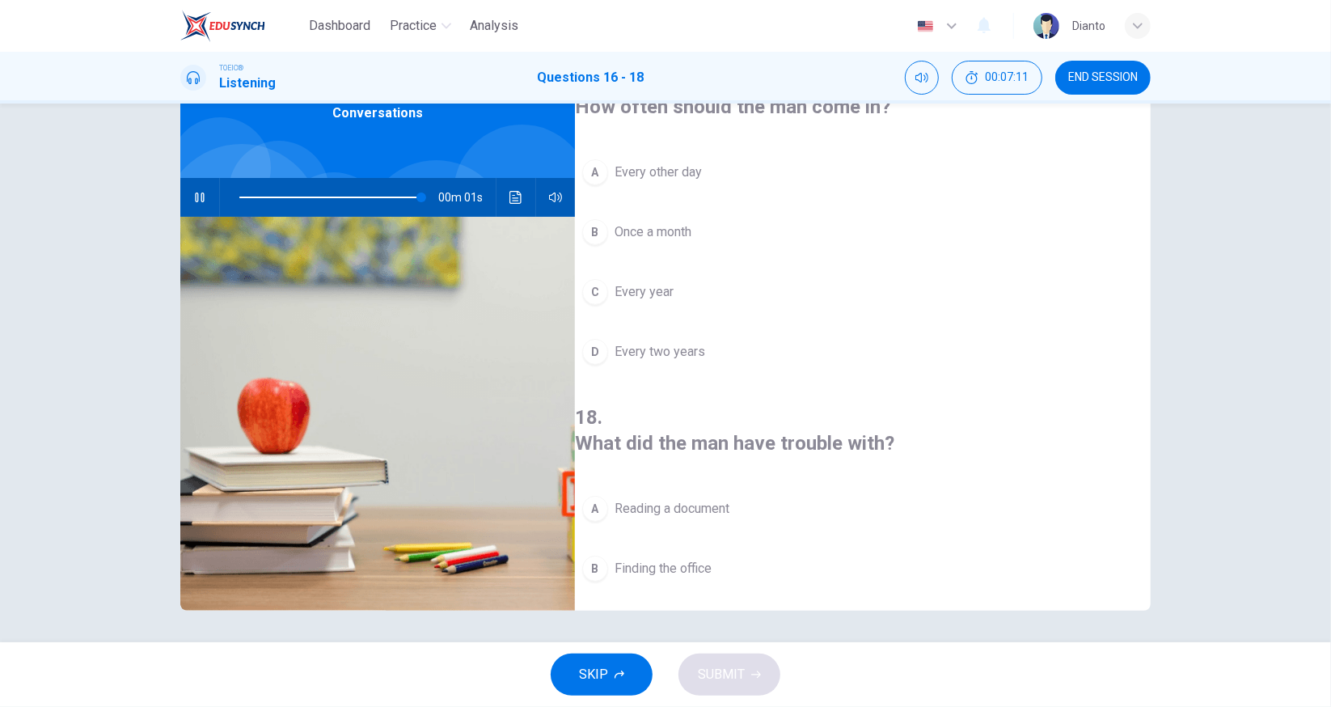
scroll to position [361, 0]
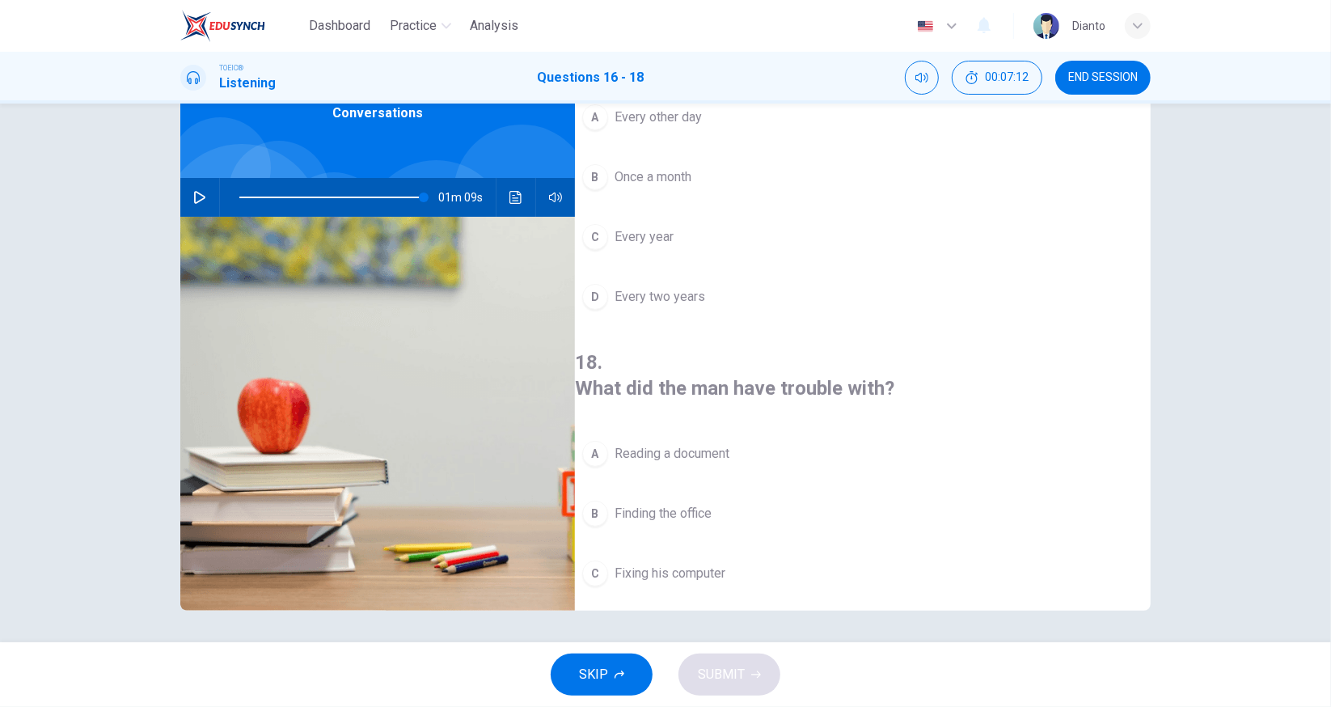
type input "0"
click at [729, 444] on span "Reading a document" at bounding box center [672, 453] width 115 height 19
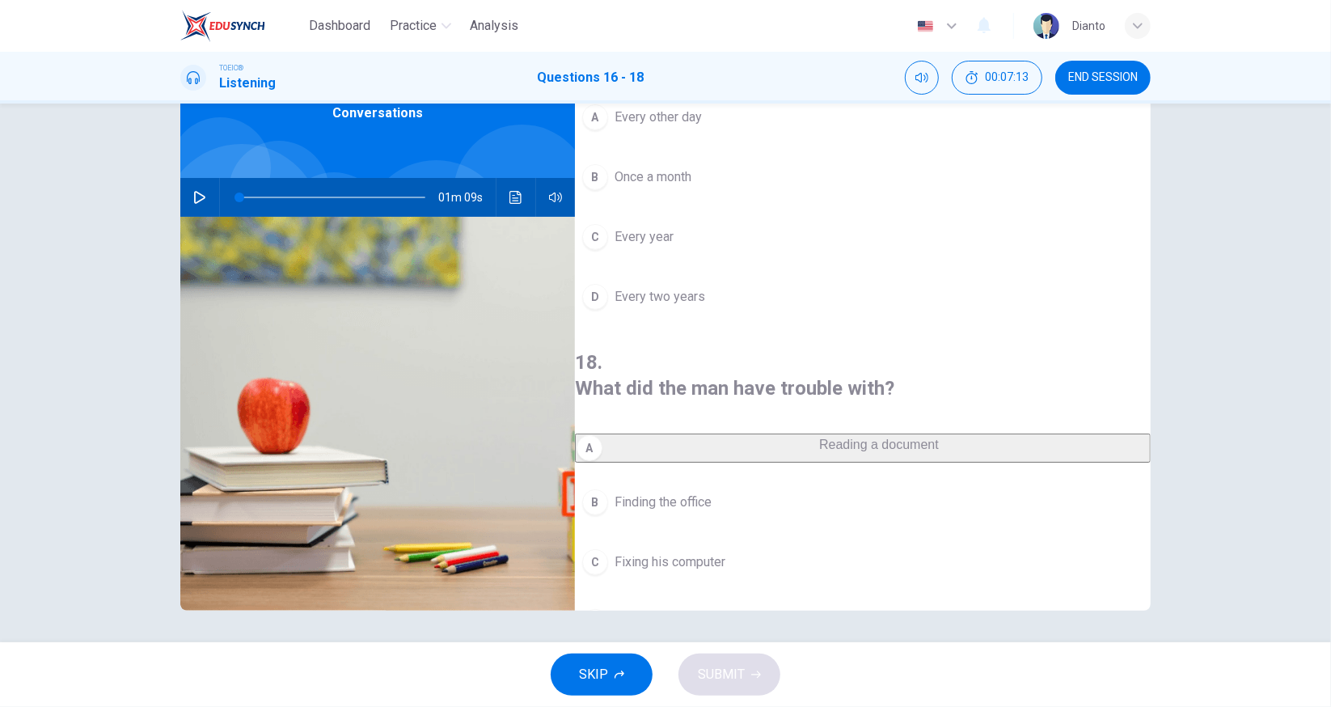
scroll to position [91, 0]
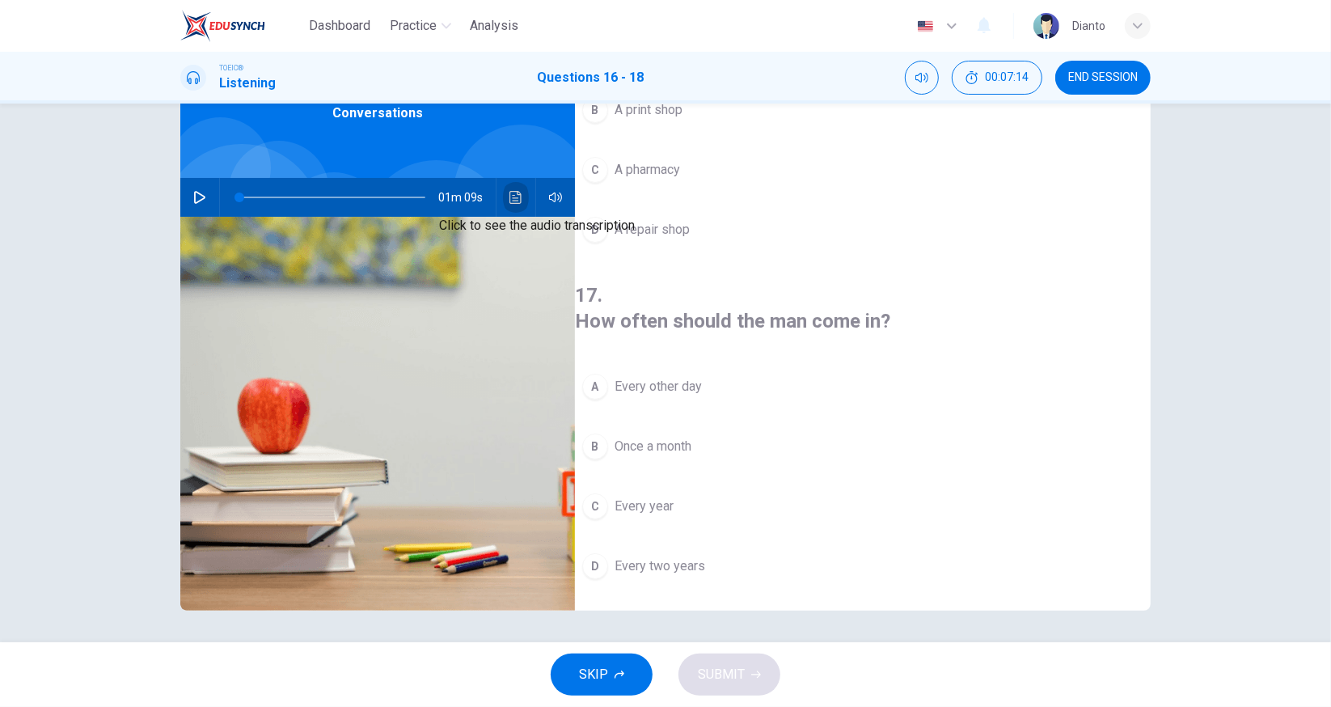
click at [510, 192] on icon "Click to see the audio transcription" at bounding box center [516, 197] width 13 height 13
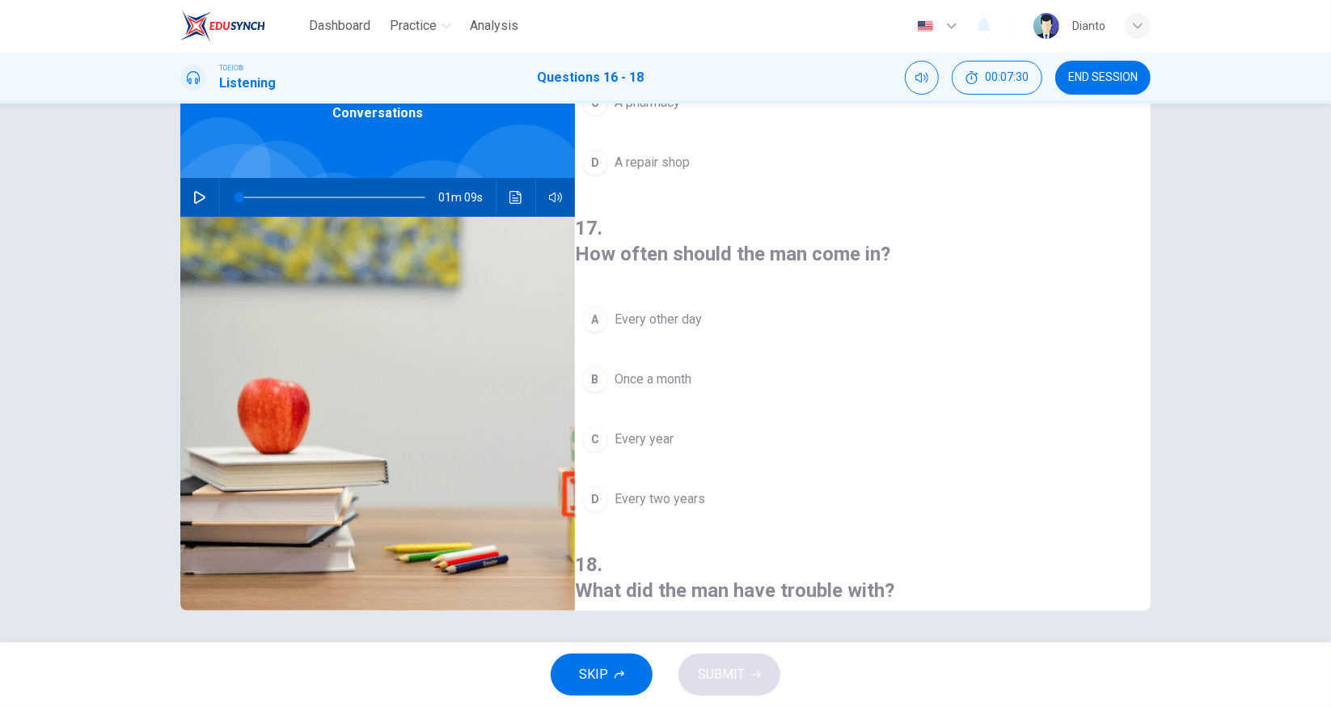
scroll to position [269, 0]
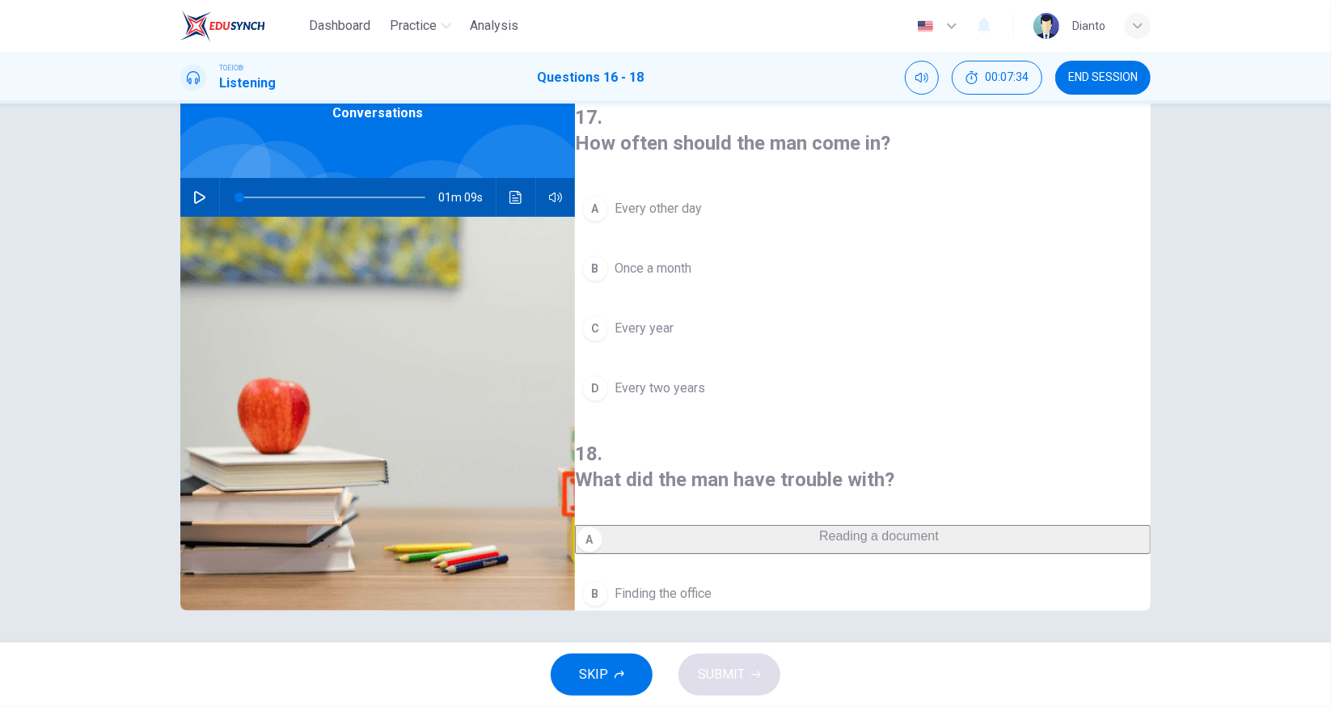
click at [691, 259] on span "Once a month" at bounding box center [653, 268] width 77 height 19
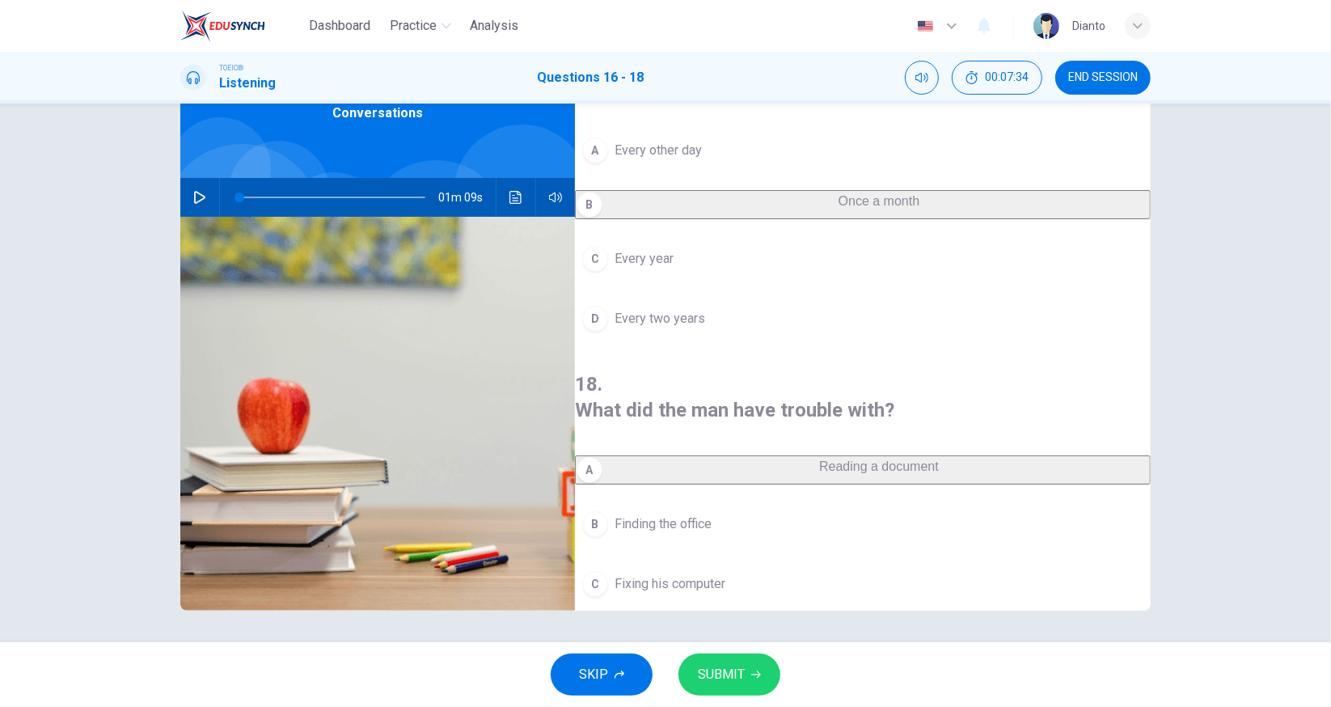
scroll to position [361, 0]
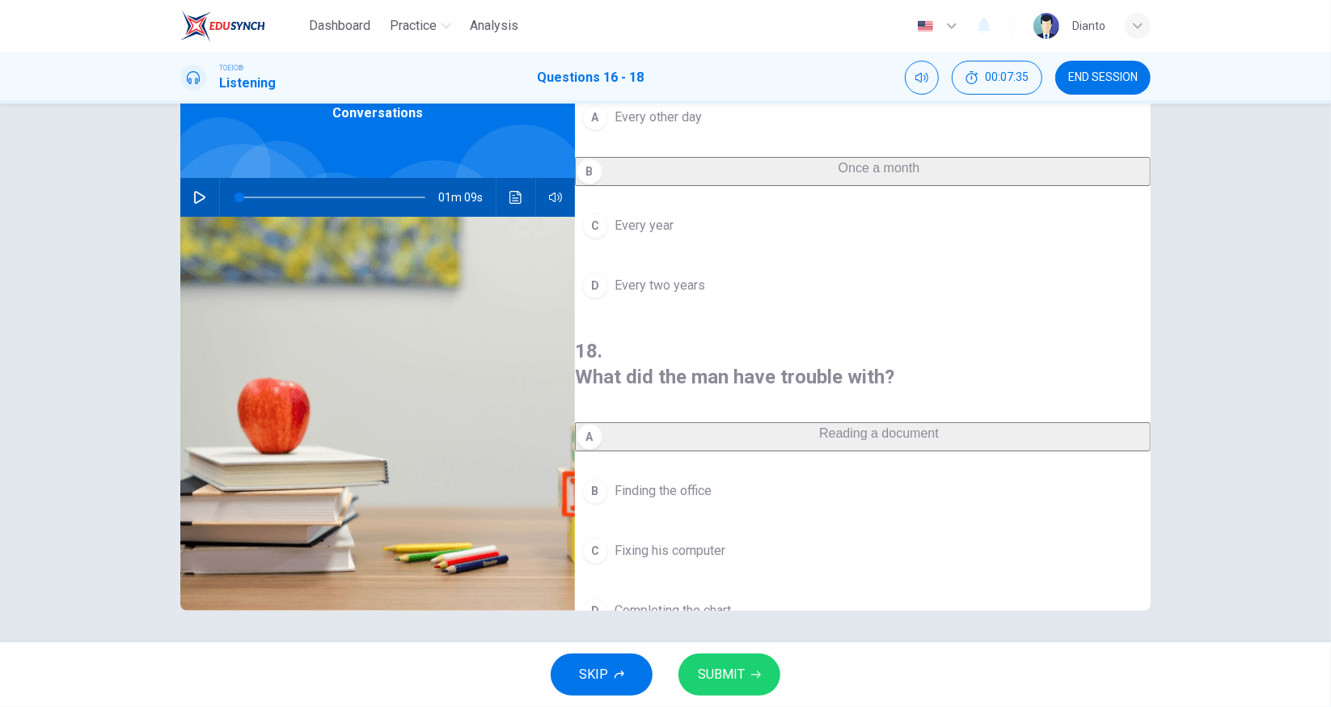
click at [726, 681] on span "SUBMIT" at bounding box center [721, 674] width 47 height 23
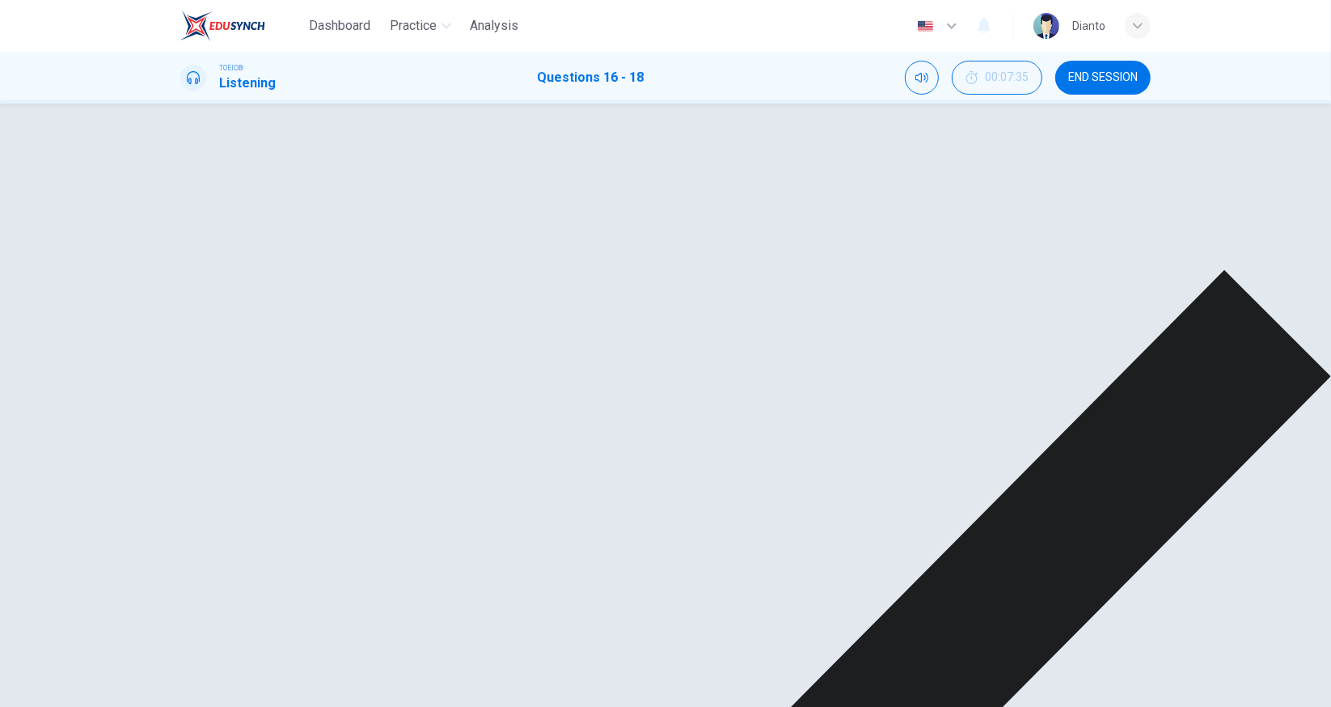
click at [510, 197] on icon "Click to see the audio transcription" at bounding box center [516, 197] width 13 height 13
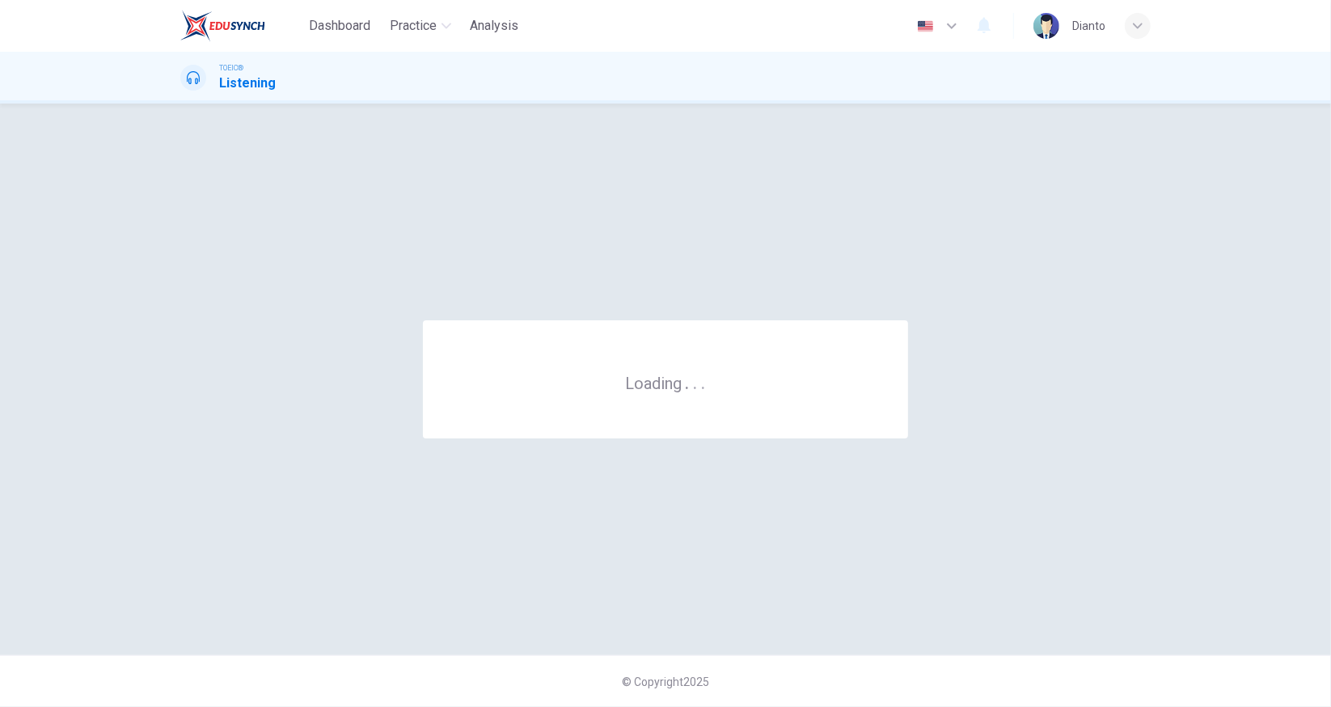
scroll to position [0, 0]
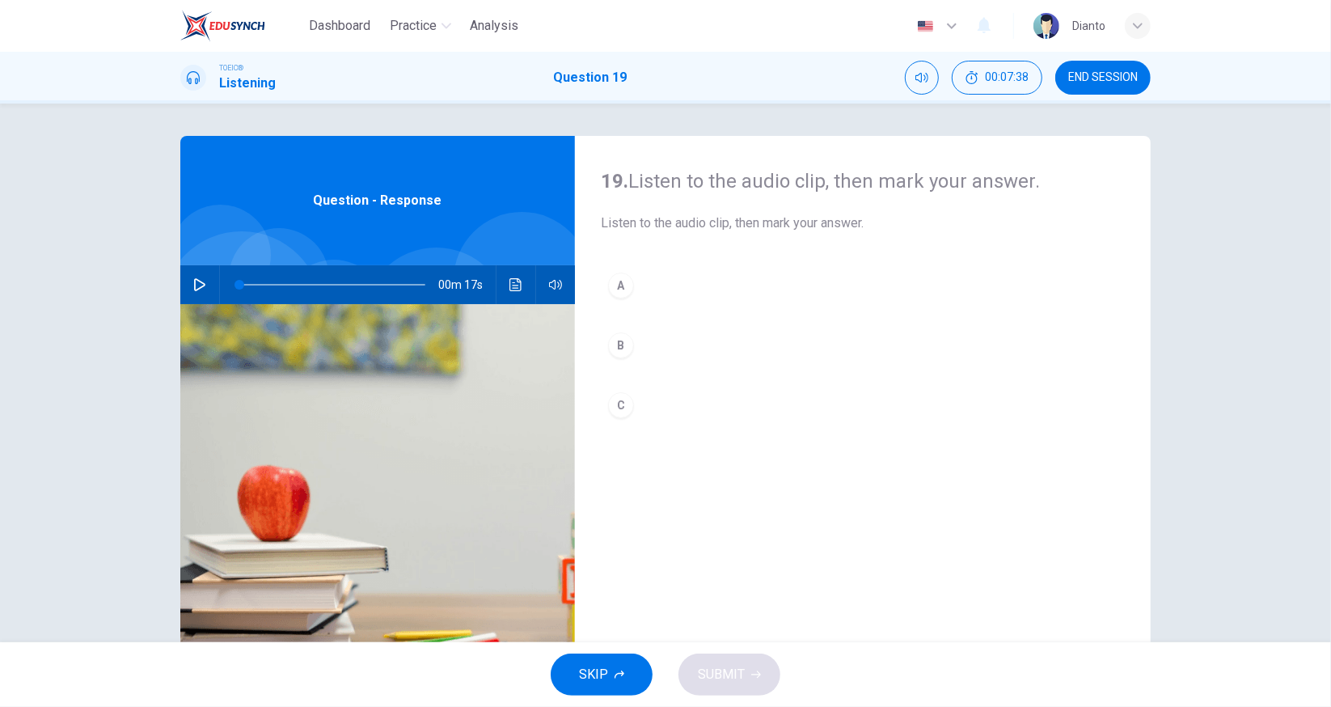
click at [196, 288] on icon "button" at bounding box center [199, 284] width 11 height 13
click at [521, 284] on button "Click to see the audio transcription" at bounding box center [516, 284] width 26 height 39
click at [620, 355] on div "B" at bounding box center [621, 345] width 26 height 26
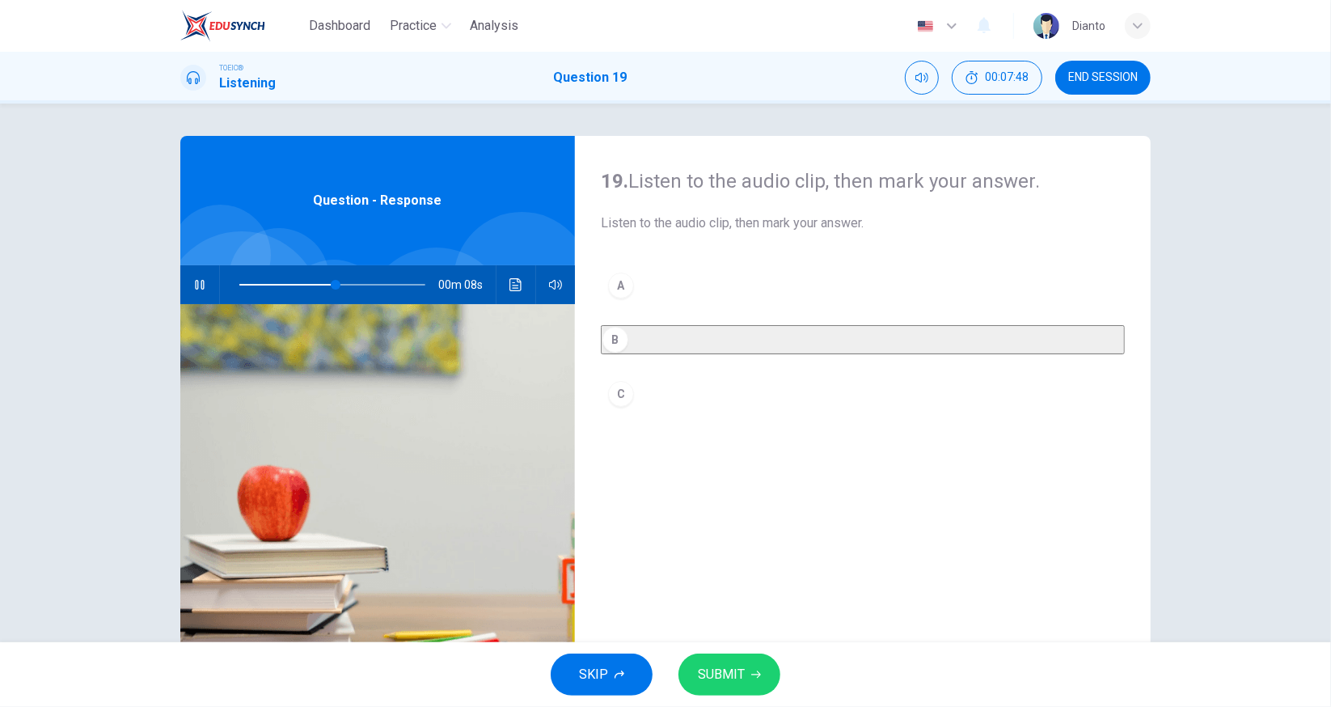
click at [738, 653] on div "SKIP SUBMIT" at bounding box center [665, 674] width 1331 height 65
click at [713, 662] on button "SUBMIT" at bounding box center [730, 674] width 102 height 42
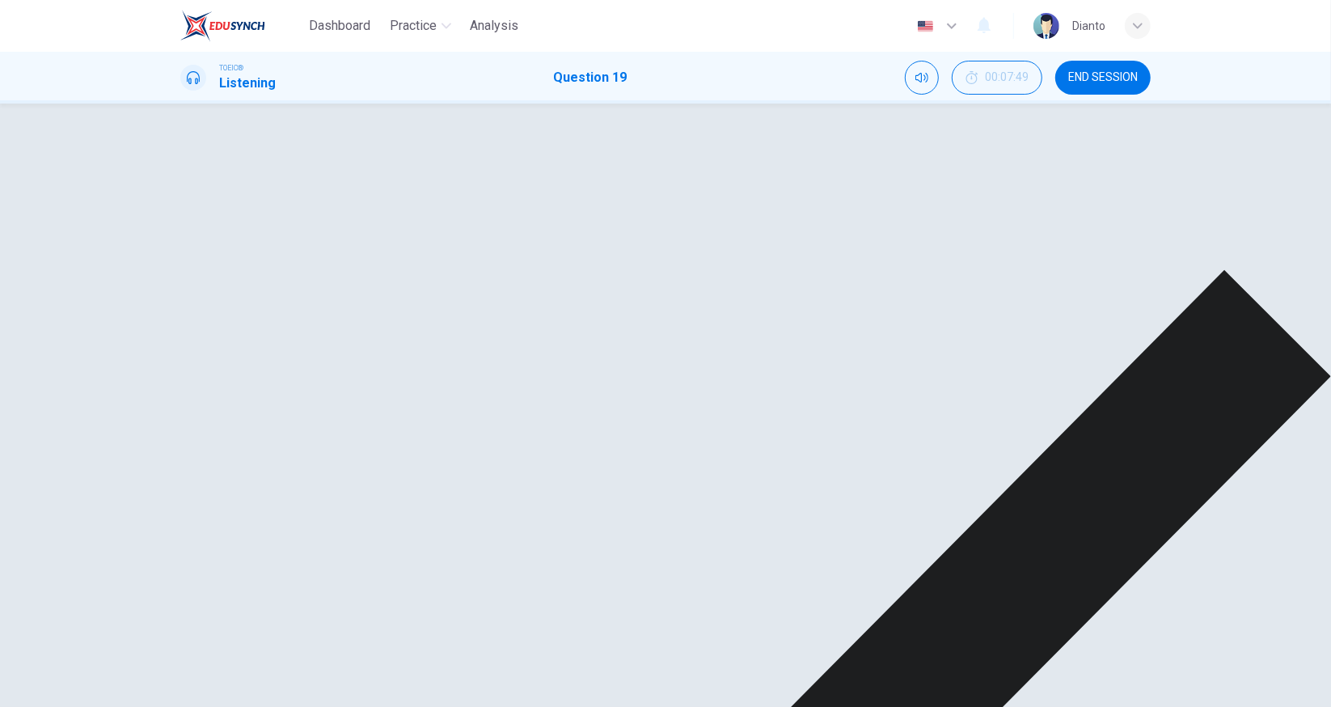
type input "80"
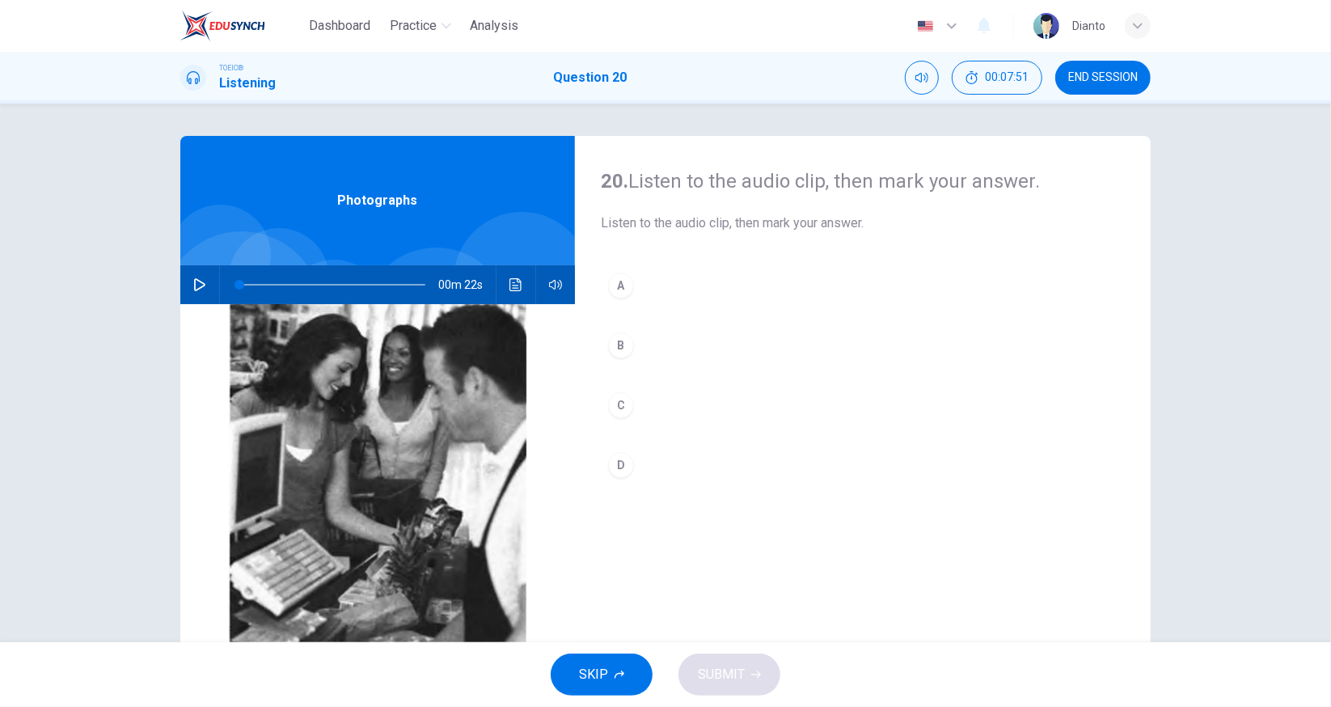
click at [197, 290] on icon "button" at bounding box center [199, 284] width 13 height 13
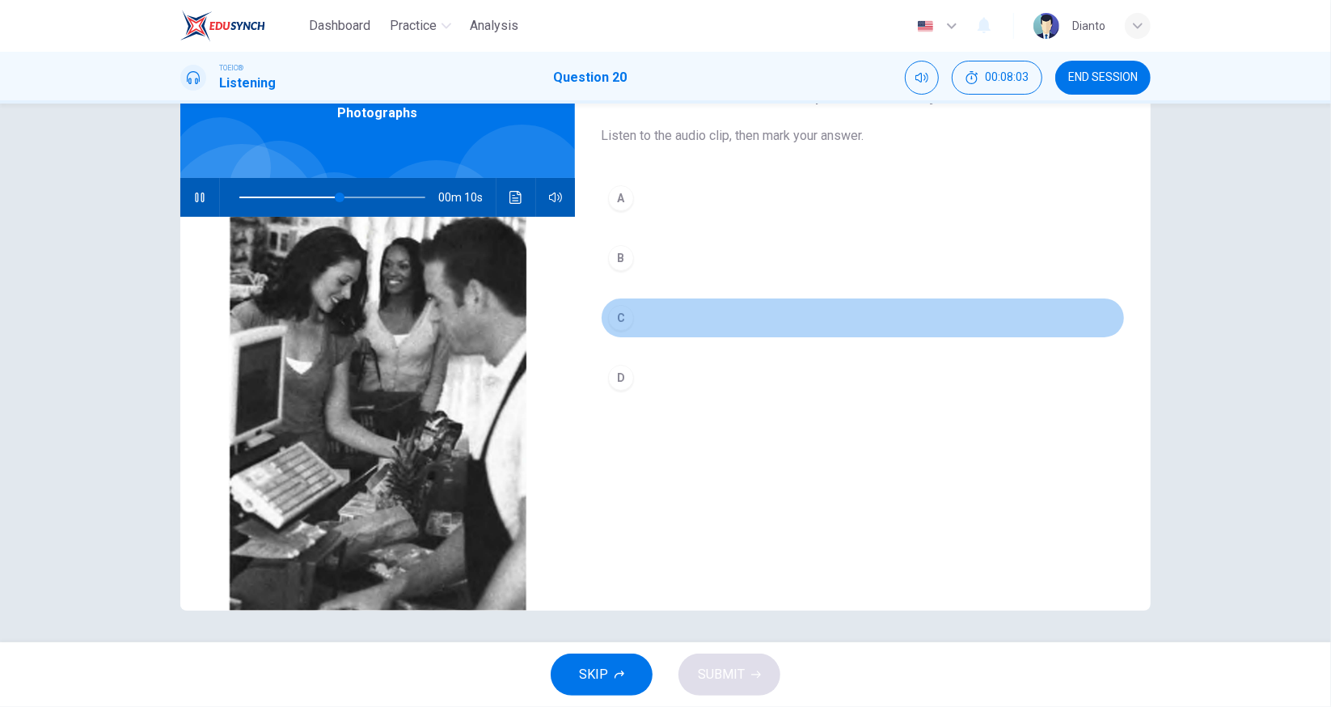
click at [619, 319] on div "C" at bounding box center [621, 318] width 26 height 26
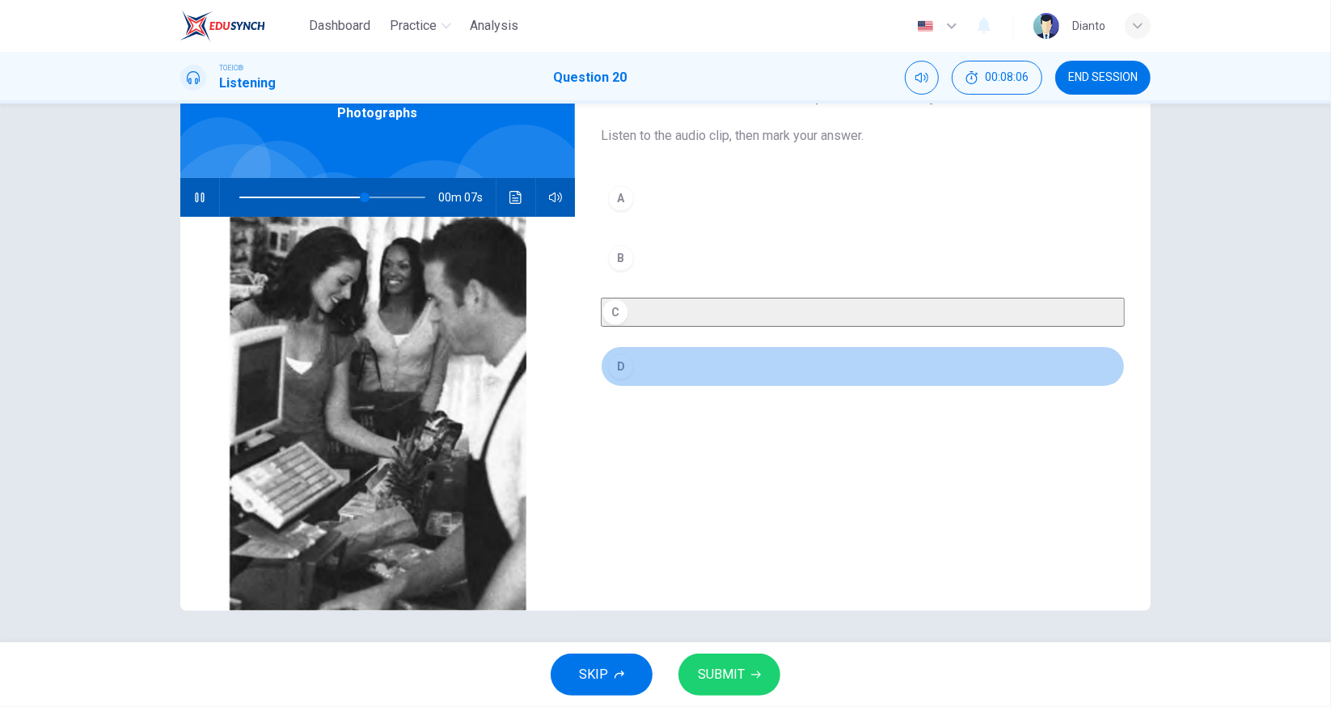
click at [619, 372] on div "D" at bounding box center [621, 366] width 26 height 26
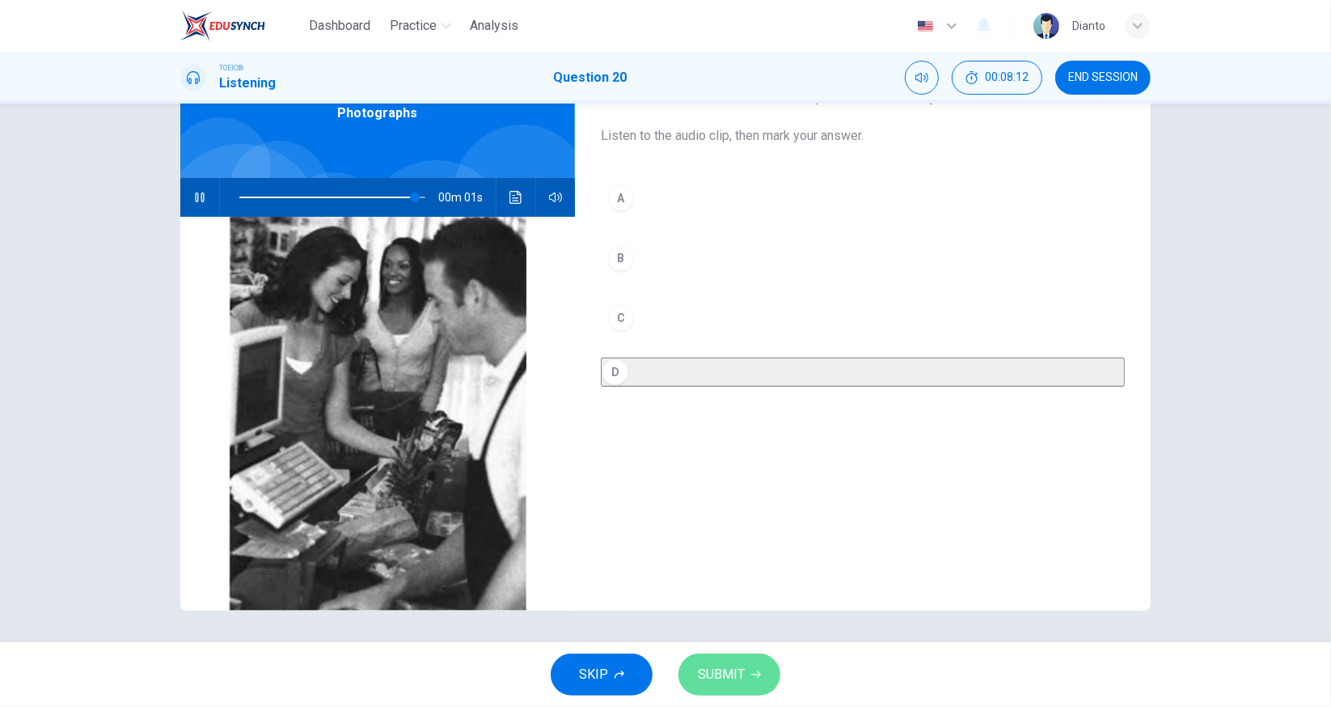
click at [728, 666] on span "SUBMIT" at bounding box center [721, 674] width 47 height 23
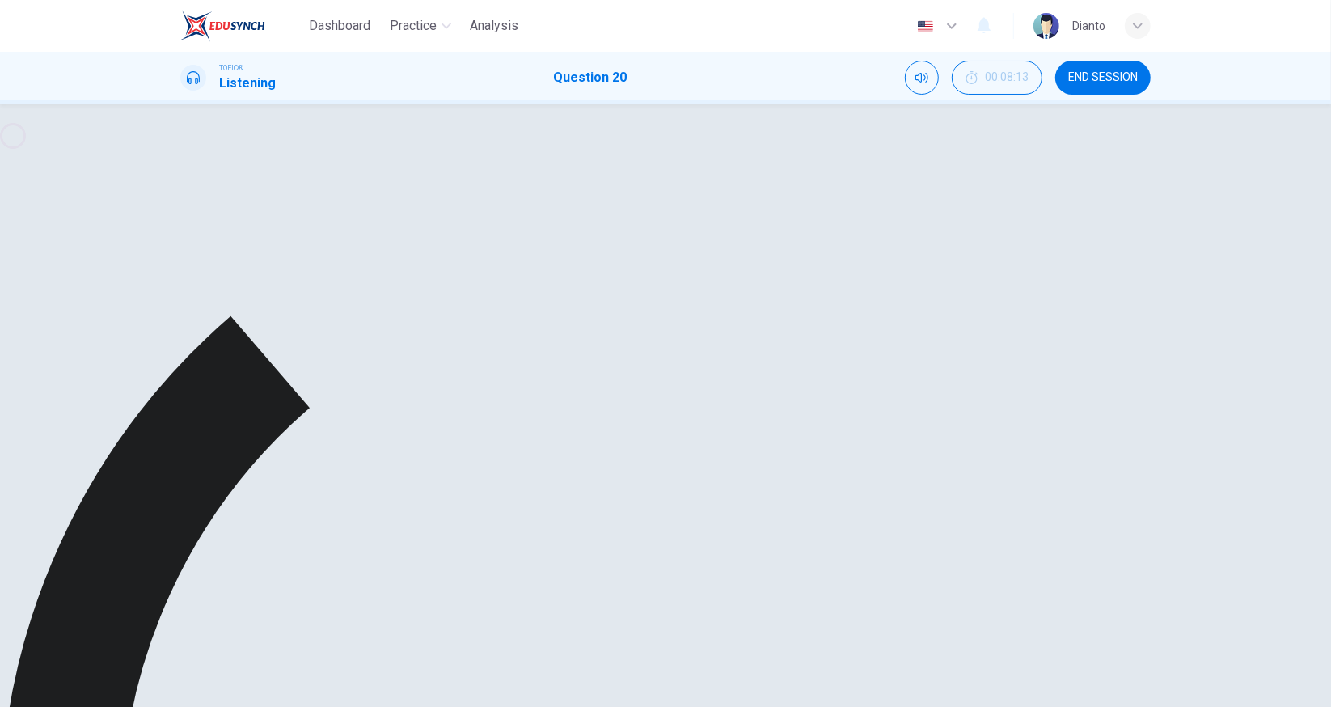
type input "0"
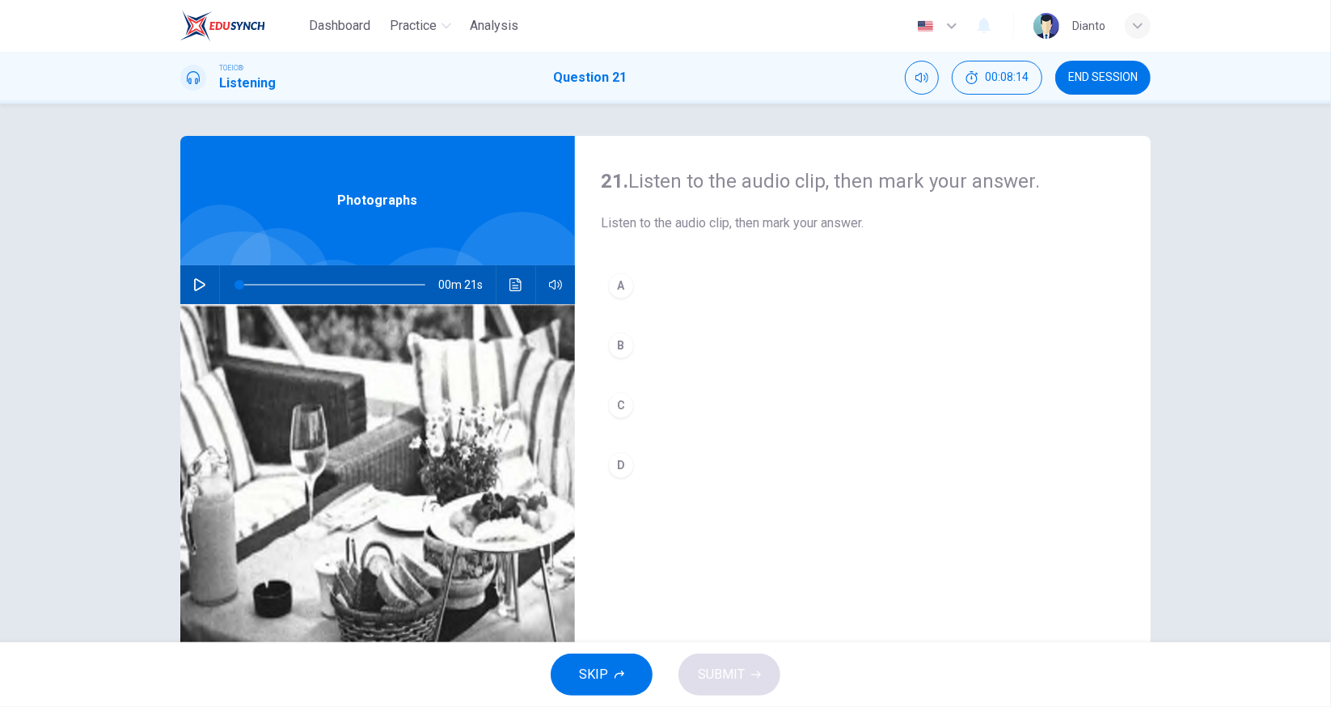
click at [197, 290] on icon "button" at bounding box center [199, 284] width 13 height 13
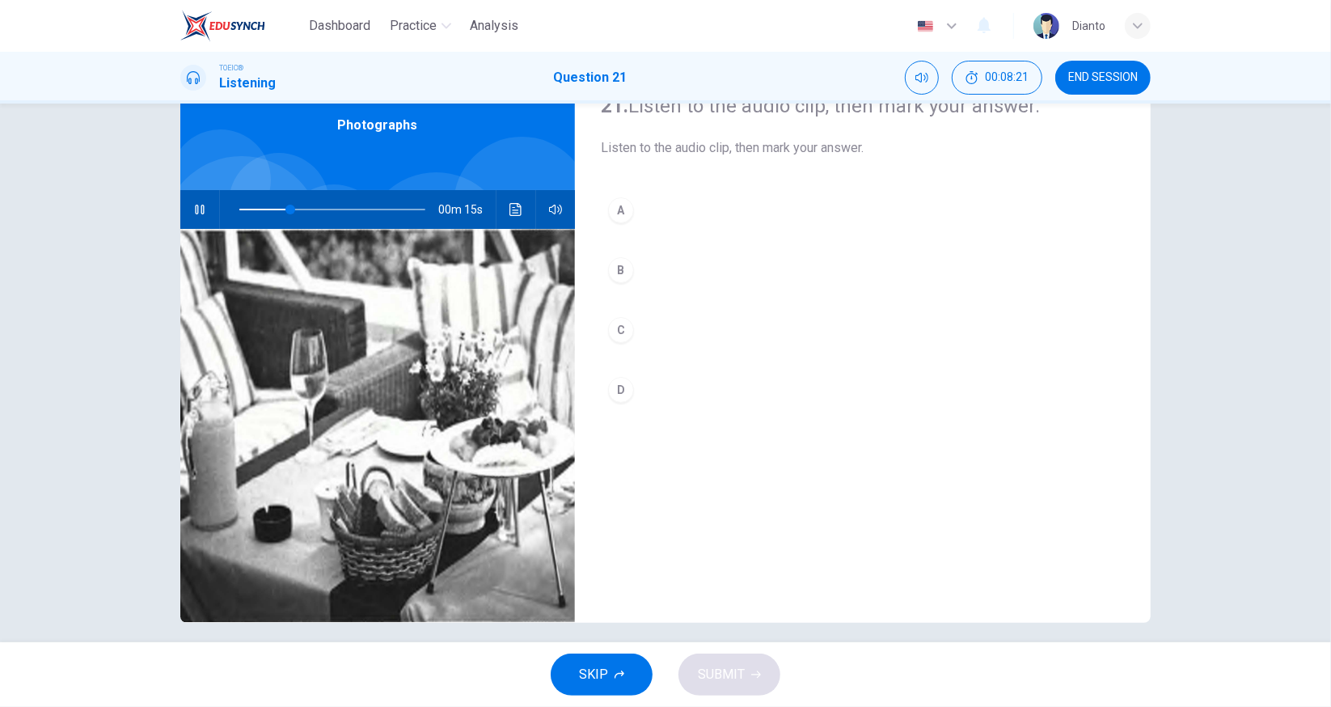
scroll to position [87, 0]
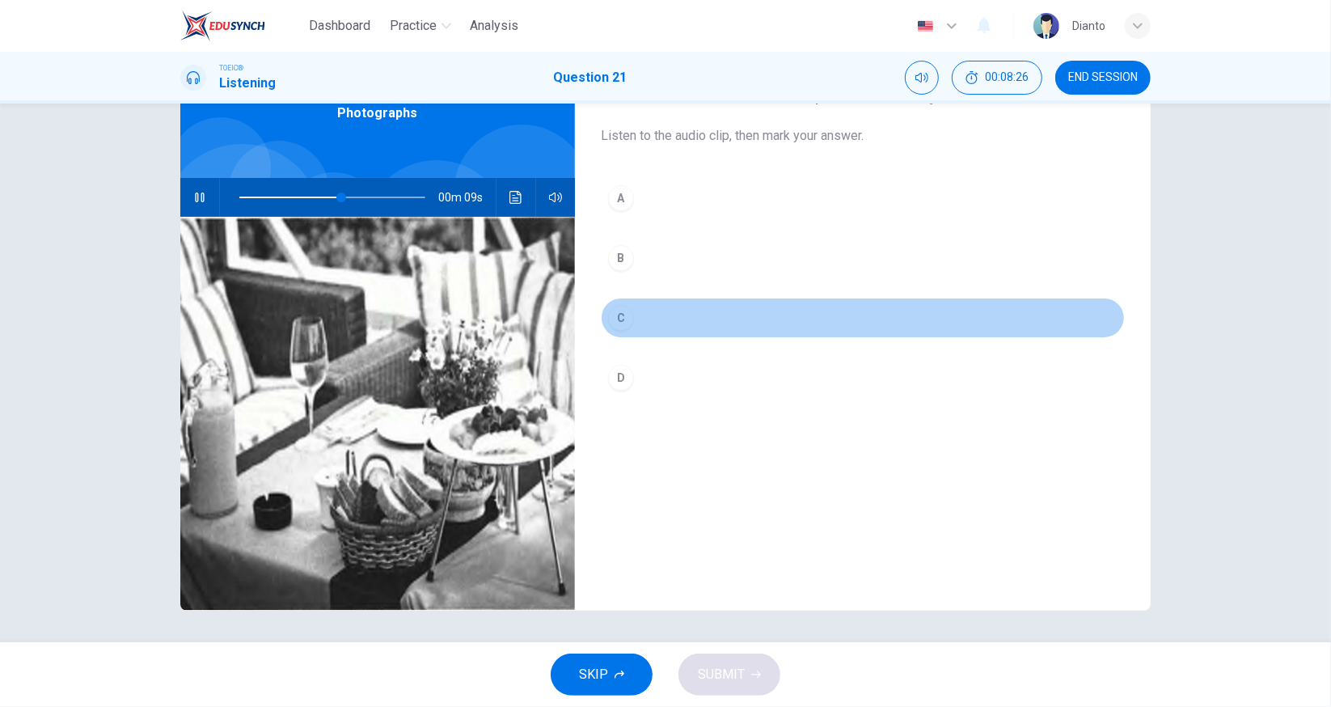
click at [628, 323] on button "C" at bounding box center [863, 318] width 524 height 40
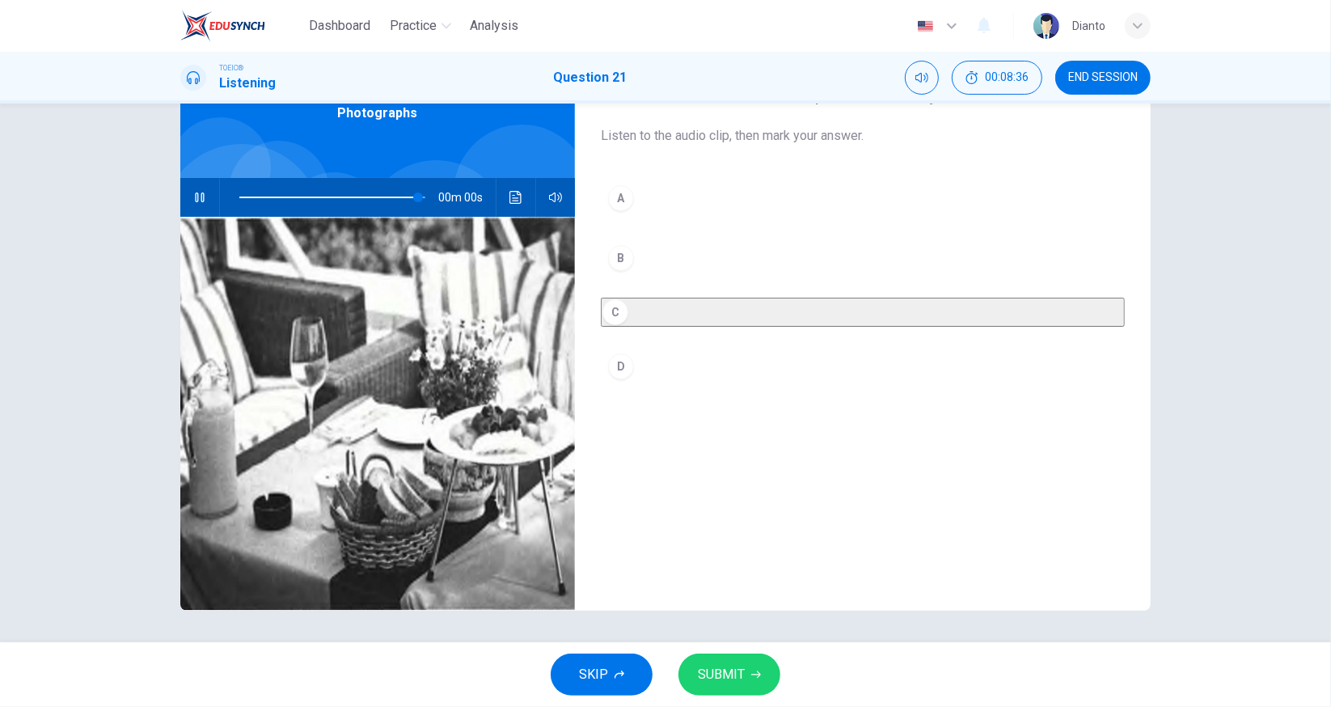
type input "0"
click at [628, 383] on button "D" at bounding box center [863, 366] width 524 height 40
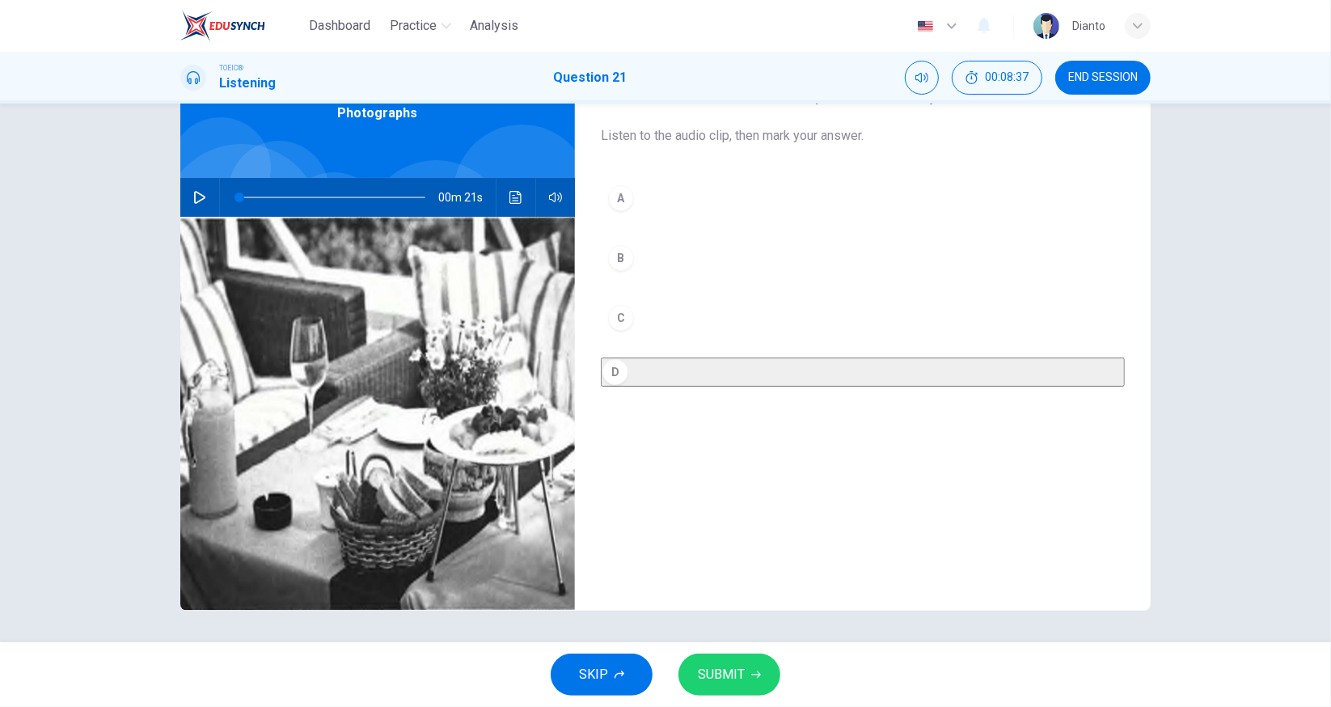
click at [665, 332] on button "C" at bounding box center [863, 318] width 524 height 40
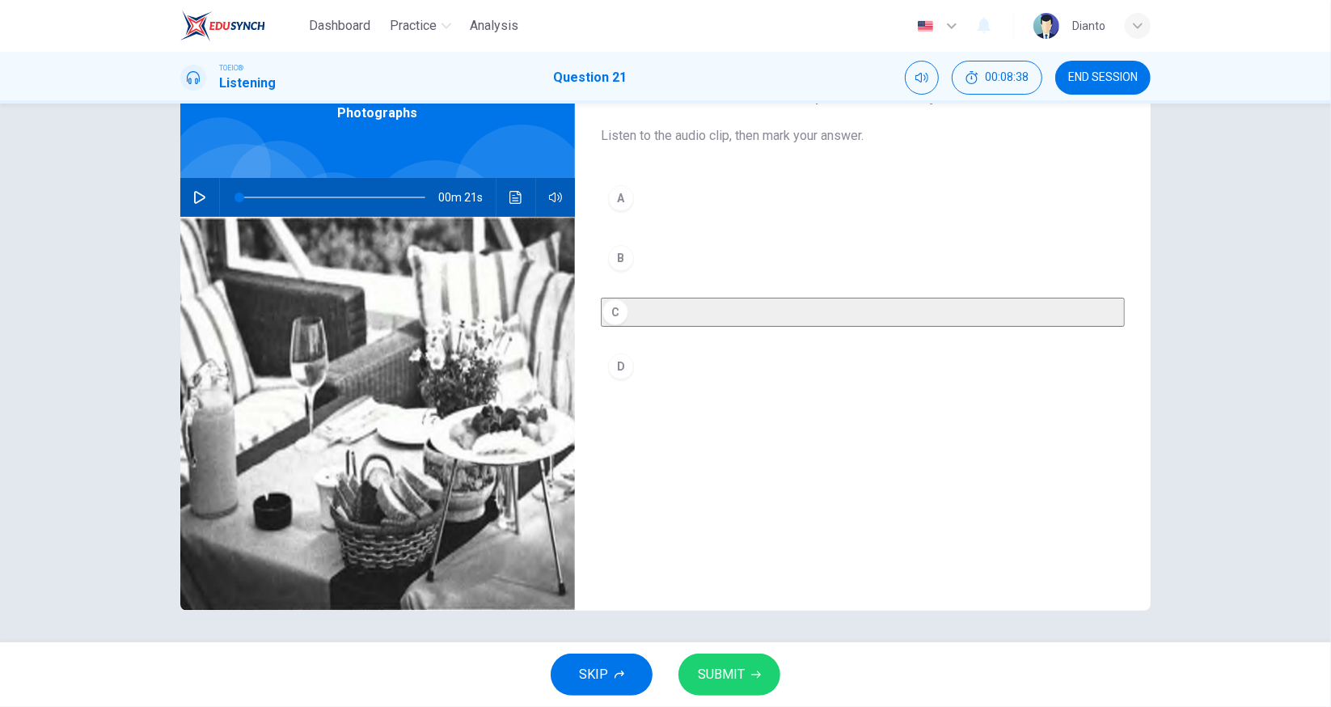
click at [740, 674] on span "SUBMIT" at bounding box center [721, 674] width 47 height 23
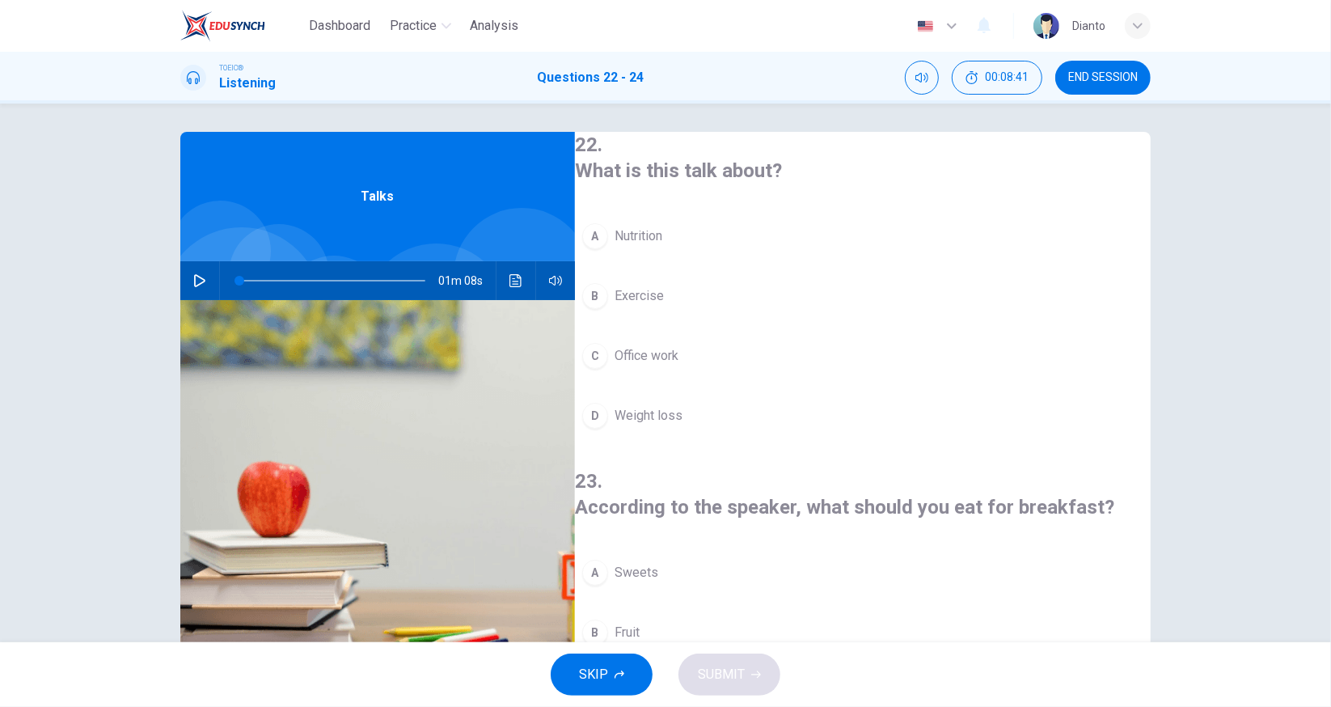
scroll to position [0, 0]
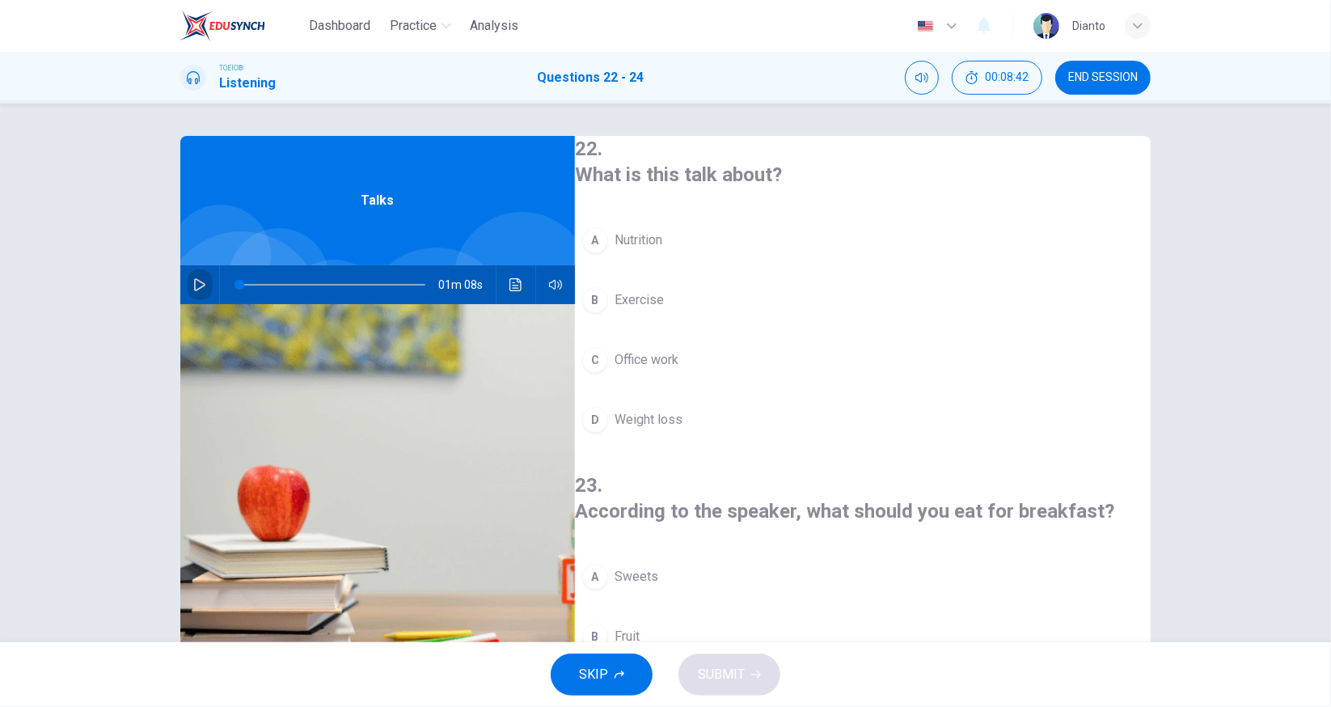
click at [193, 284] on icon "button" at bounding box center [199, 284] width 13 height 13
click at [663, 298] on span "Exercise" at bounding box center [639, 299] width 49 height 19
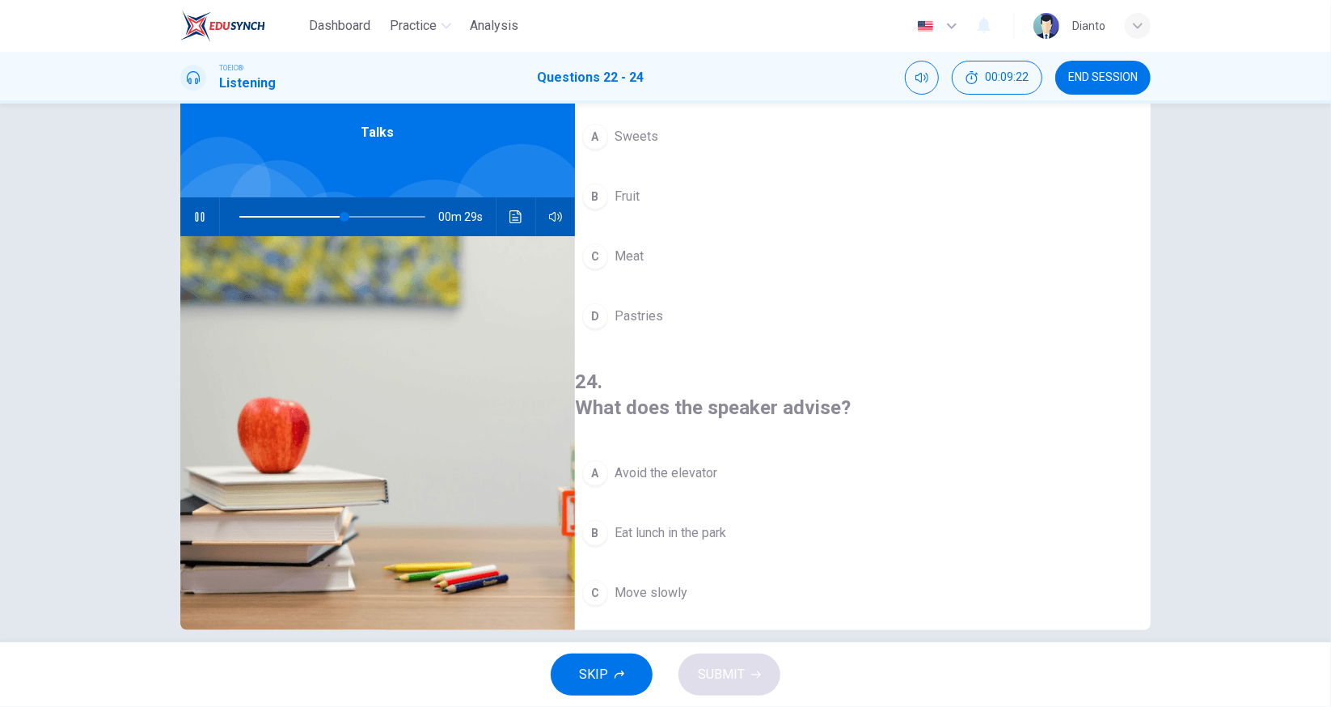
scroll to position [87, 0]
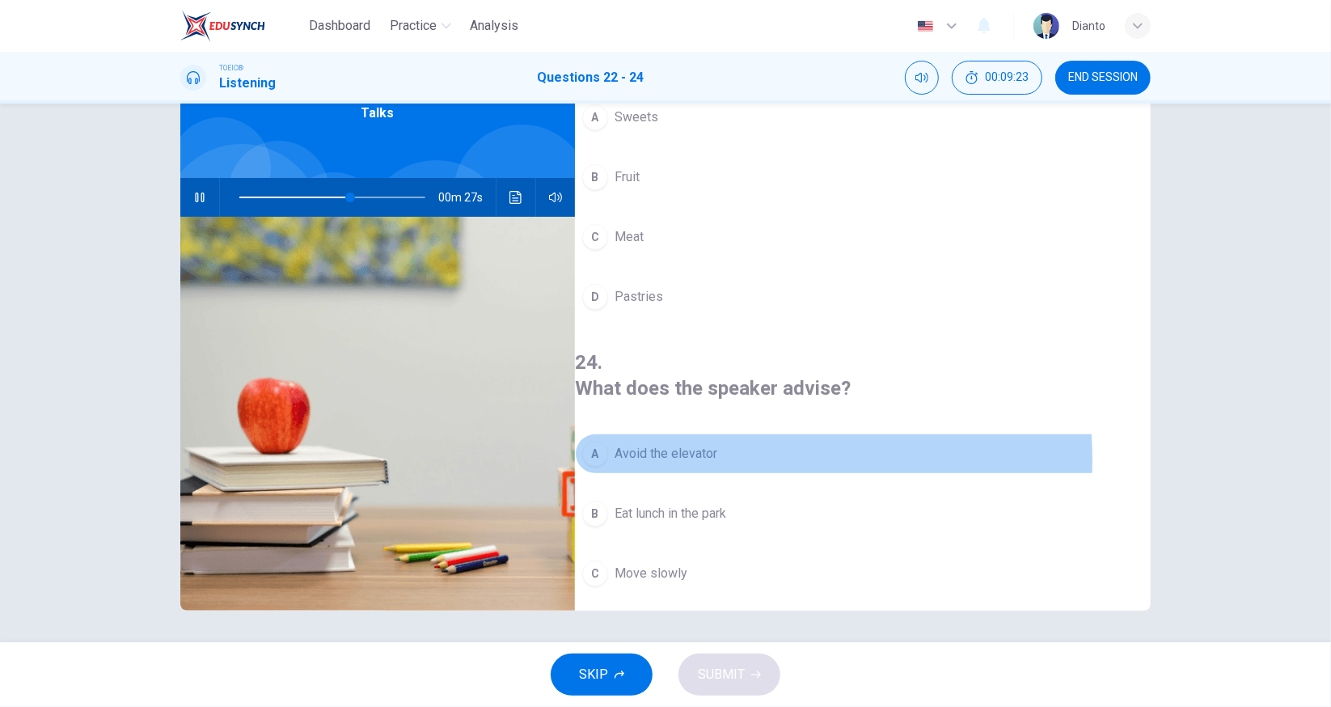
click at [708, 444] on span "Avoid the elevator" at bounding box center [666, 453] width 103 height 19
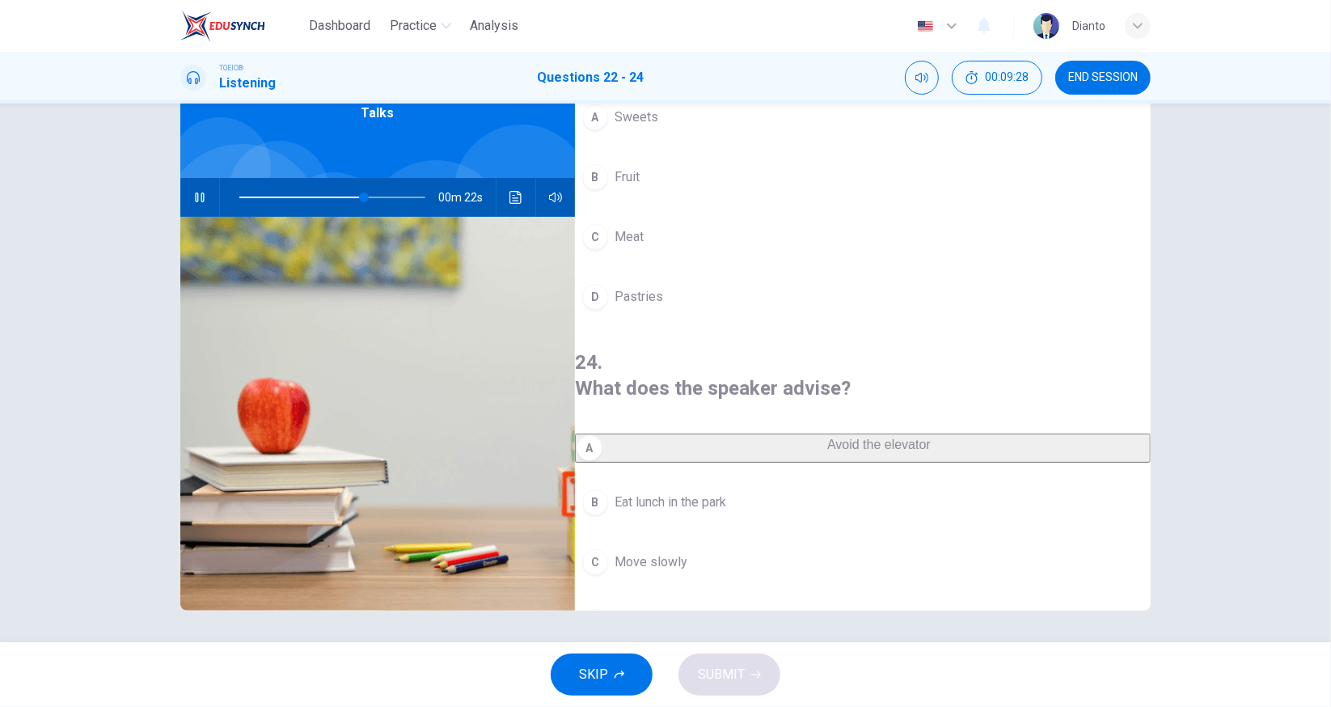
scroll to position [91, 0]
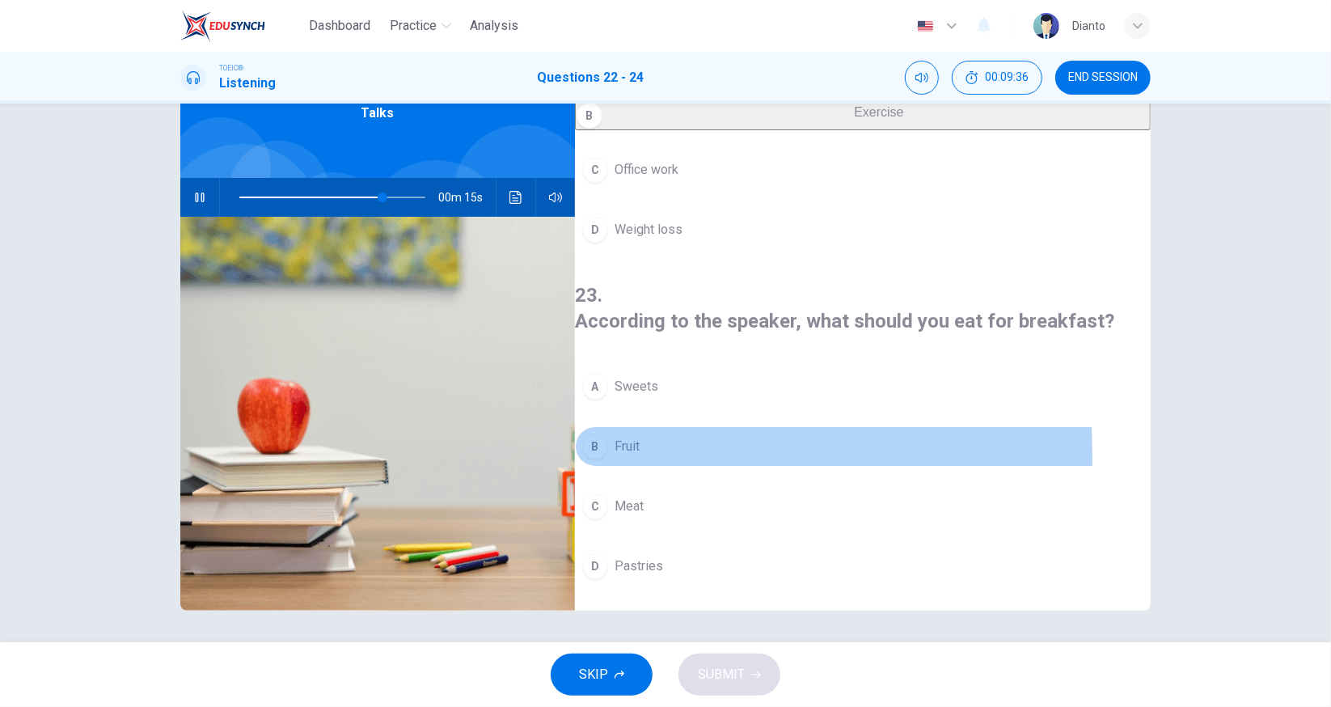
click at [640, 437] on span "Fruit" at bounding box center [627, 446] width 25 height 19
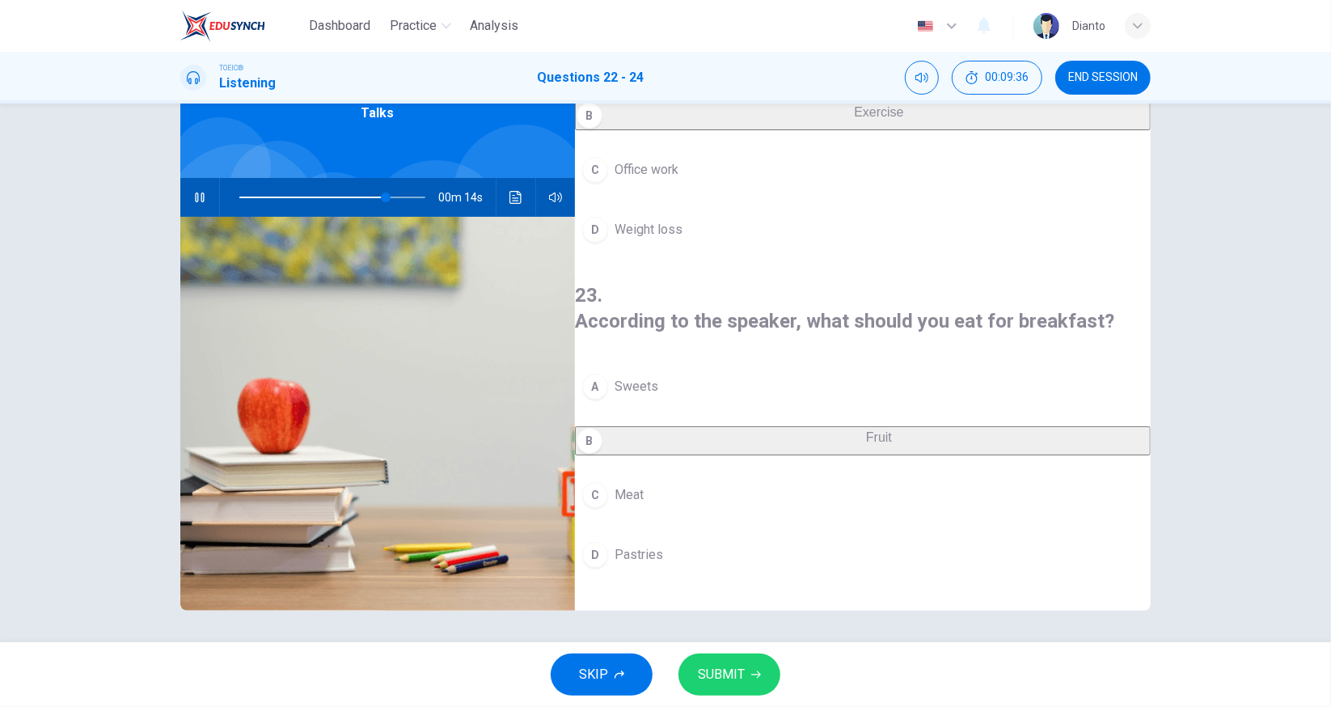
click at [743, 674] on span "SUBMIT" at bounding box center [721, 674] width 47 height 23
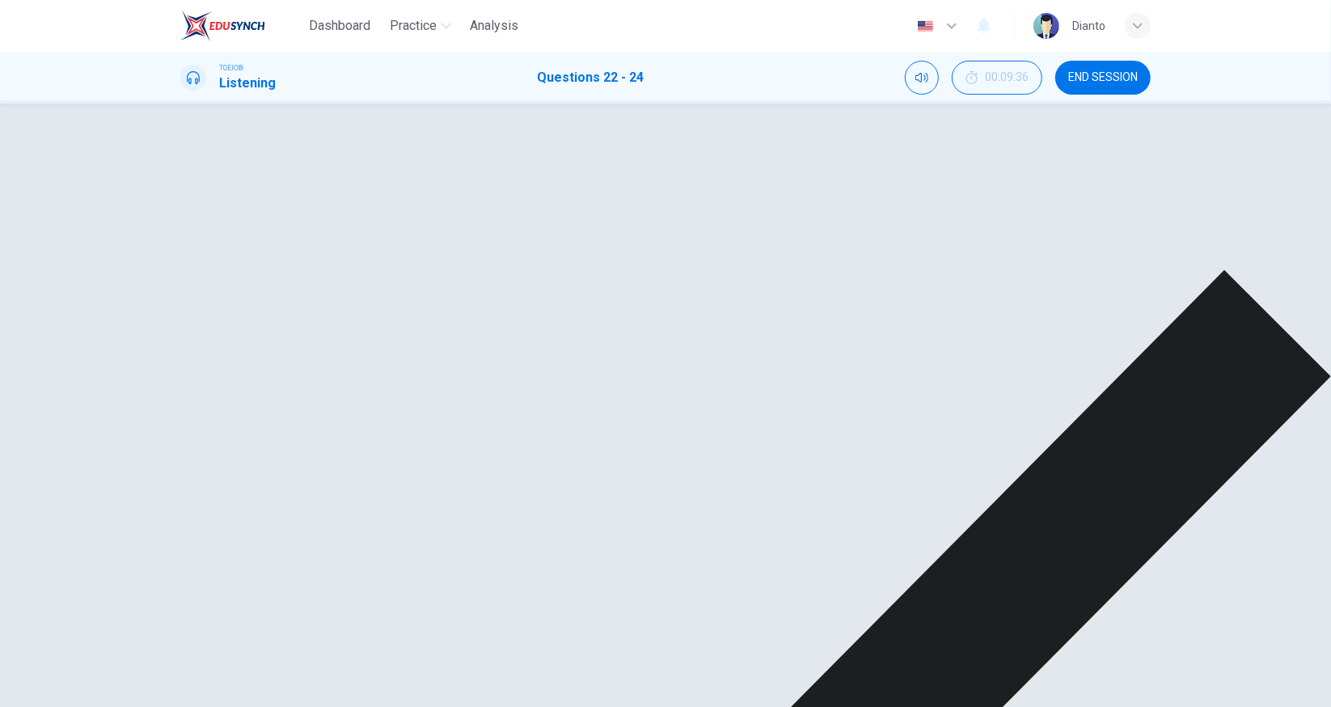
type input "84"
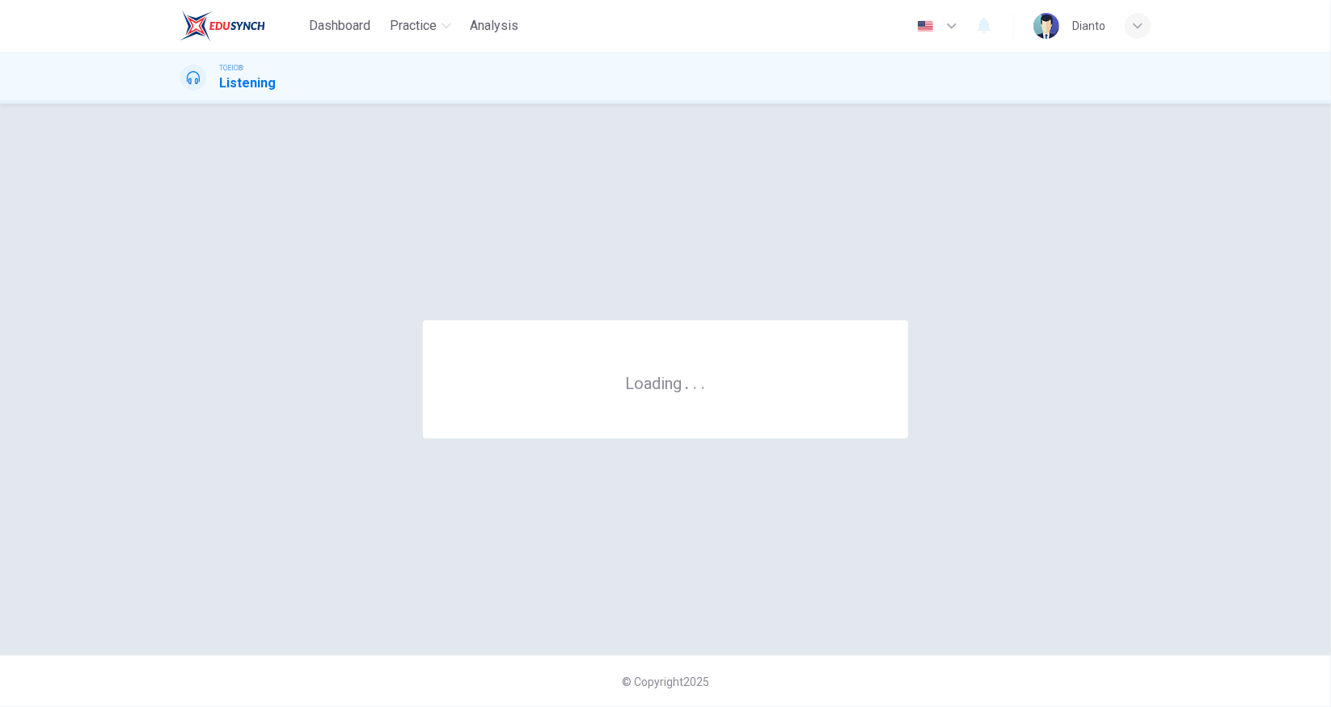
scroll to position [0, 0]
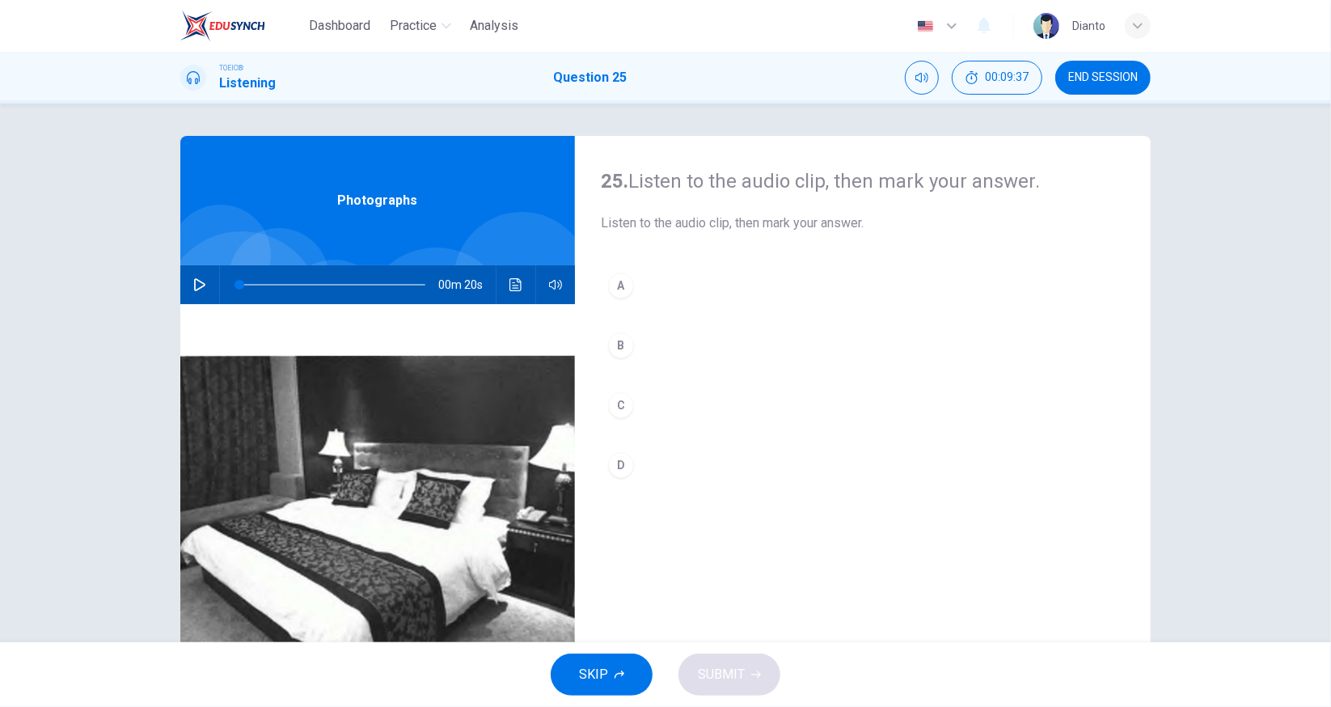
click at [197, 286] on icon "button" at bounding box center [199, 284] width 11 height 13
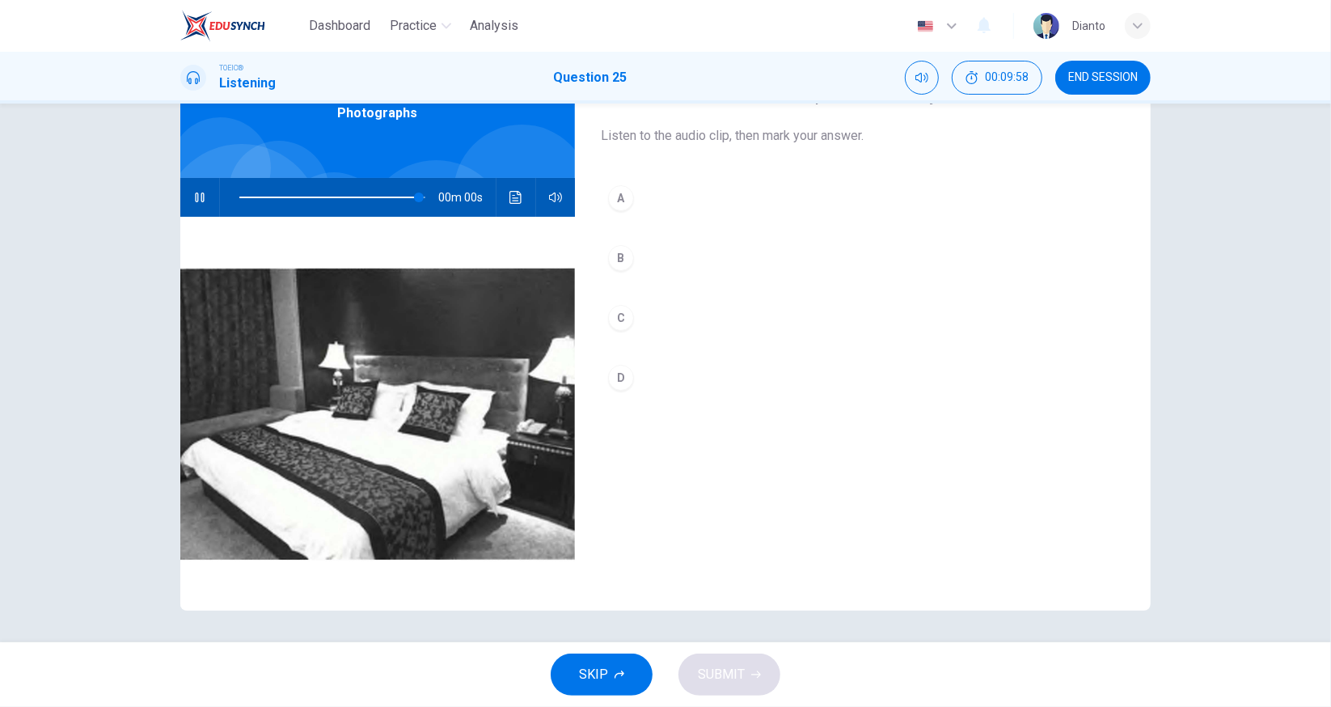
type input "0"
click at [619, 311] on div "C" at bounding box center [621, 318] width 26 height 26
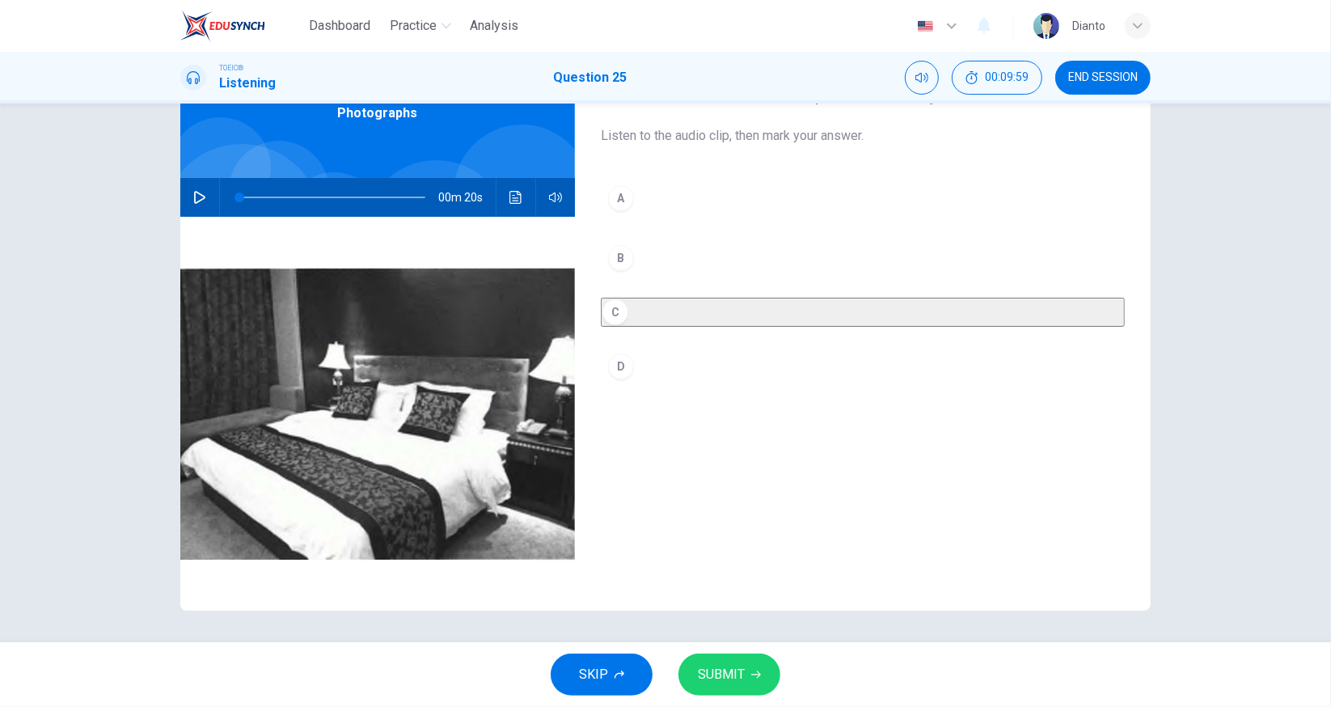
click at [711, 671] on span "SUBMIT" at bounding box center [721, 674] width 47 height 23
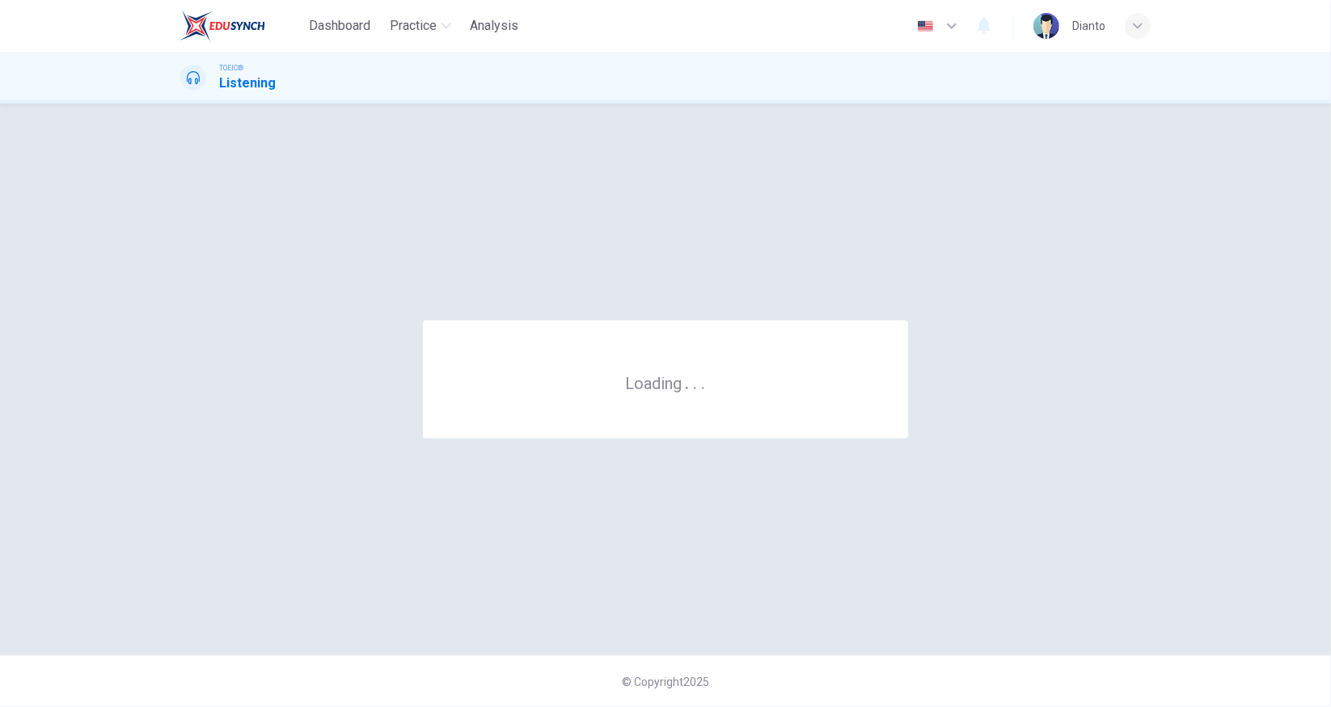
scroll to position [0, 0]
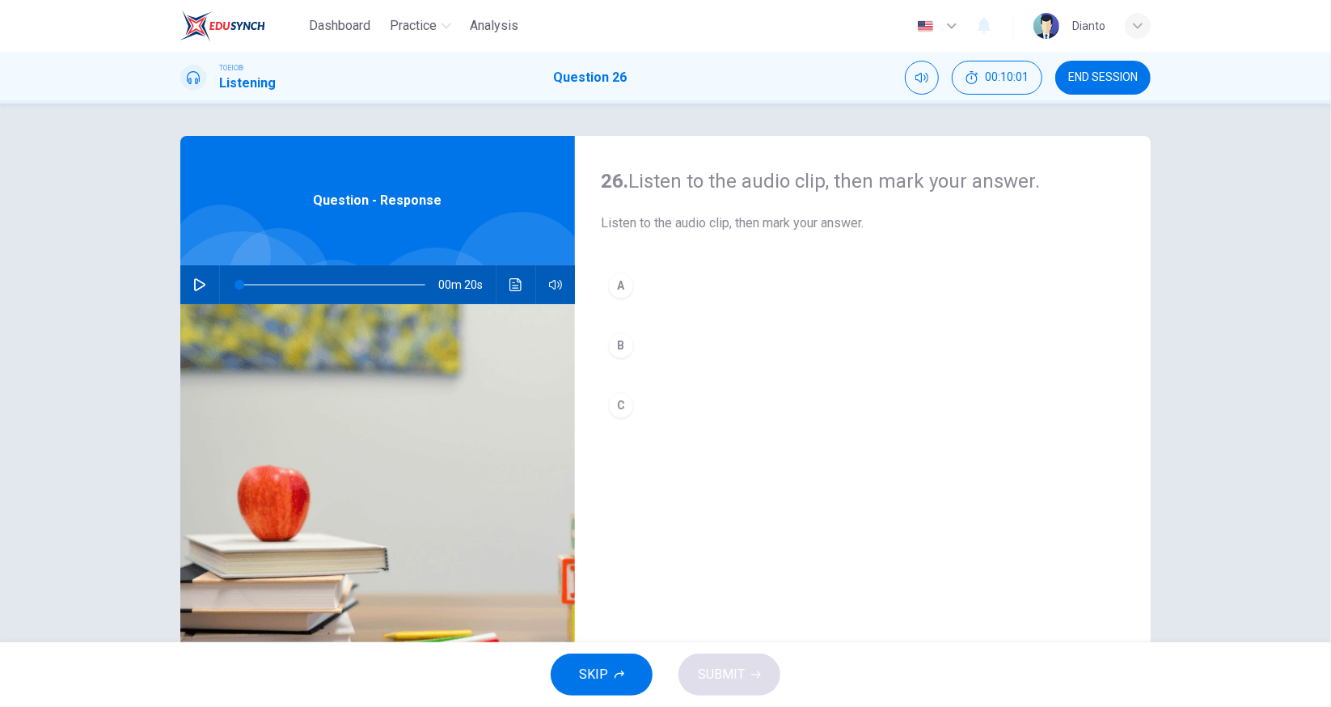
click at [194, 277] on button "button" at bounding box center [200, 284] width 26 height 39
click at [504, 277] on button "Click to see the audio transcription" at bounding box center [516, 284] width 26 height 39
click at [613, 406] on div "C" at bounding box center [621, 405] width 26 height 26
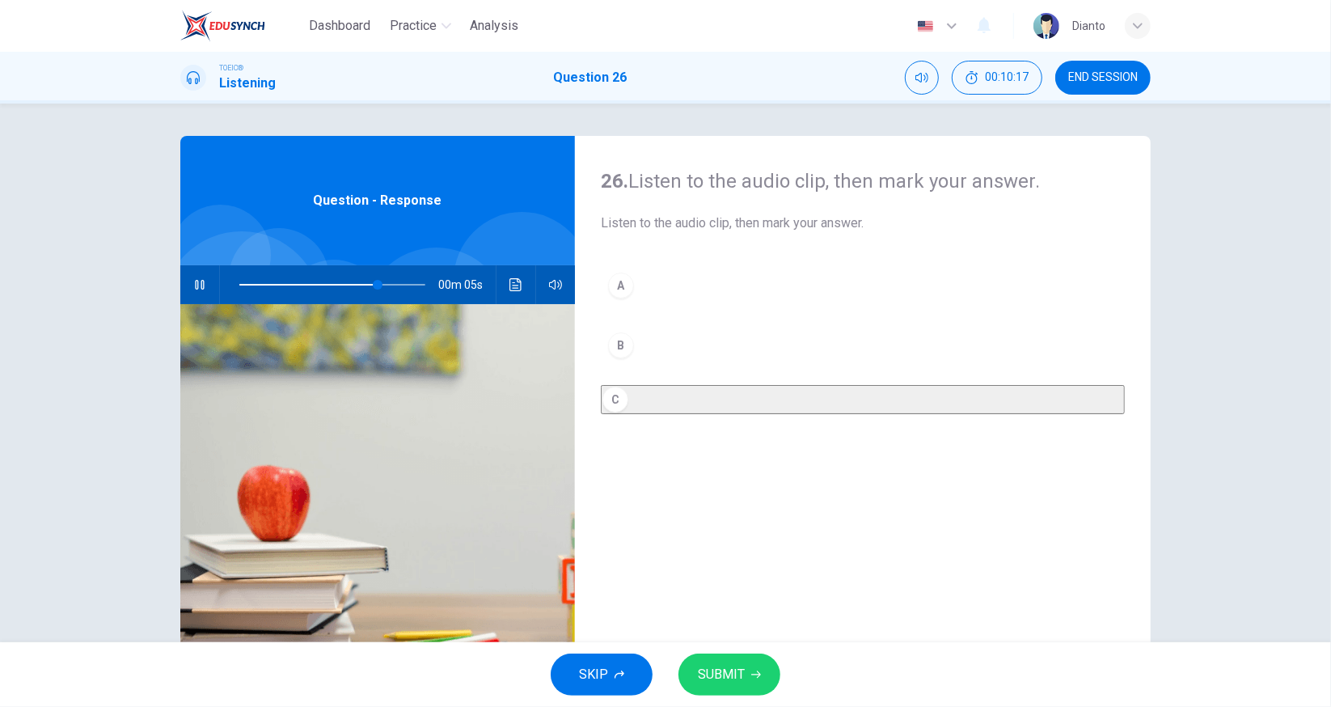
click at [708, 670] on span "SUBMIT" at bounding box center [721, 674] width 47 height 23
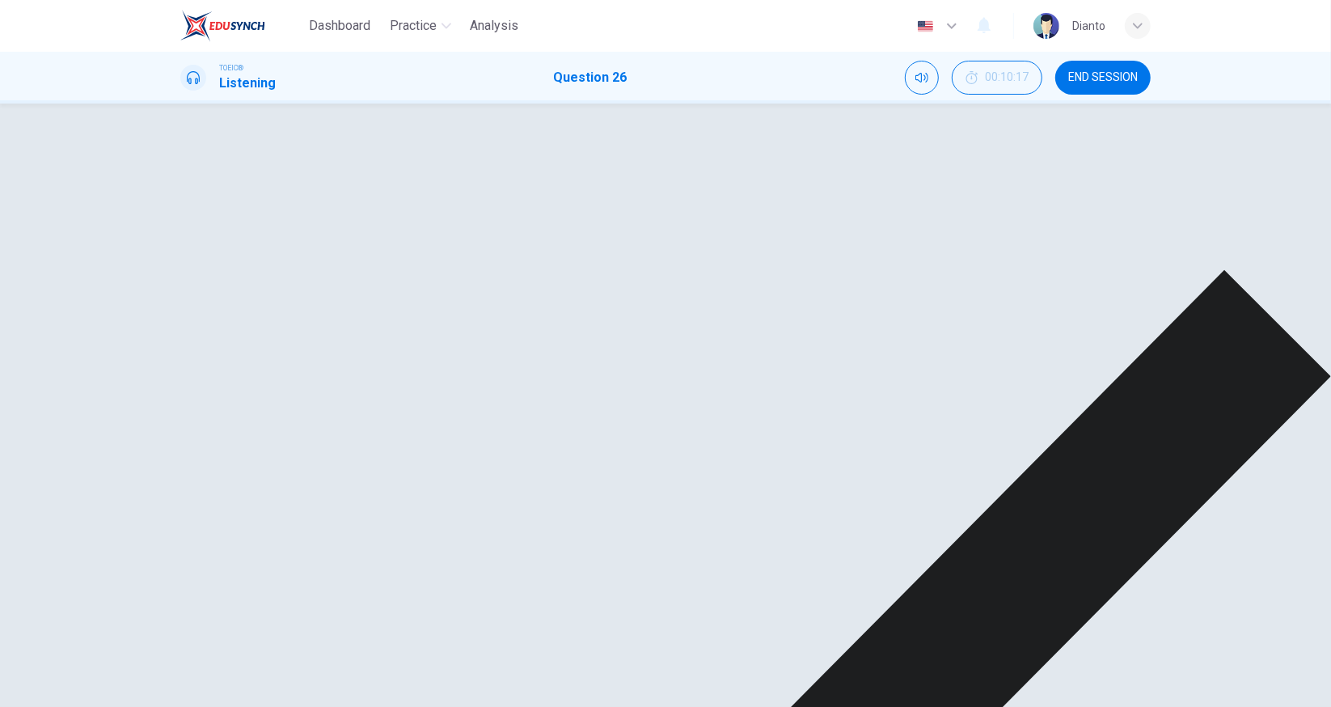
type input "89"
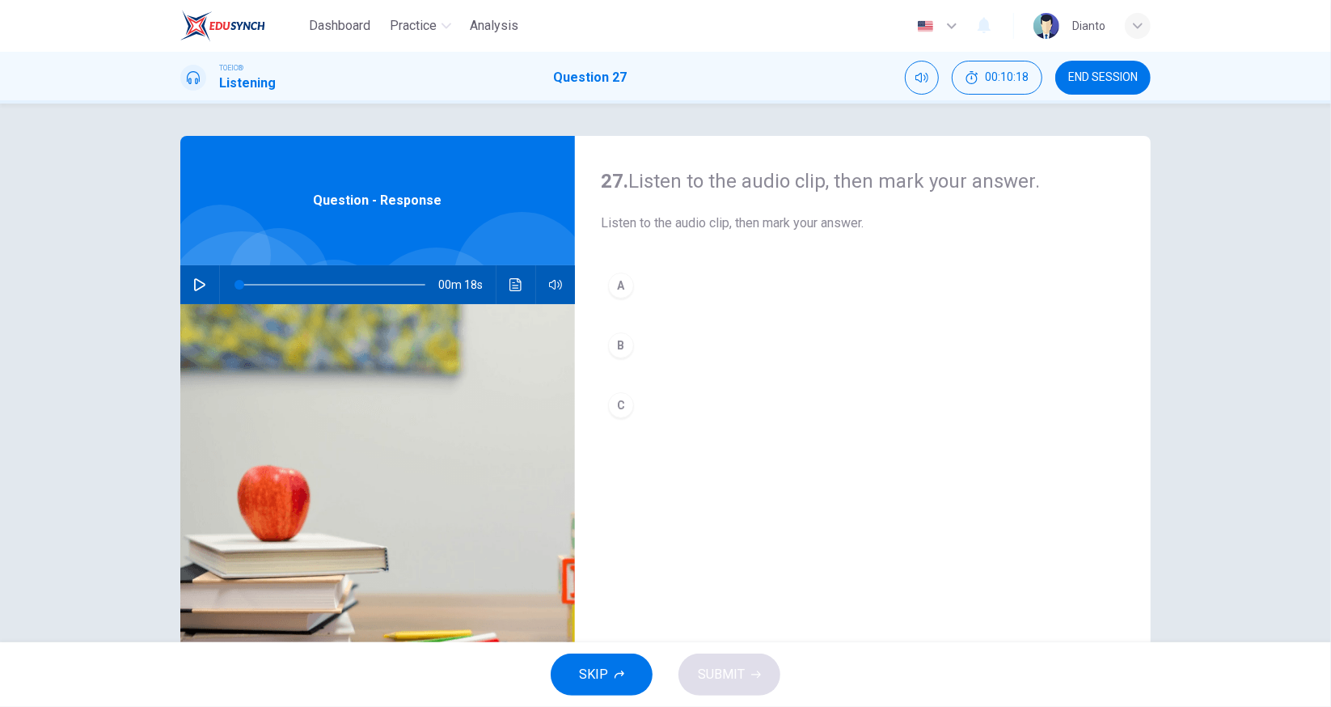
click at [193, 282] on icon "button" at bounding box center [199, 284] width 13 height 13
click at [625, 353] on div "B" at bounding box center [621, 345] width 26 height 26
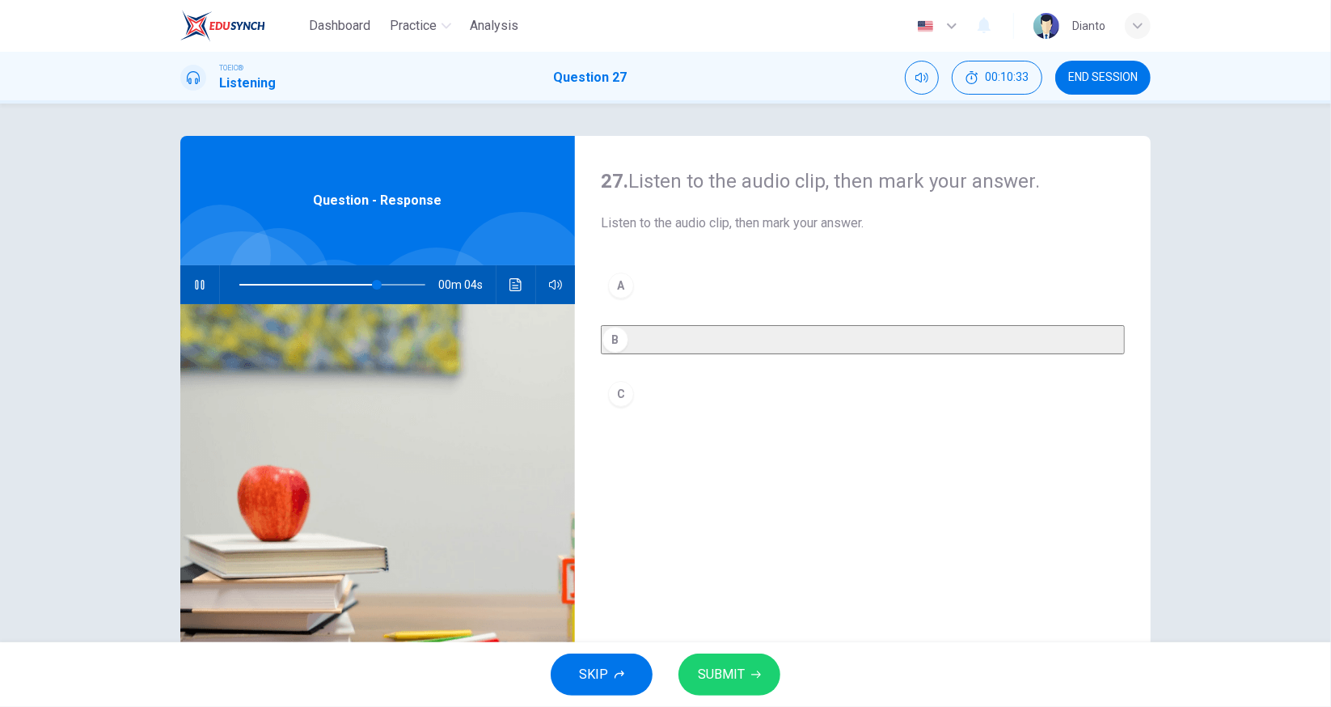
click at [721, 674] on span "SUBMIT" at bounding box center [721, 674] width 47 height 23
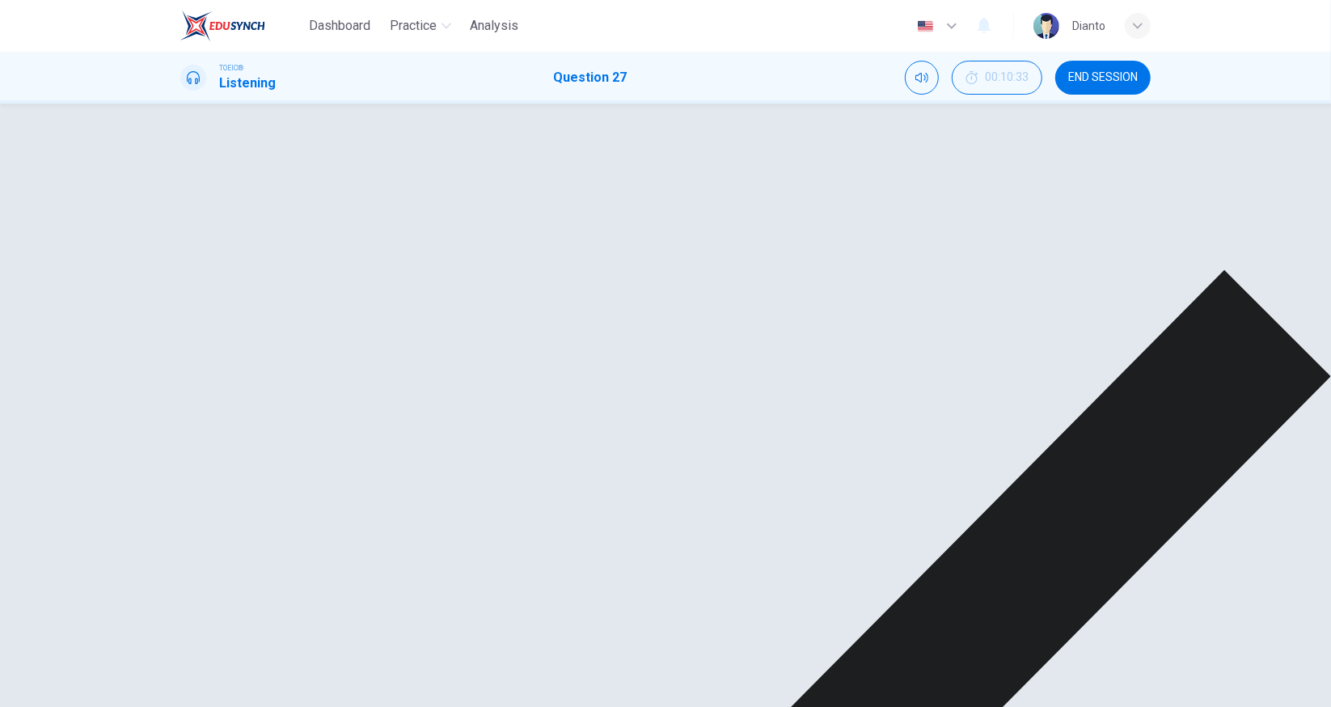
type input "90"
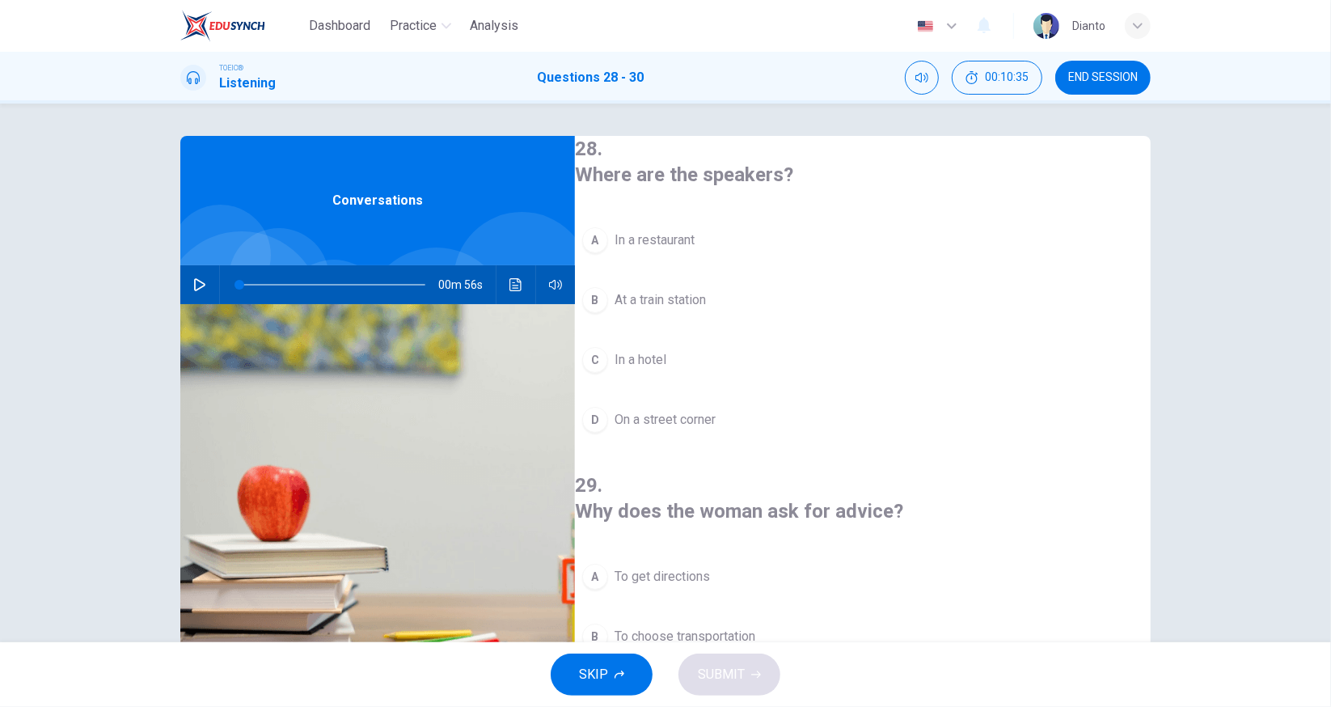
click at [510, 290] on icon "Click to see the audio transcription" at bounding box center [516, 284] width 13 height 13
click at [1009, 706] on div at bounding box center [665, 707] width 1331 height 0
click at [658, 361] on span "In a hotel" at bounding box center [641, 359] width 52 height 19
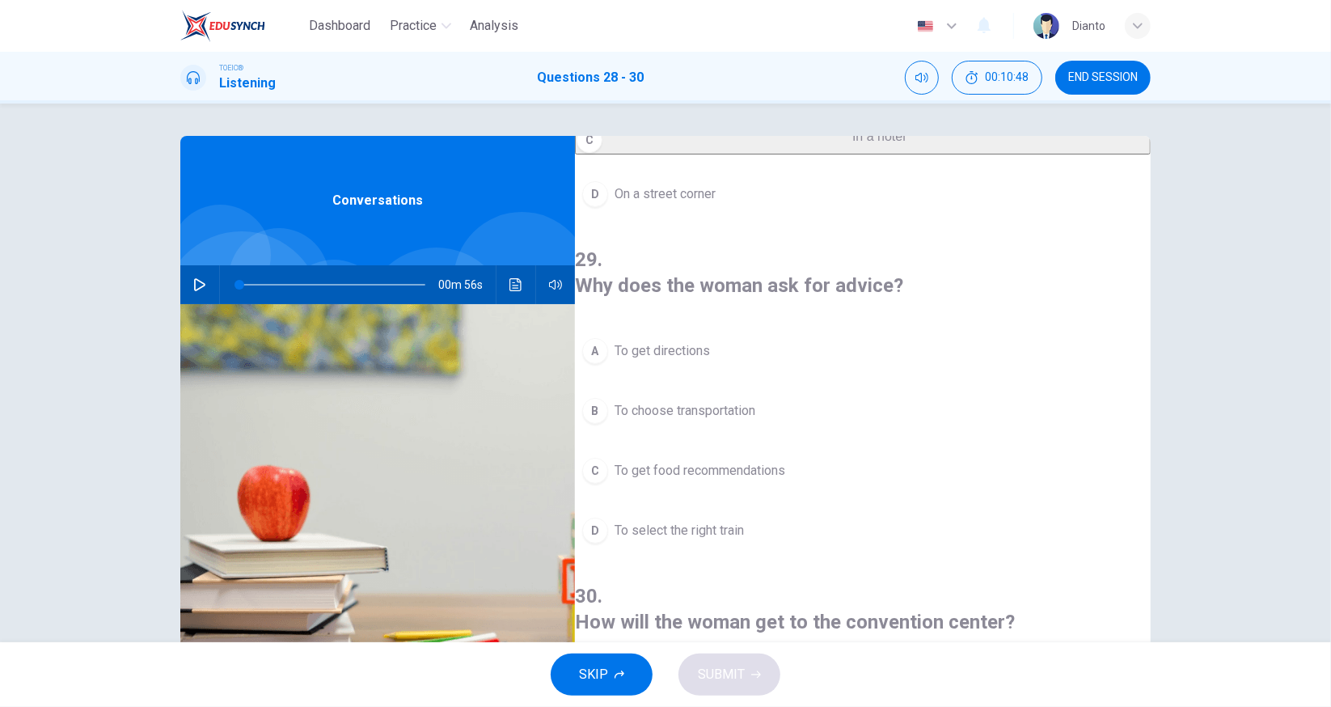
scroll to position [269, 0]
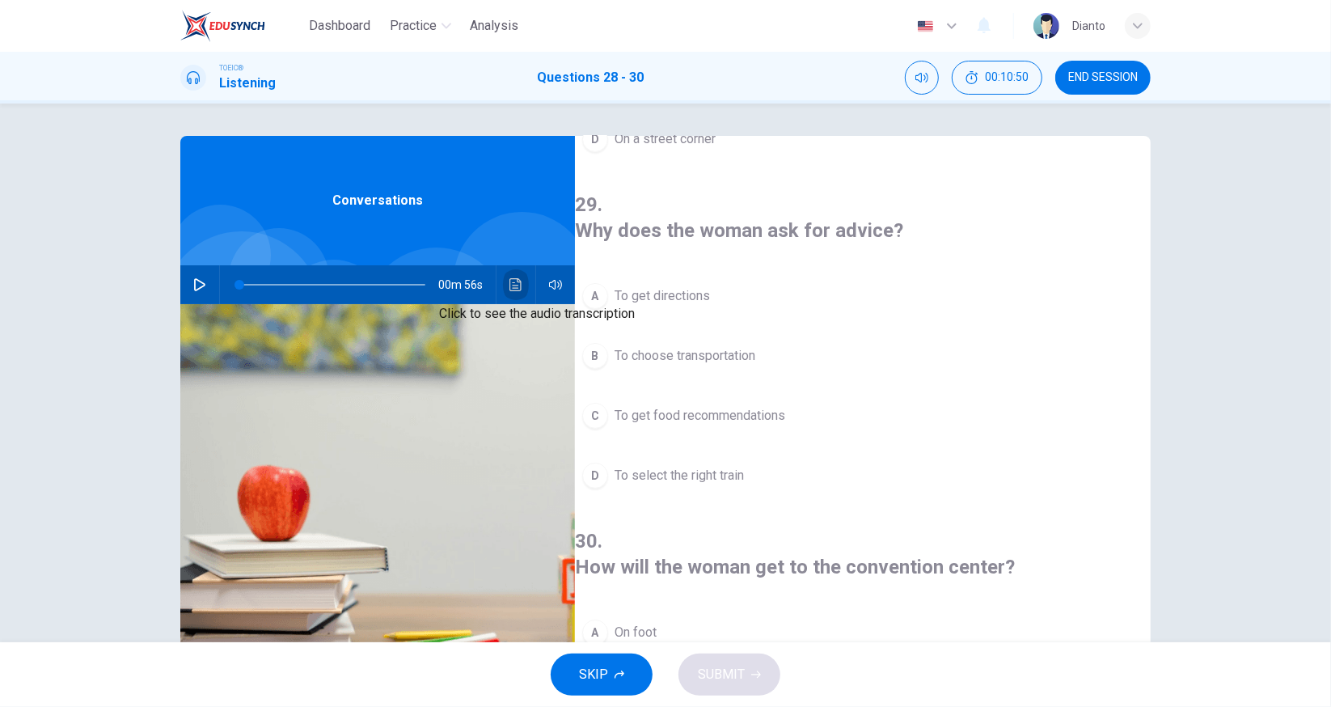
click at [504, 282] on button "Click to see the audio transcription" at bounding box center [516, 284] width 26 height 39
click at [1013, 706] on div at bounding box center [665, 707] width 1331 height 0
click at [746, 346] on span "To choose transportation" at bounding box center [685, 355] width 141 height 19
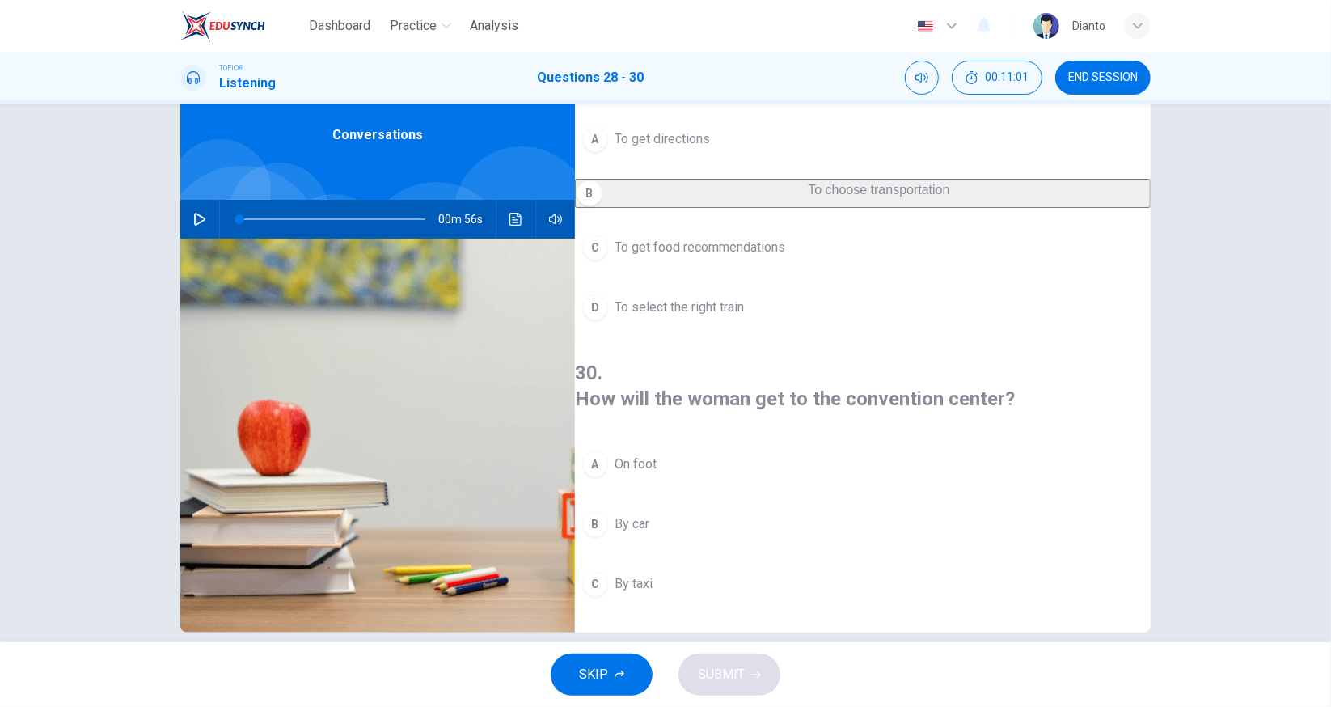
scroll to position [87, 0]
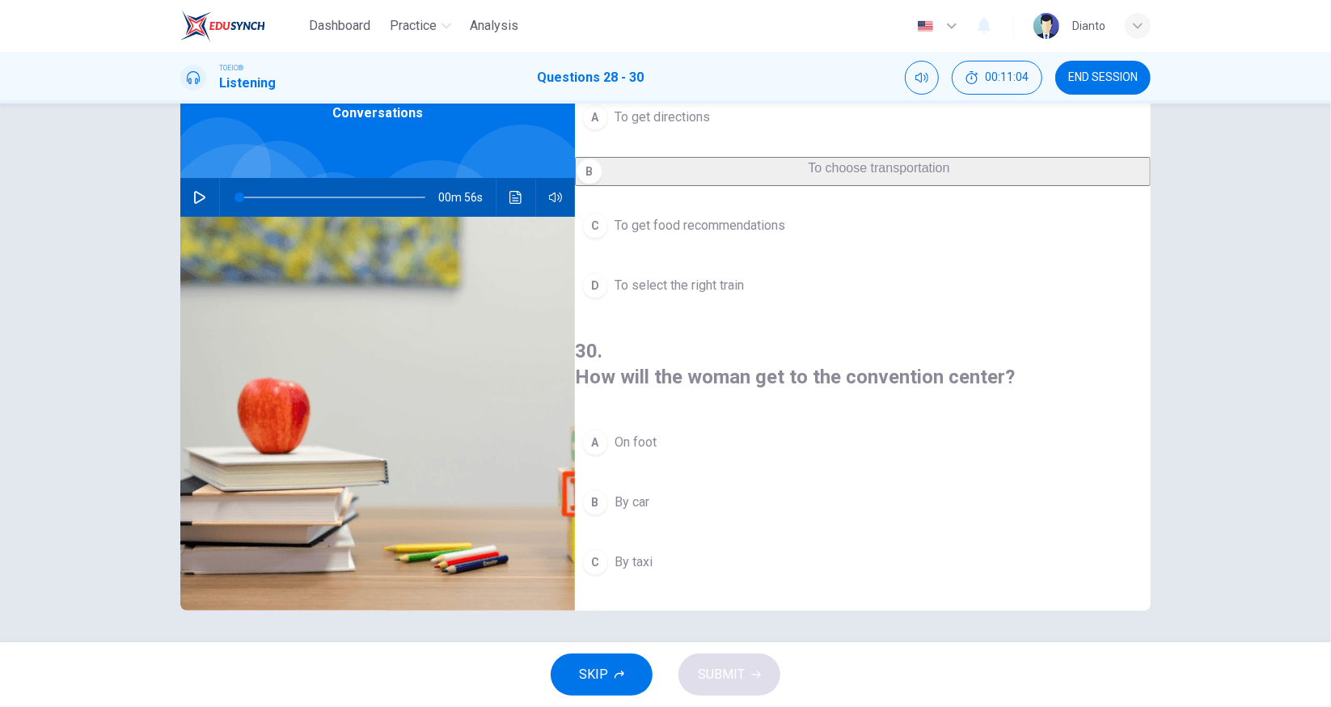
click at [510, 197] on icon "Click to see the audio transcription" at bounding box center [516, 197] width 12 height 13
click at [1080, 706] on div at bounding box center [665, 707] width 1331 height 0
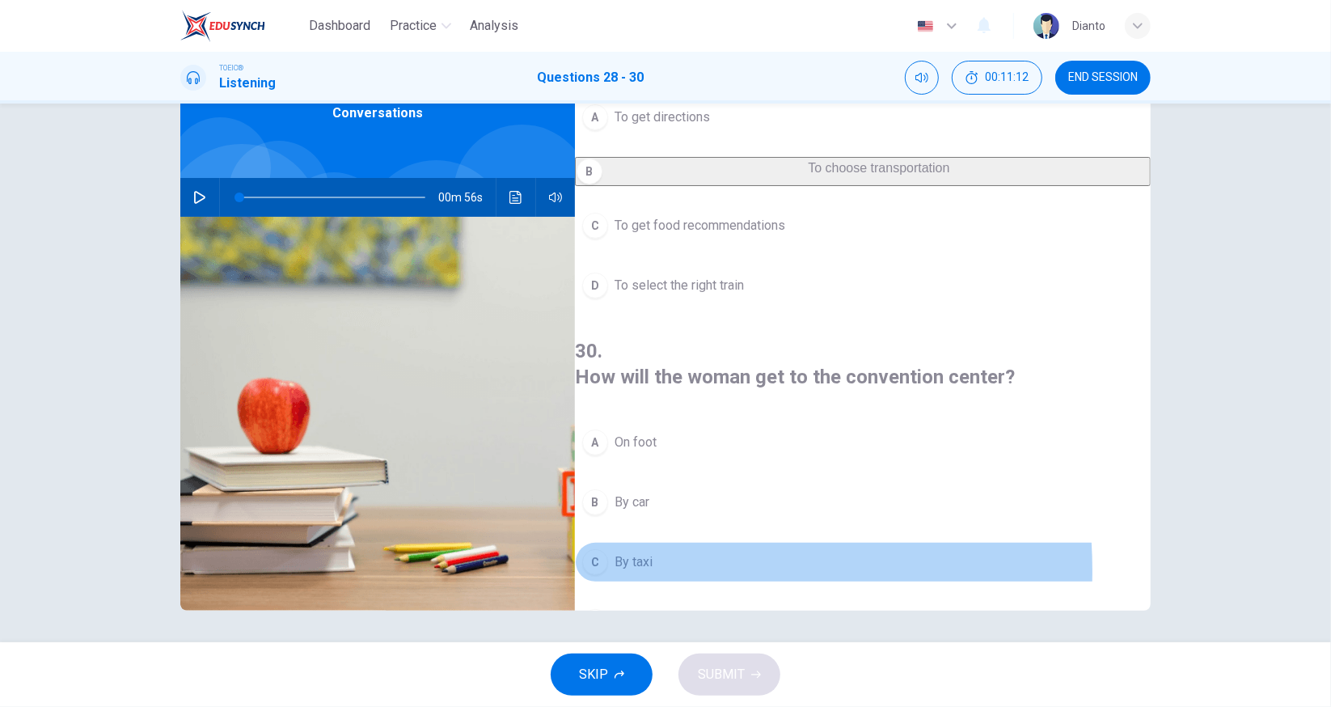
click at [653, 552] on span "By taxi" at bounding box center [634, 561] width 38 height 19
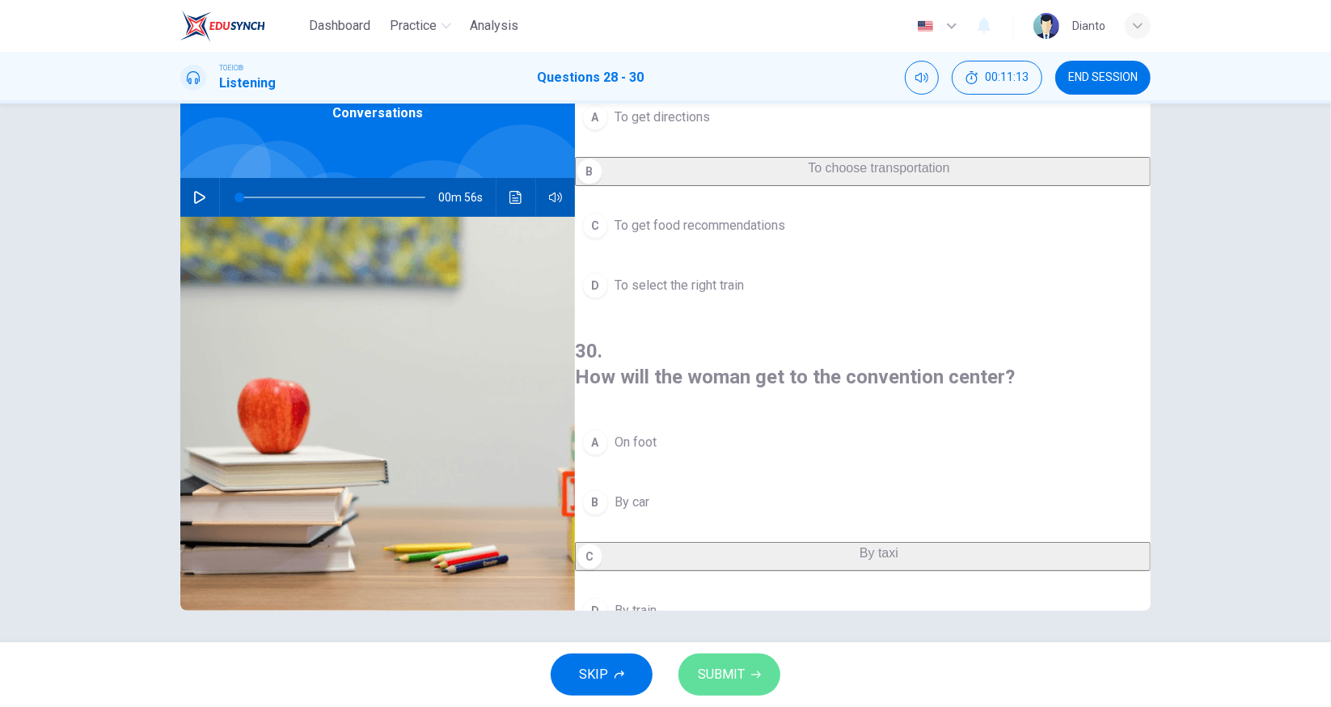
click at [723, 671] on span "SUBMIT" at bounding box center [721, 674] width 47 height 23
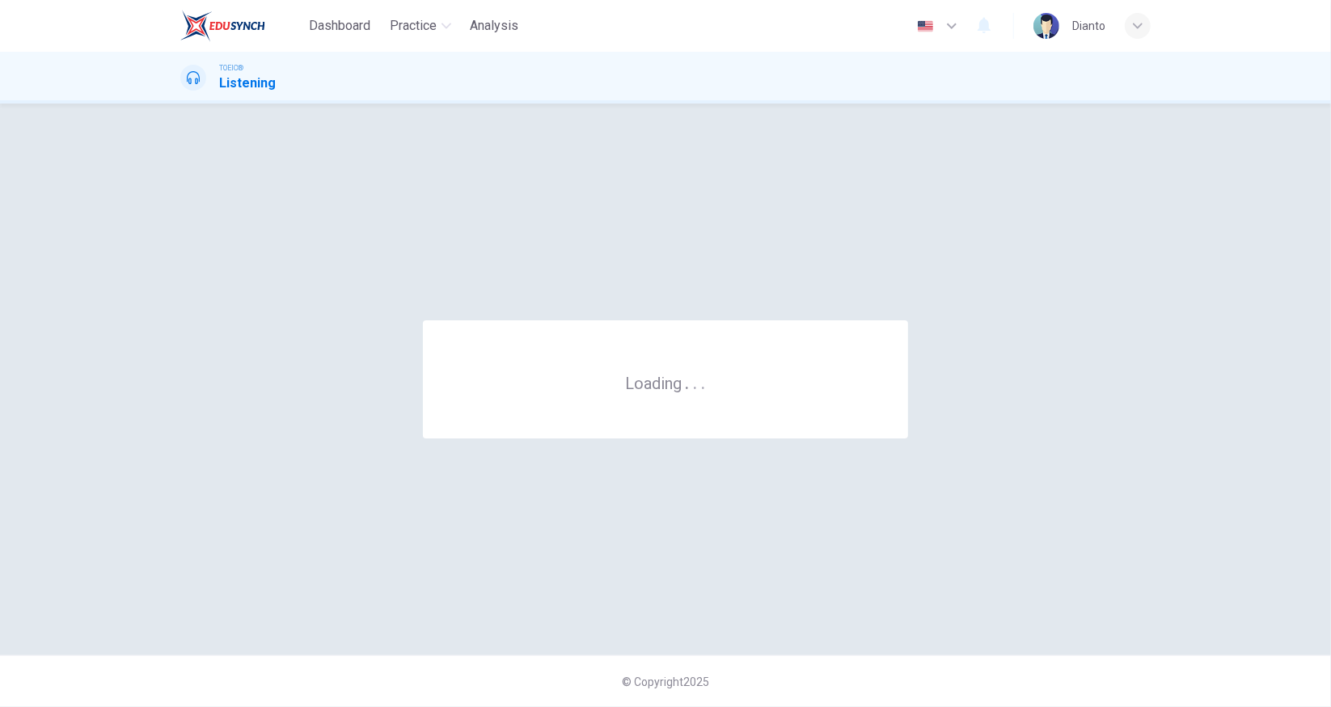
scroll to position [0, 0]
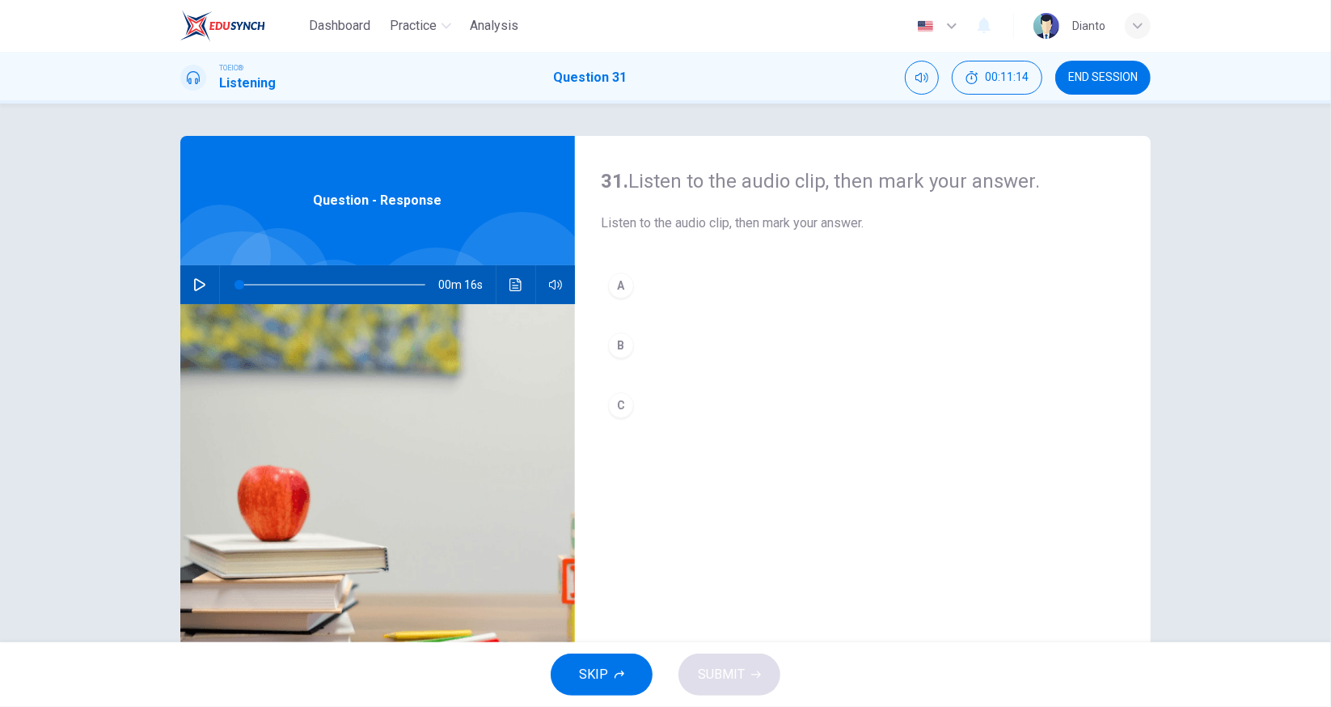
click at [198, 280] on icon "button" at bounding box center [199, 284] width 13 height 13
click at [510, 286] on icon "Click to see the audio transcription" at bounding box center [516, 284] width 12 height 13
click at [622, 281] on div "A" at bounding box center [621, 286] width 26 height 26
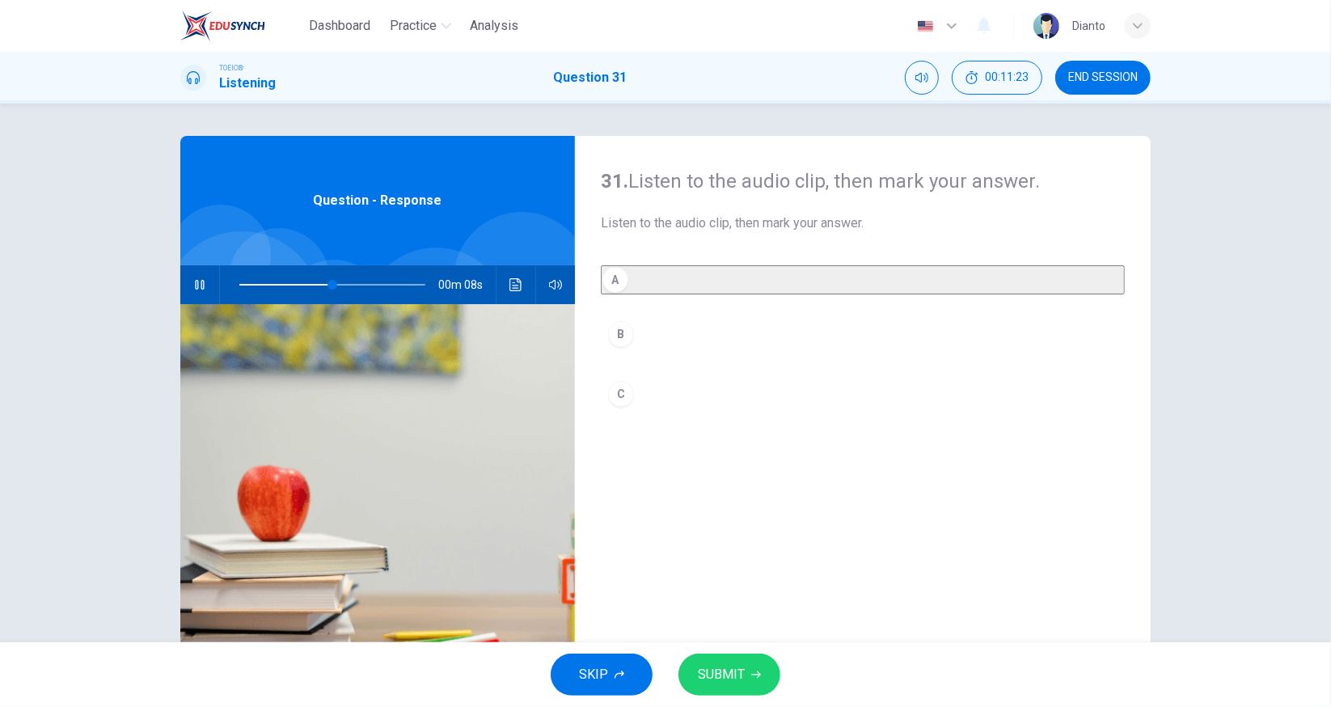
click at [734, 673] on span "SUBMIT" at bounding box center [721, 674] width 47 height 23
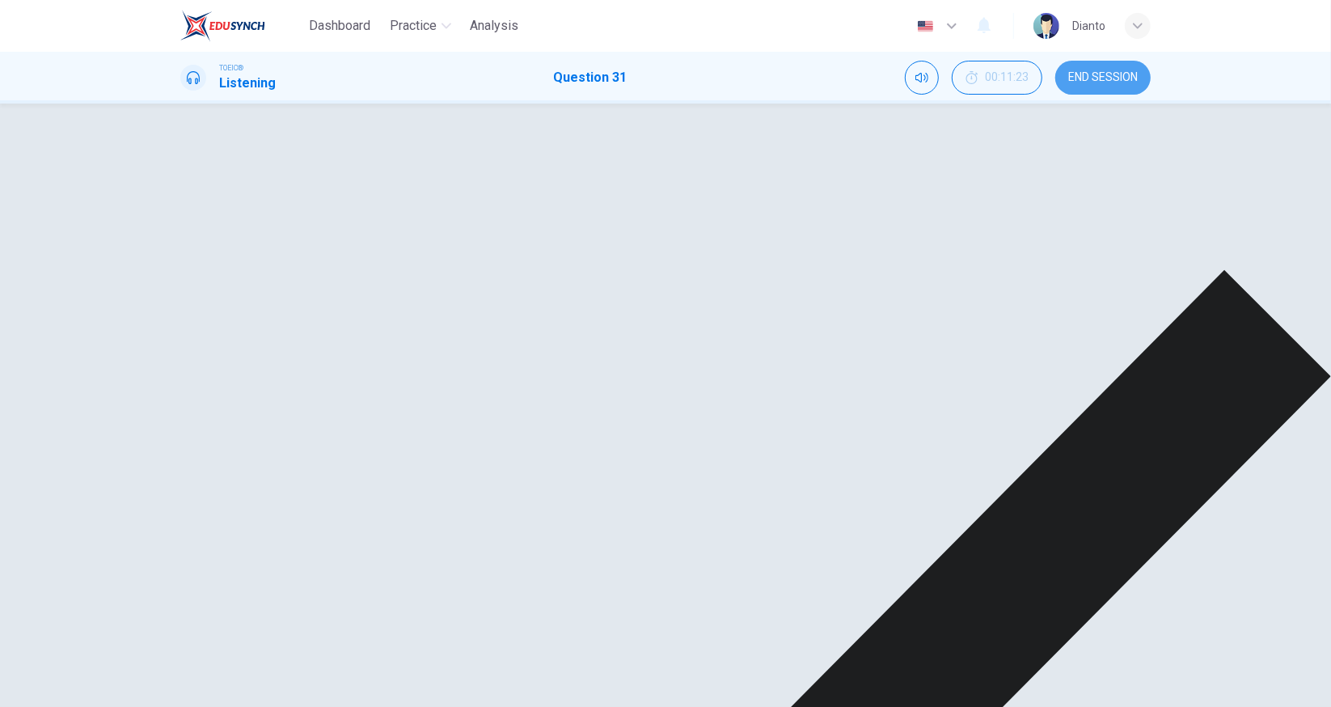
type input "81"
click at [1103, 73] on span "END SESSION" at bounding box center [1103, 77] width 70 height 13
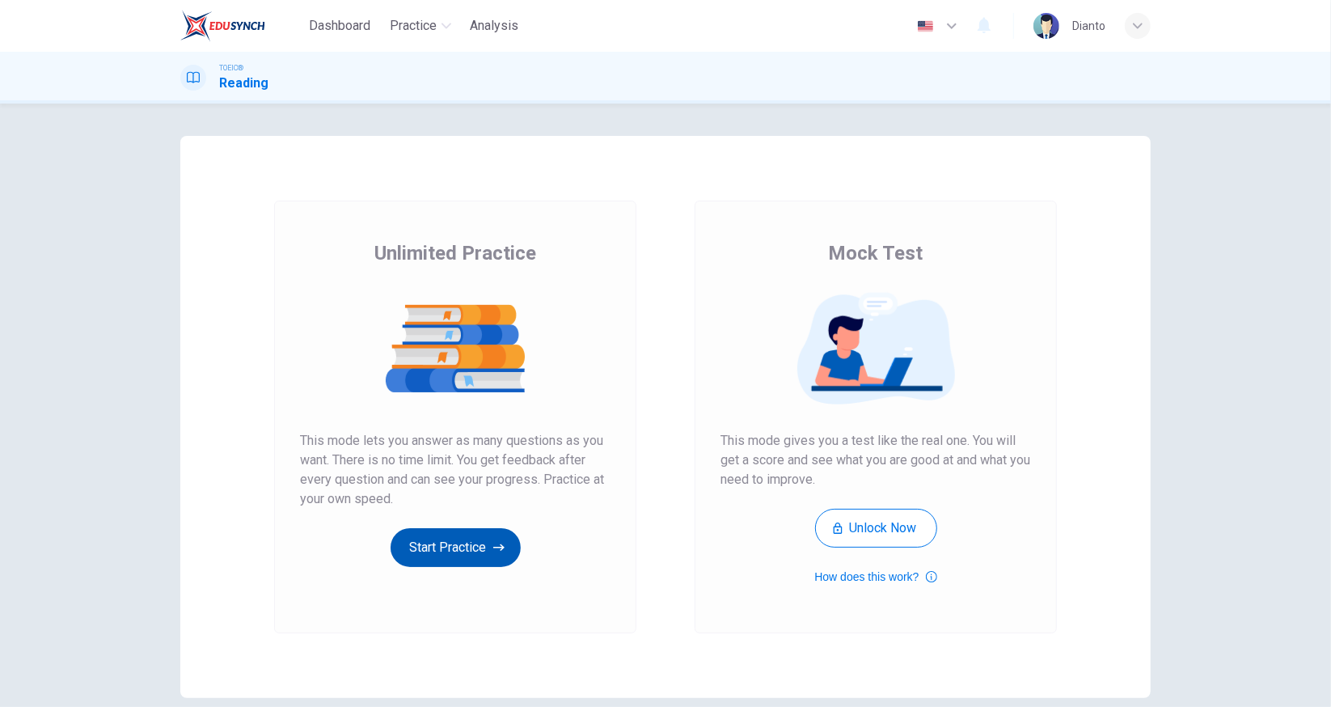
click at [500, 548] on icon "button" at bounding box center [498, 547] width 11 height 16
